Goal: Task Accomplishment & Management: Complete application form

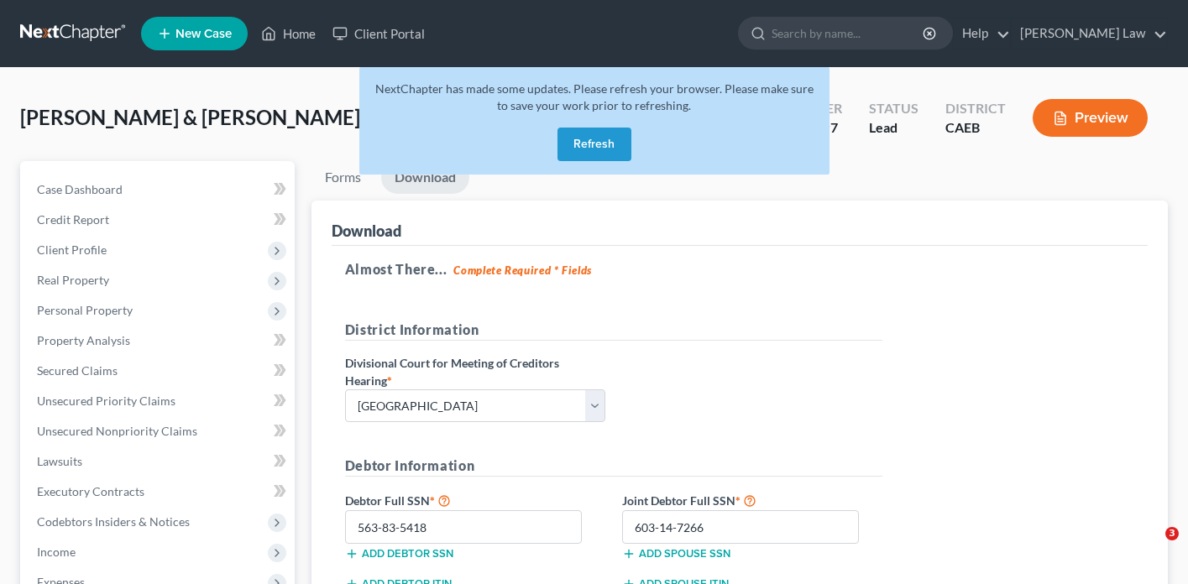
select select "2"
click at [1064, 111] on icon "button" at bounding box center [1060, 118] width 15 height 15
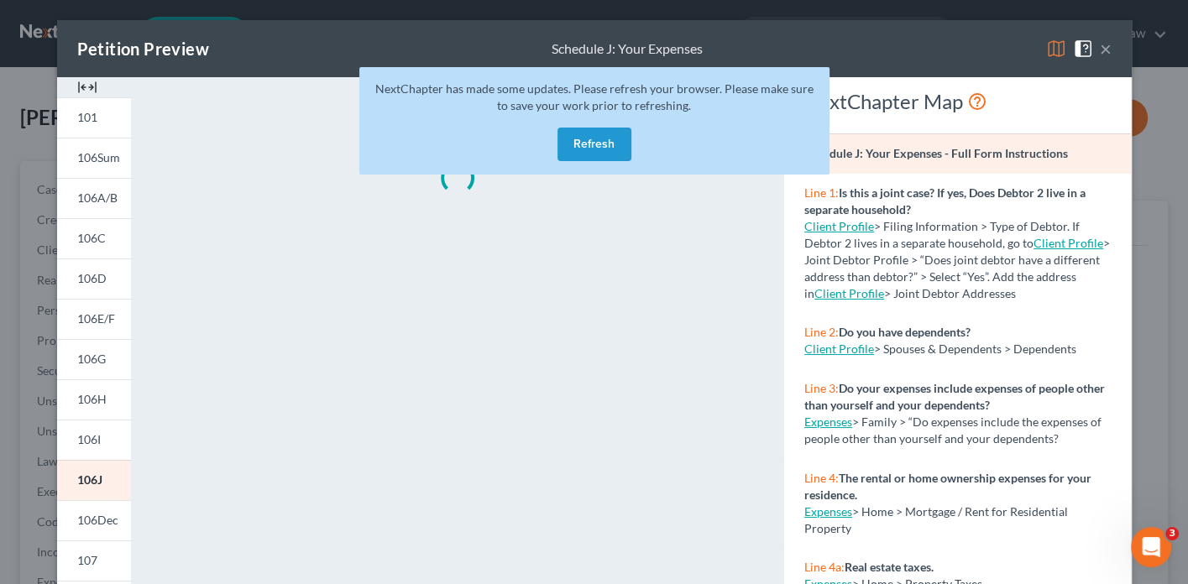
click at [1104, 50] on button "×" at bounding box center [1106, 49] width 12 height 20
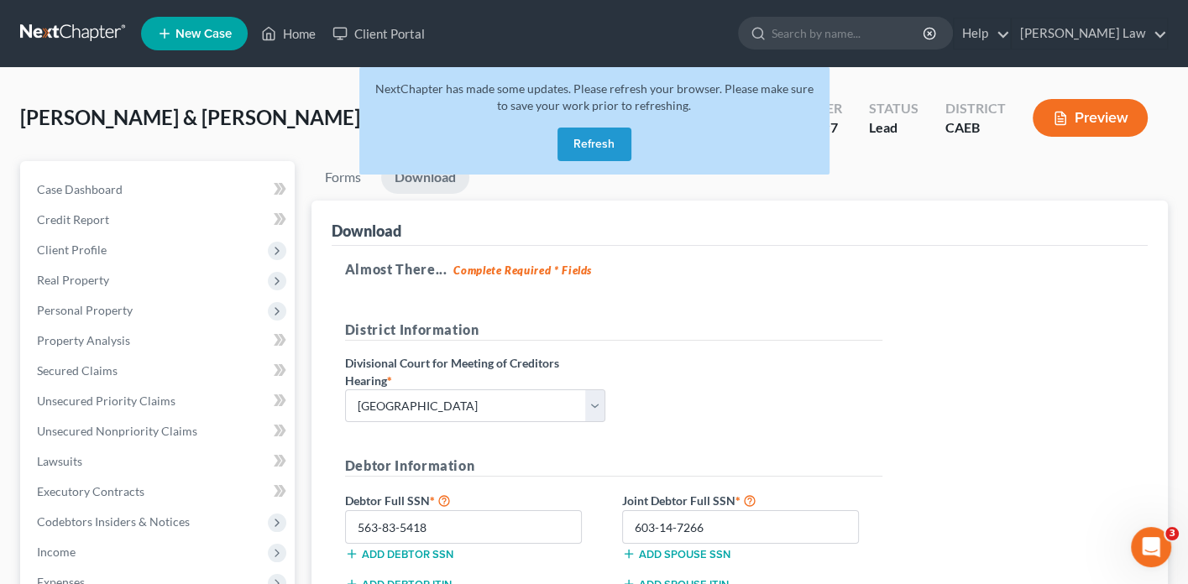
click at [573, 148] on button "Refresh" at bounding box center [594, 145] width 74 height 34
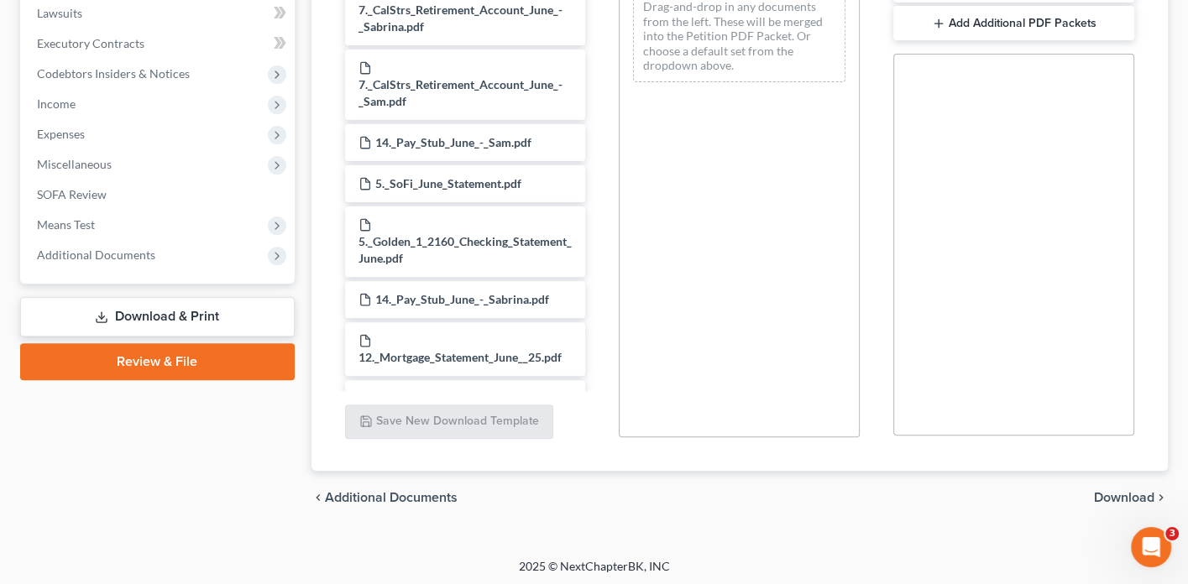
scroll to position [447, 0]
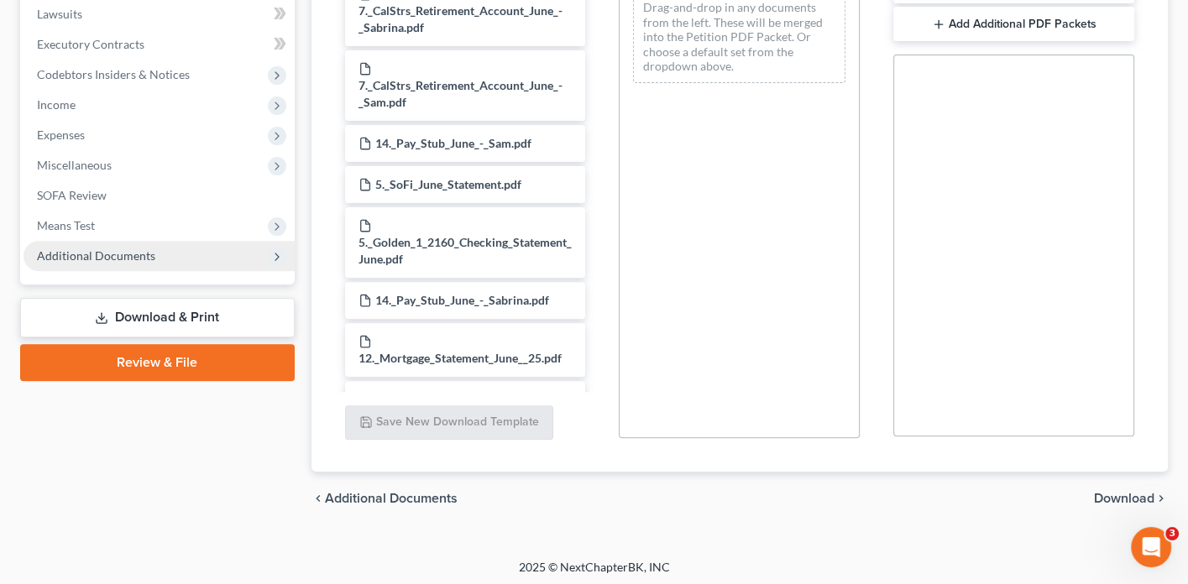
click at [137, 248] on span "Additional Documents" at bounding box center [96, 255] width 118 height 14
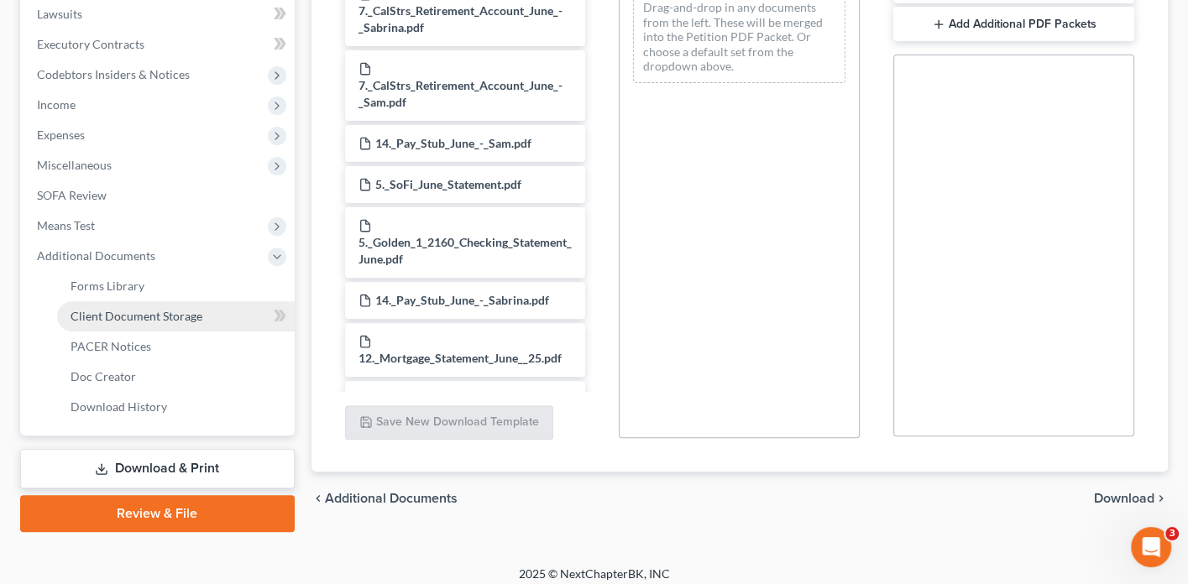
click at [134, 309] on span "Client Document Storage" at bounding box center [137, 316] width 132 height 14
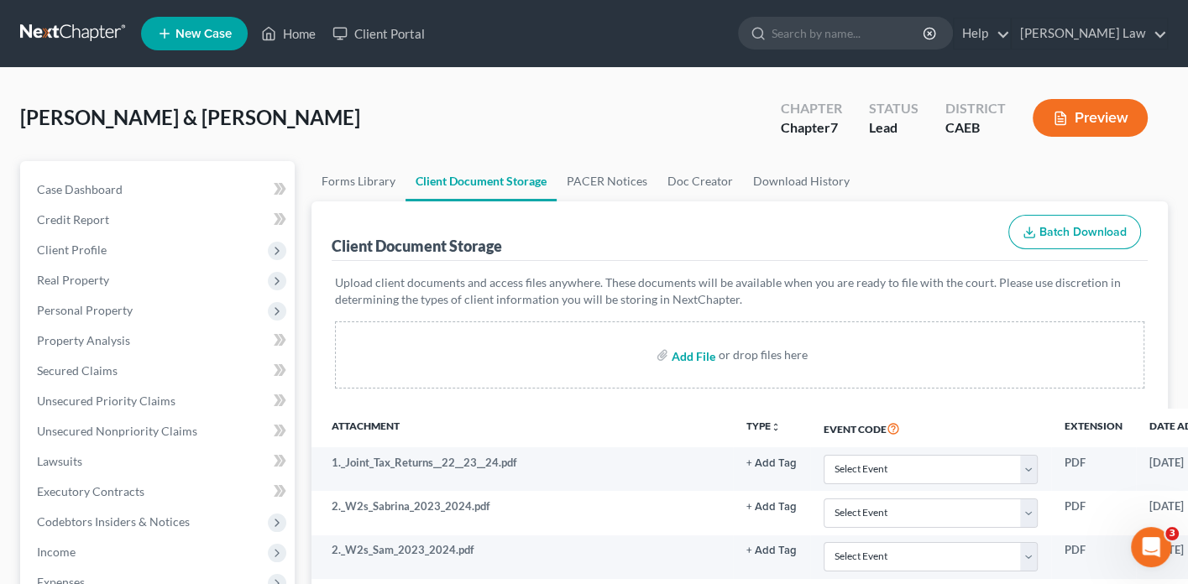
click at [697, 354] on input "file" at bounding box center [692, 355] width 40 height 30
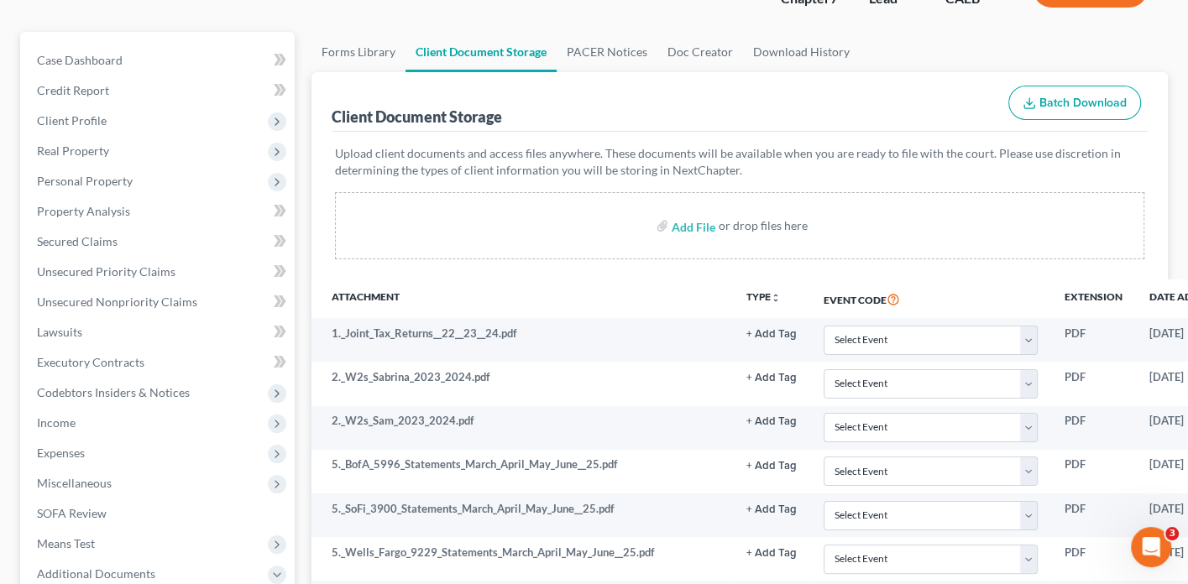
scroll to position [134, 0]
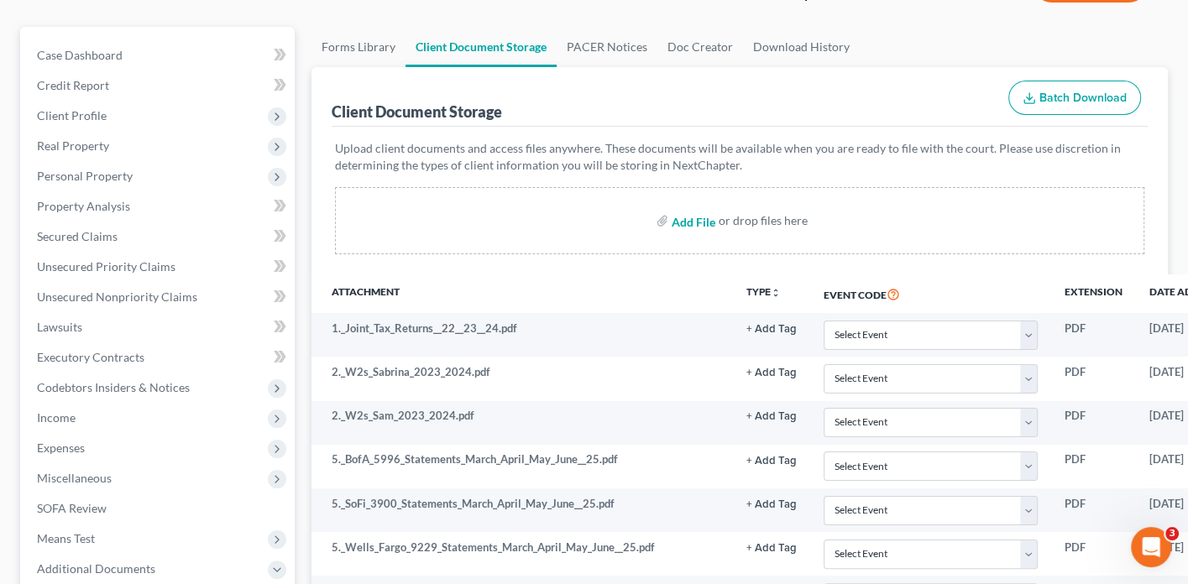
click at [691, 218] on input "file" at bounding box center [692, 221] width 40 height 30
type input "C:\fakepath\SCHEDULES.pdf"
click at [695, 218] on input "file" at bounding box center [692, 221] width 40 height 30
type input "C:\fakepath\CCC2.pdf"
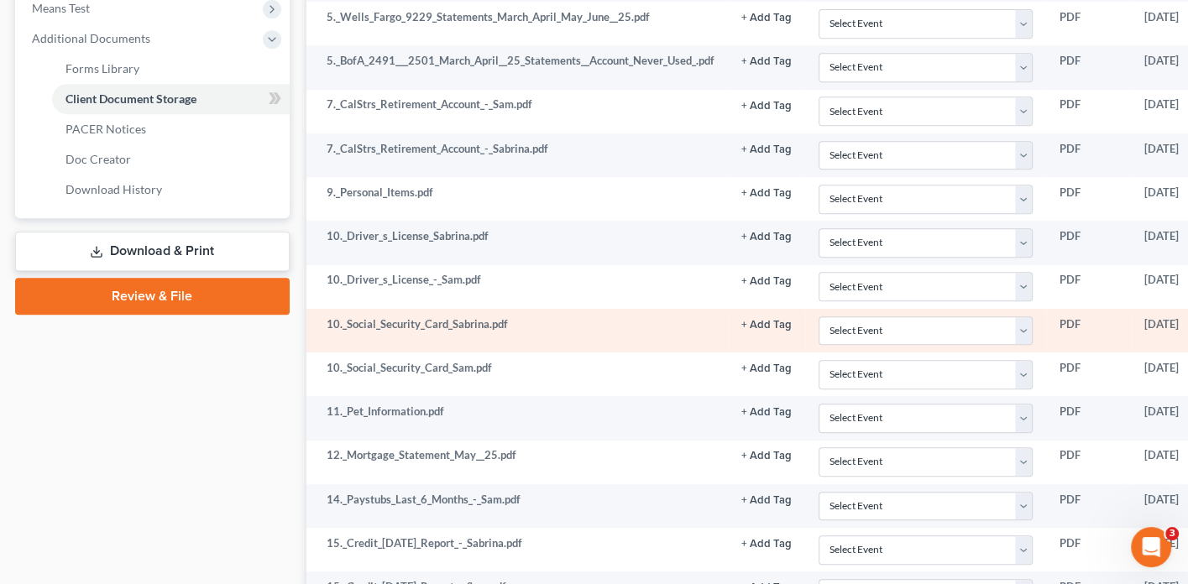
scroll to position [678, 5]
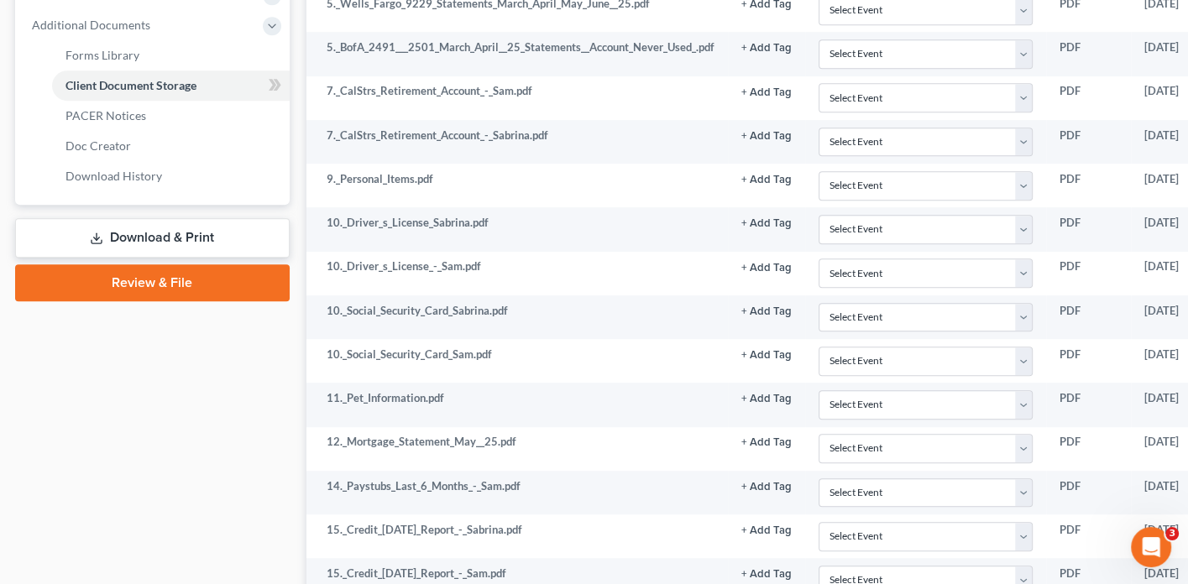
click at [165, 225] on link "Download & Print" at bounding box center [152, 237] width 275 height 39
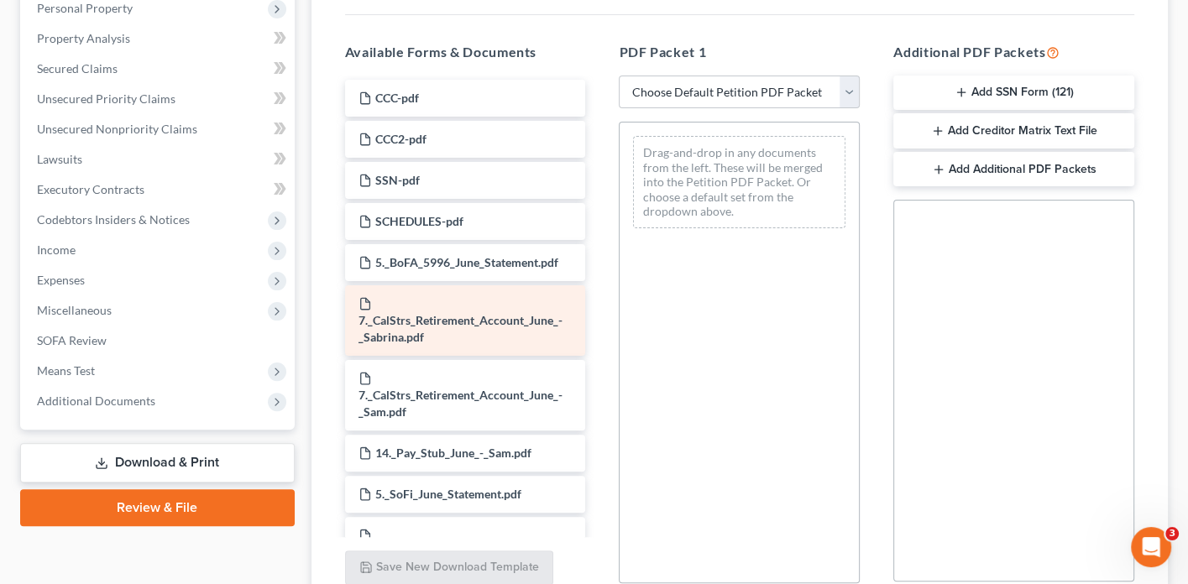
scroll to position [314, 0]
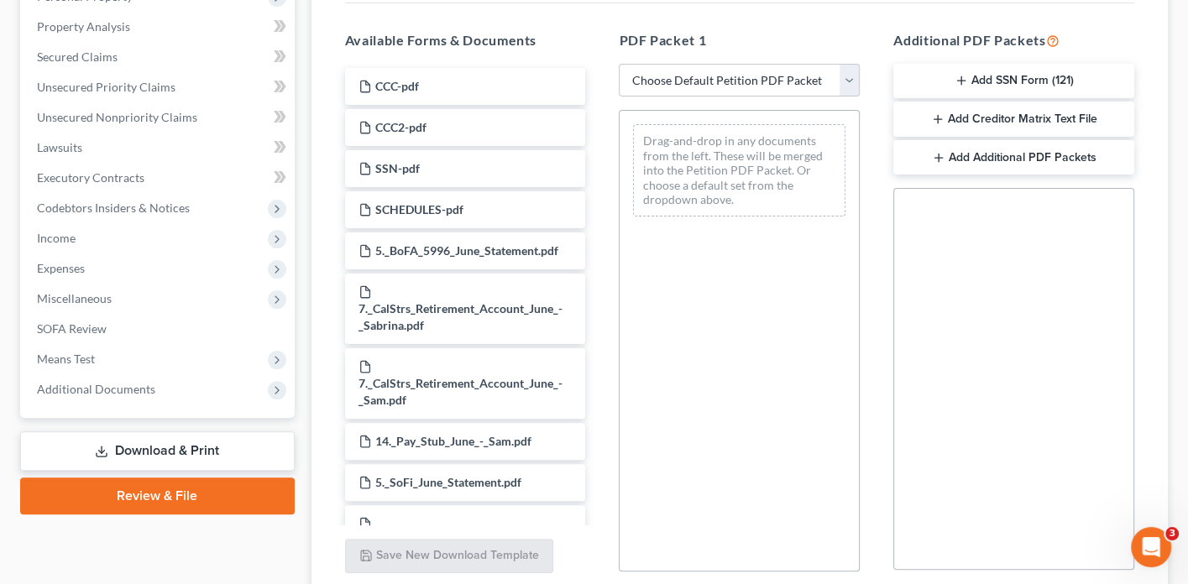
click at [1026, 80] on button "Add SSN Form (121)" at bounding box center [1013, 81] width 241 height 35
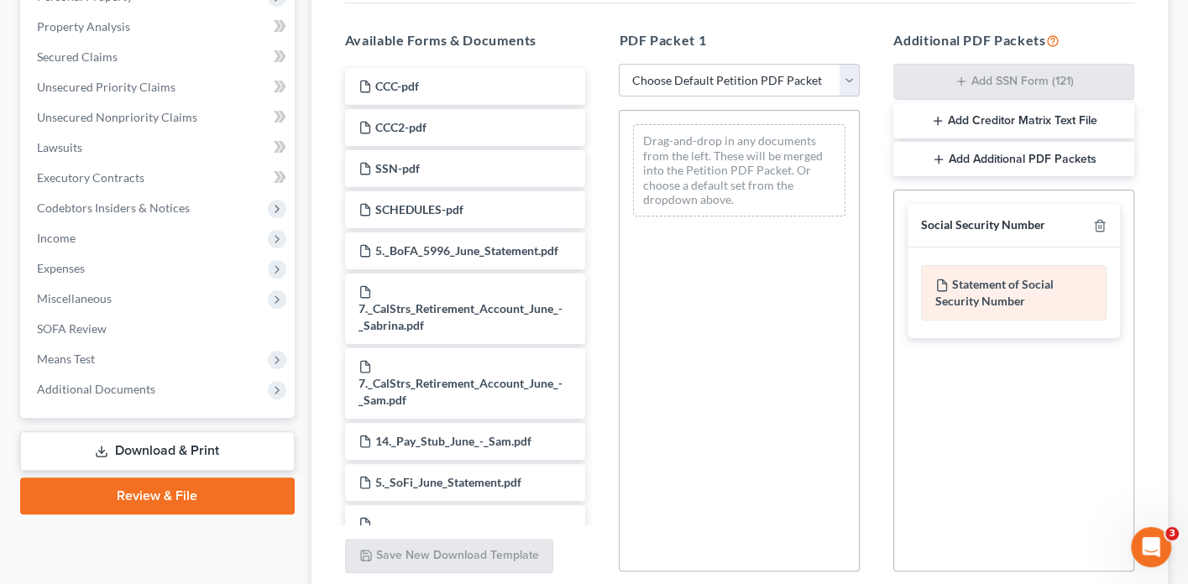
click at [948, 280] on icon at bounding box center [941, 285] width 13 height 13
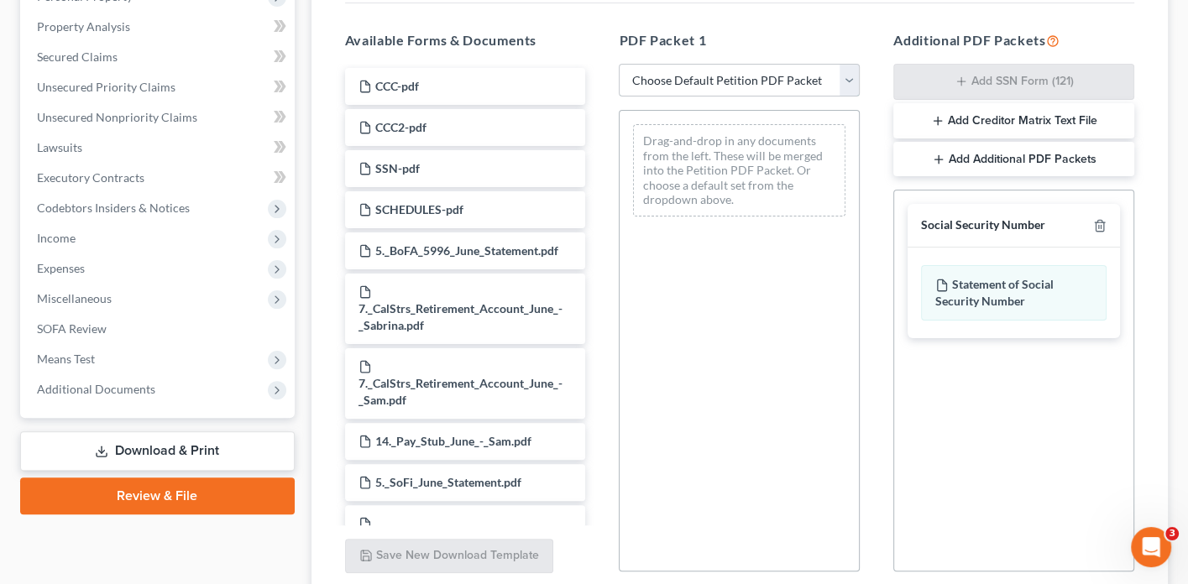
select select "0"
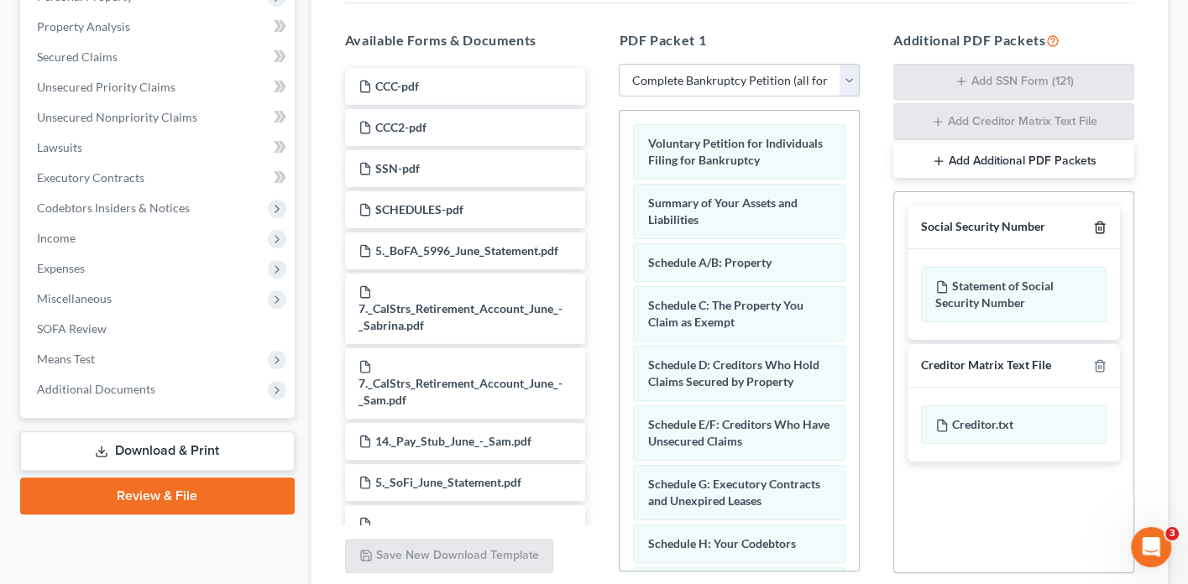
click at [1101, 221] on icon "button" at bounding box center [1099, 227] width 13 height 13
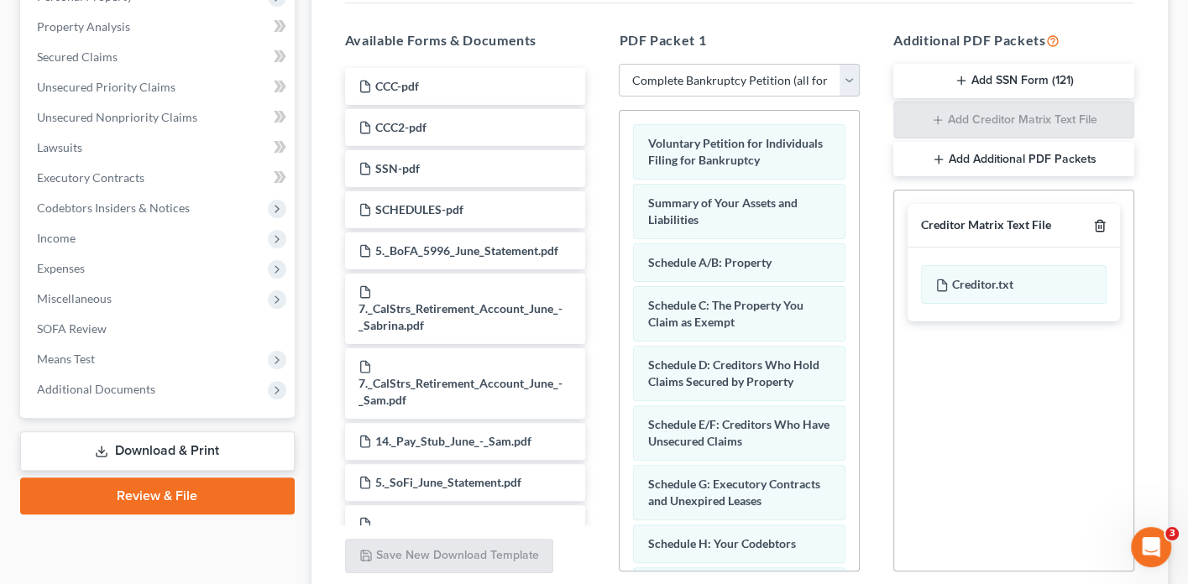
click at [1096, 224] on icon "button" at bounding box center [1099, 225] width 13 height 13
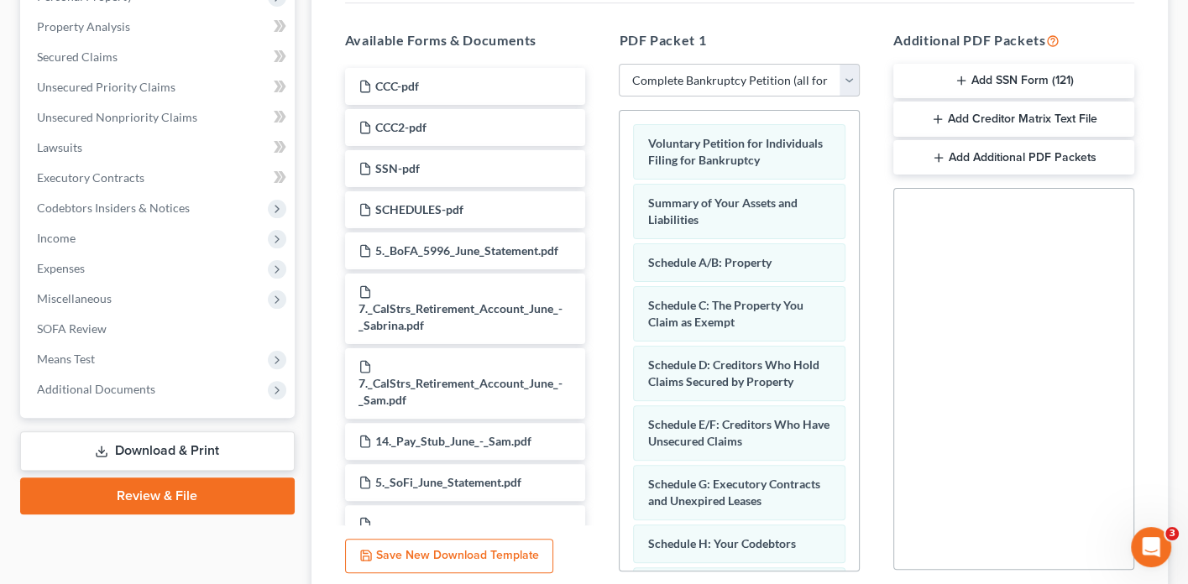
click at [1033, 71] on button "Add SSN Form (121)" at bounding box center [1013, 81] width 241 height 35
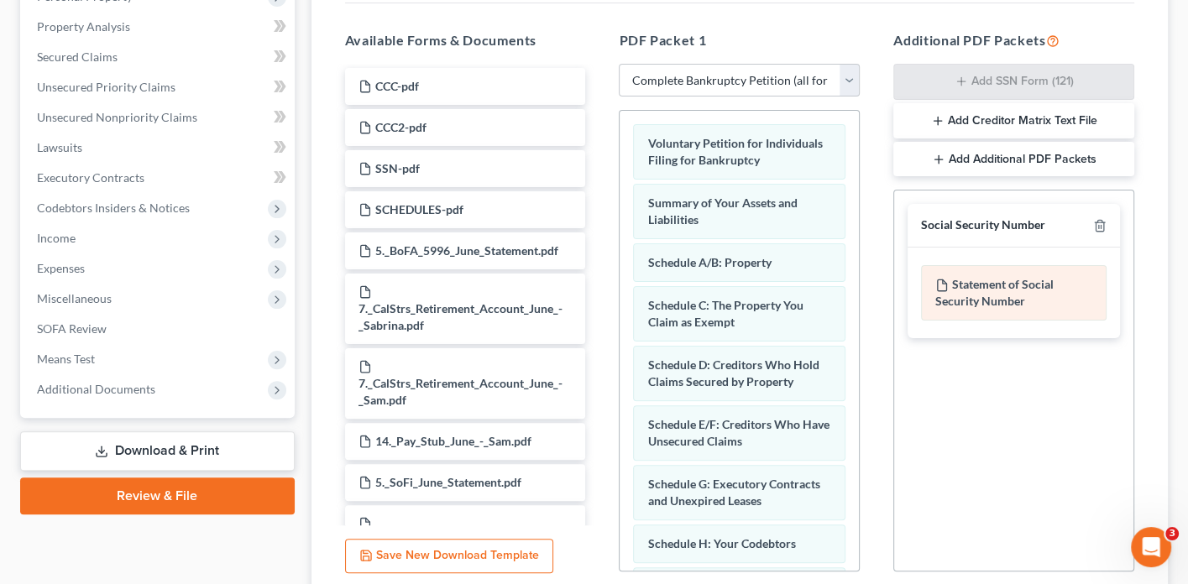
click at [1024, 266] on div "Statement of Social Security Number" at bounding box center [1014, 292] width 186 height 55
click at [1024, 279] on div "Statement of Social Security Number" at bounding box center [1014, 292] width 186 height 55
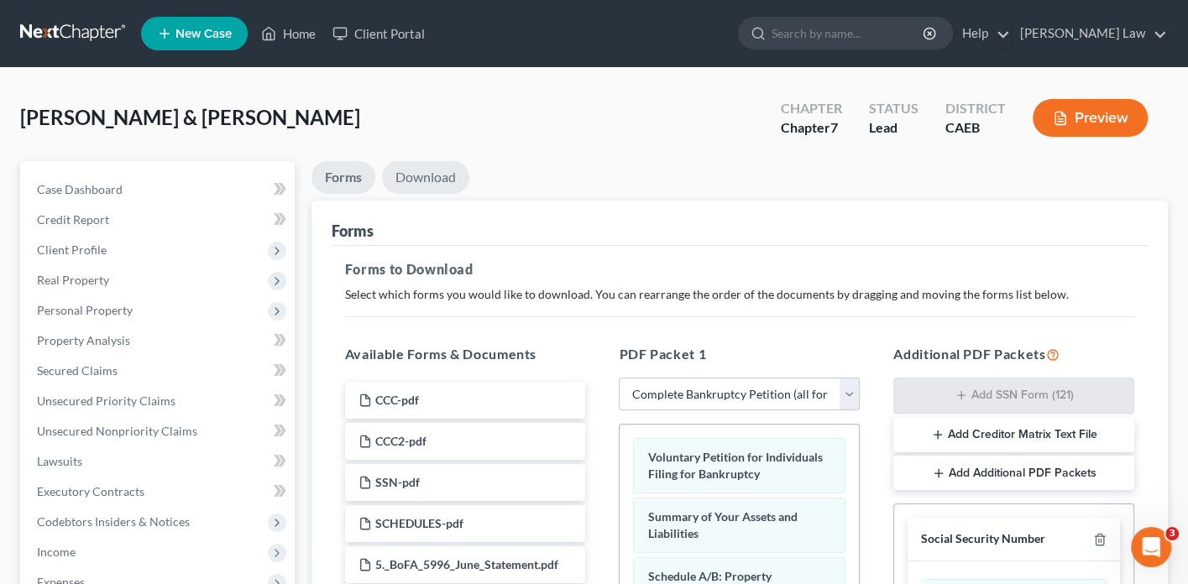
scroll to position [0, 0]
click at [421, 173] on link "Download" at bounding box center [425, 177] width 87 height 33
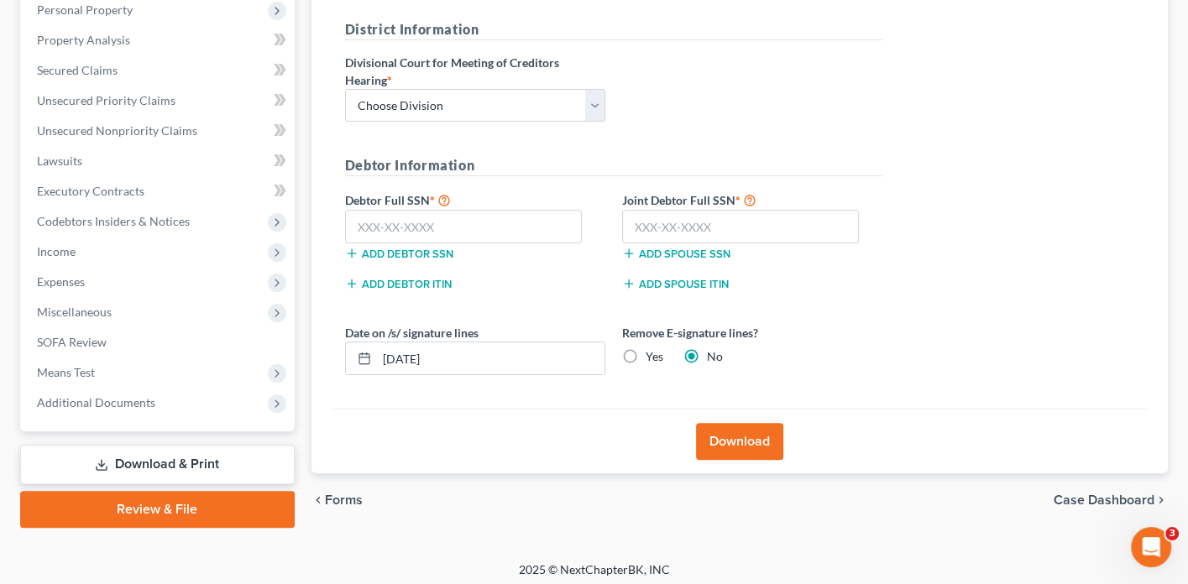
scroll to position [300, 0]
click at [171, 492] on link "Review & File" at bounding box center [157, 510] width 275 height 37
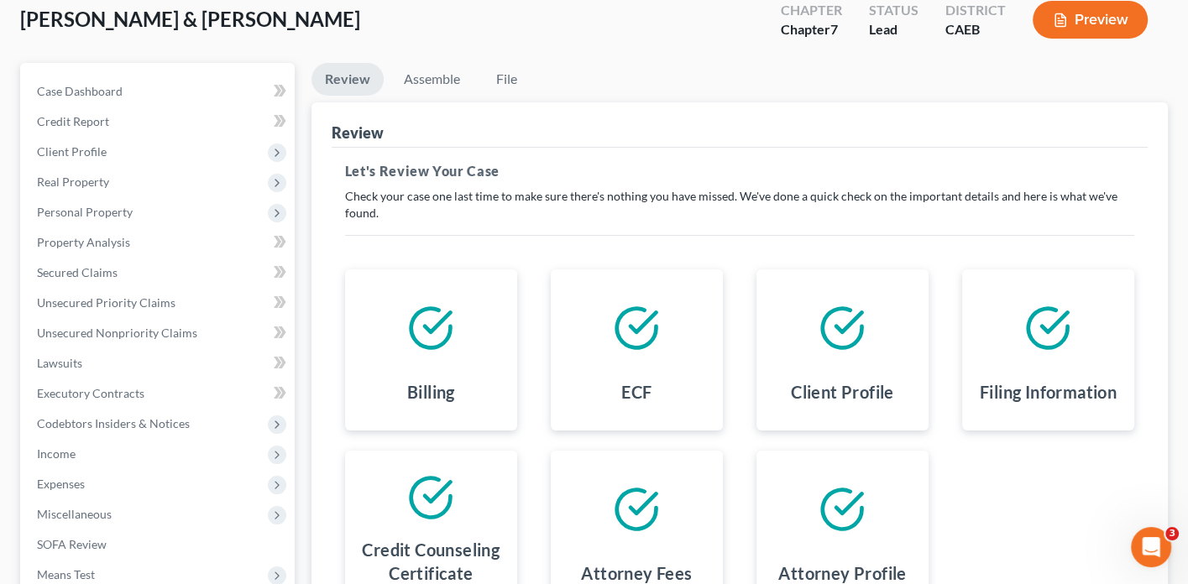
scroll to position [123, 0]
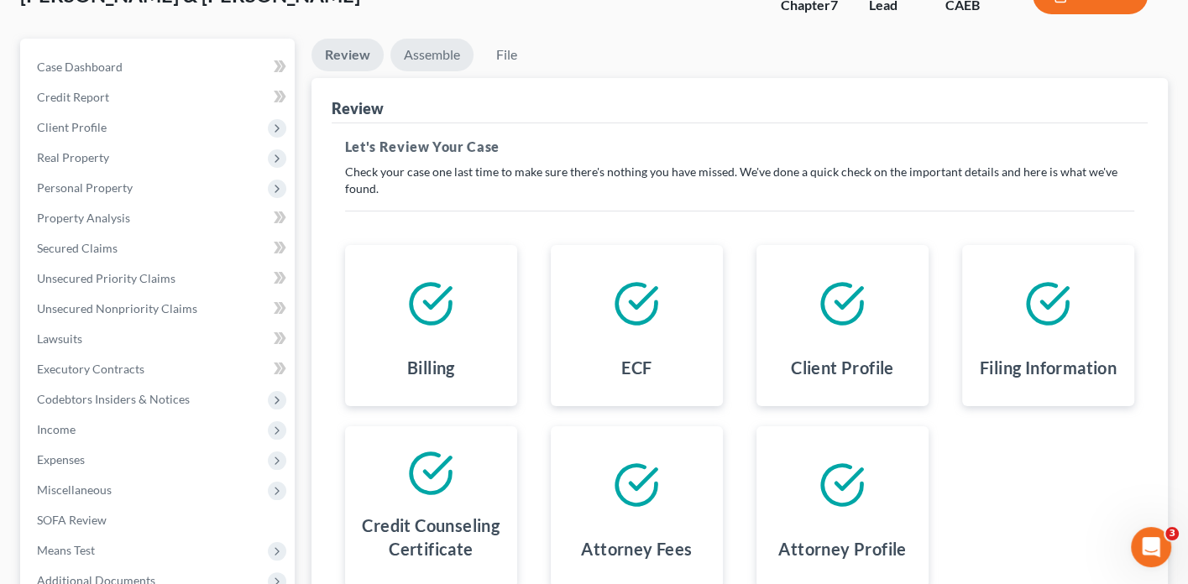
click at [430, 52] on link "Assemble" at bounding box center [431, 55] width 83 height 33
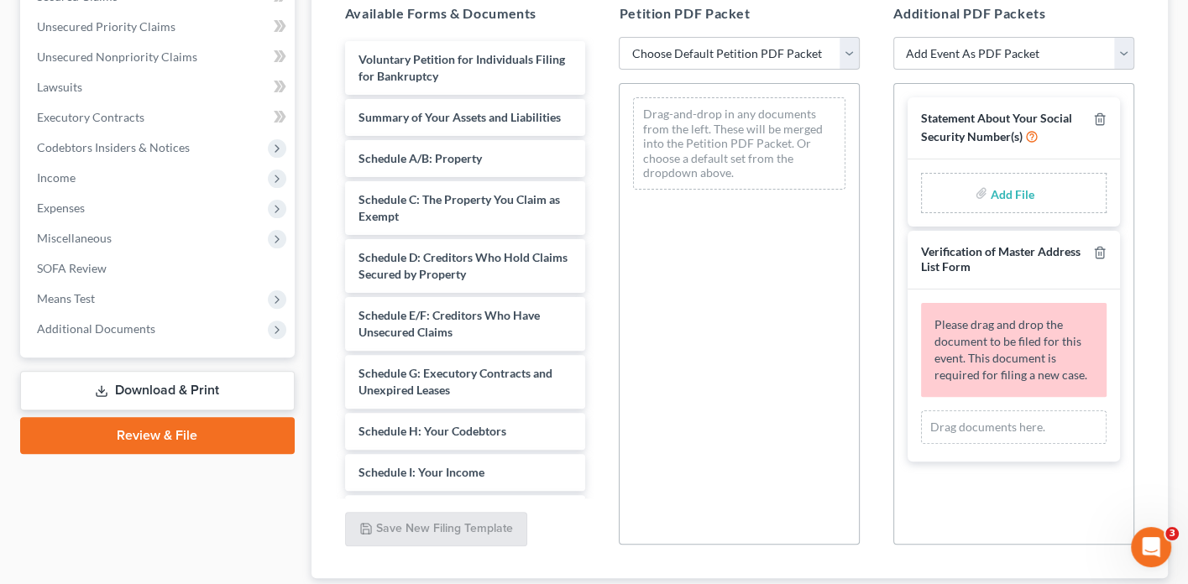
scroll to position [442, 0]
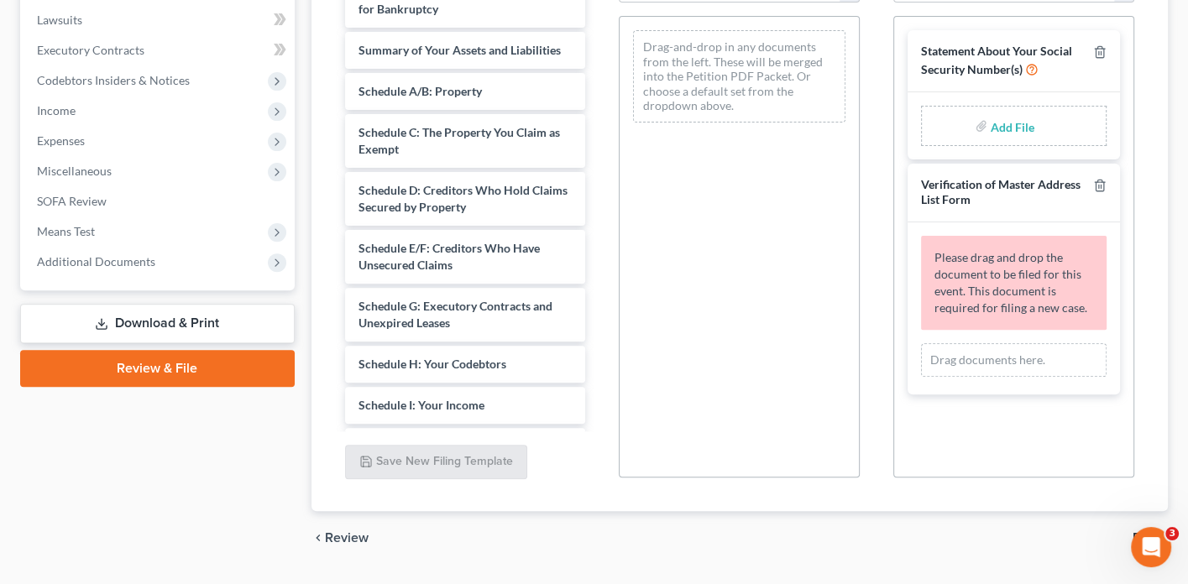
click at [996, 117] on input "file" at bounding box center [1011, 126] width 40 height 30
click at [1014, 121] on input "file" at bounding box center [1011, 126] width 40 height 30
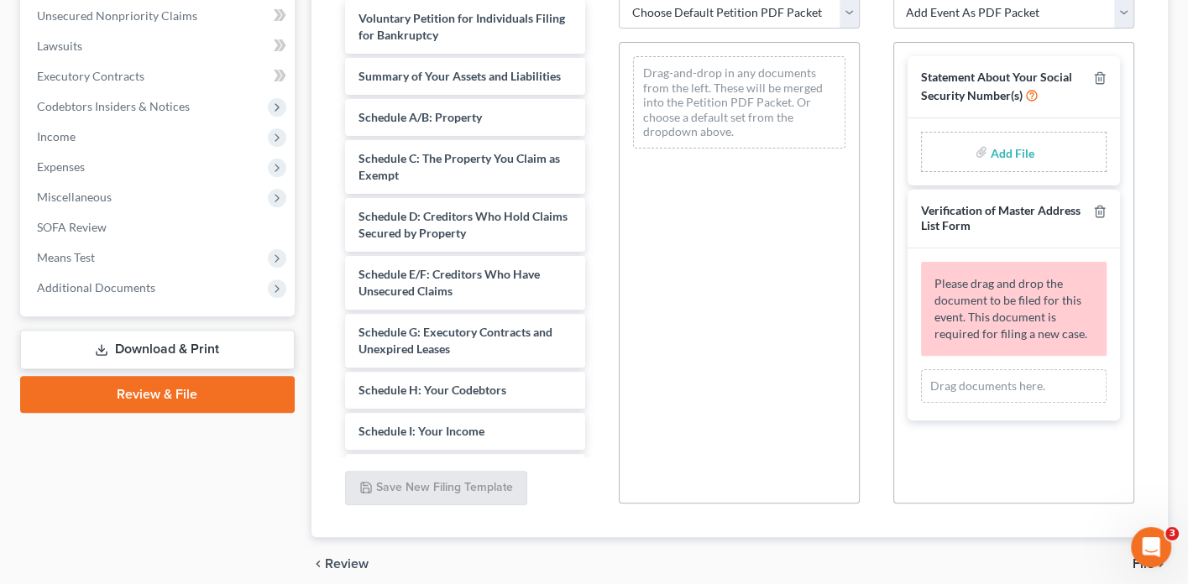
scroll to position [408, 0]
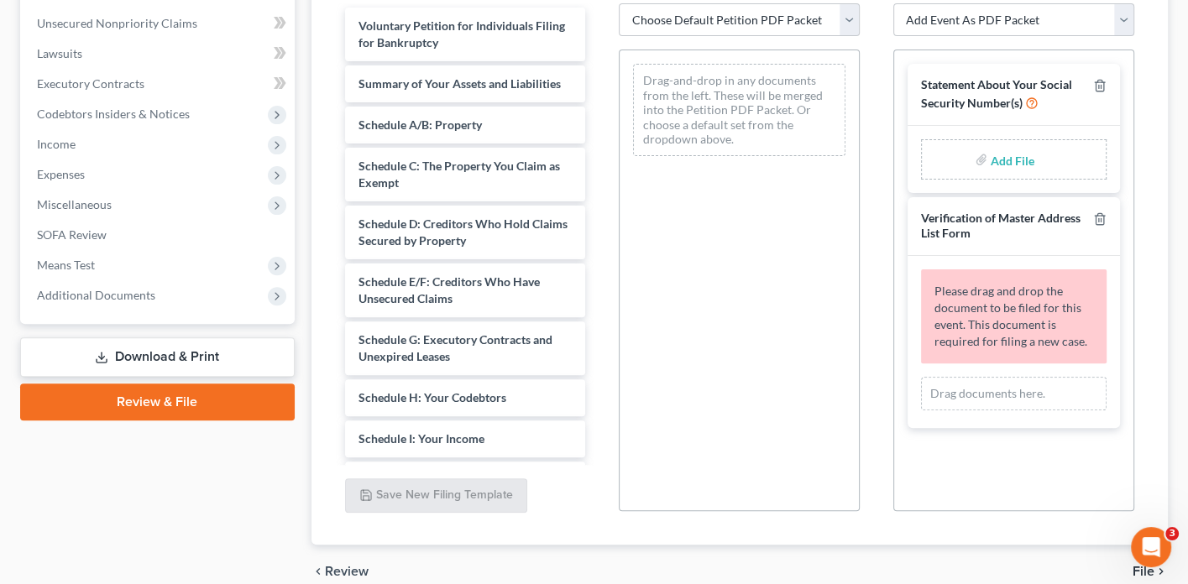
click at [997, 156] on input "file" at bounding box center [1011, 159] width 40 height 30
type input "C:\fakepath\SSN.pdf"
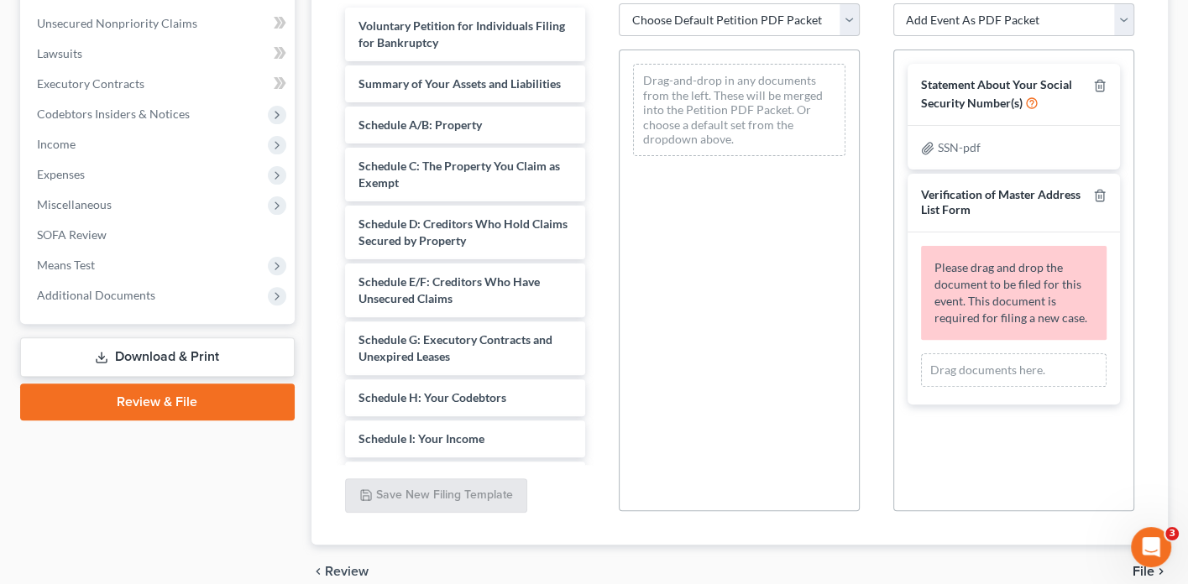
click at [1006, 360] on div "Drag documents here." at bounding box center [1014, 370] width 186 height 34
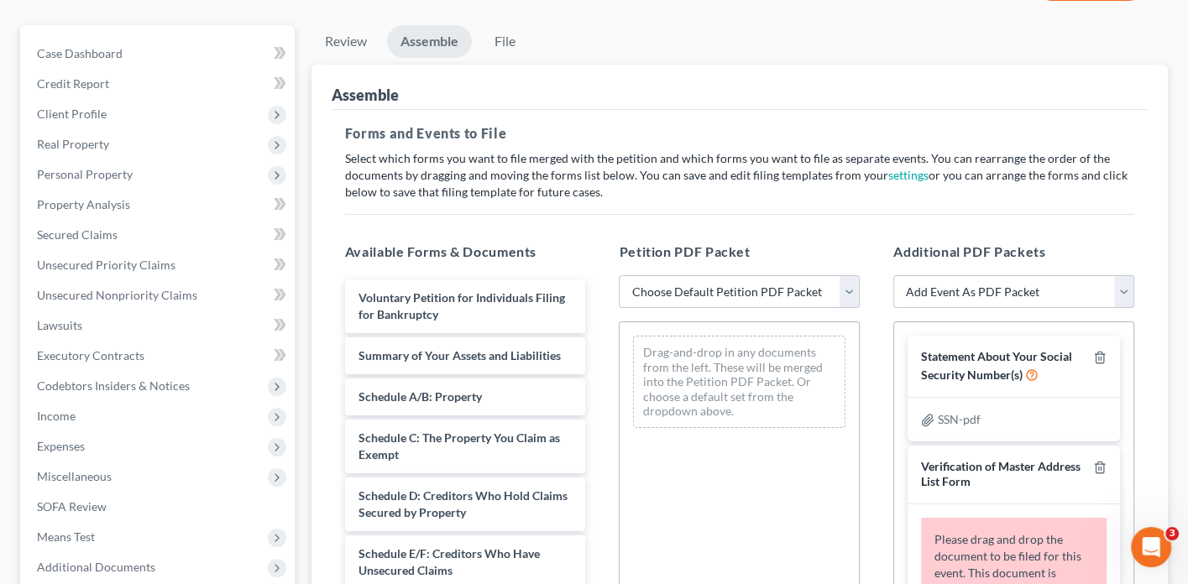
scroll to position [130, 0]
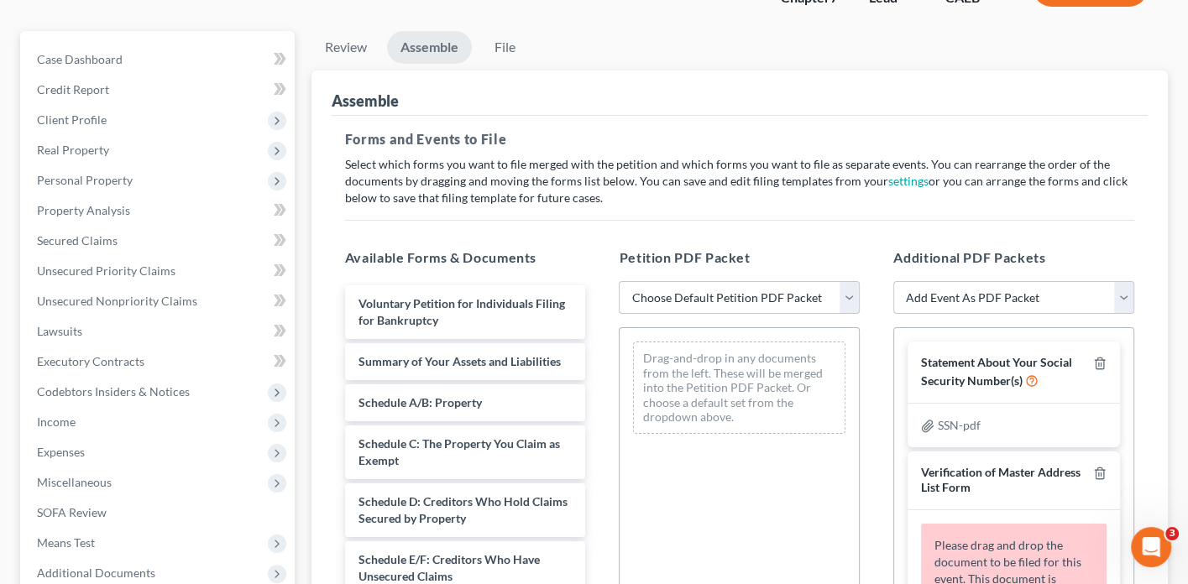
select select "0"
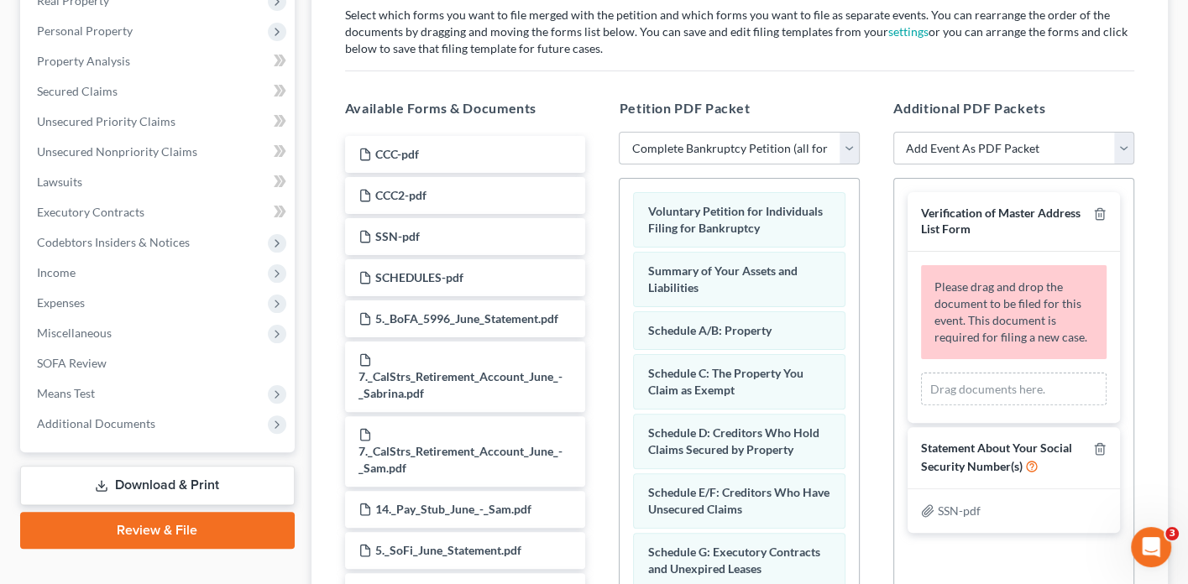
scroll to position [302, 0]
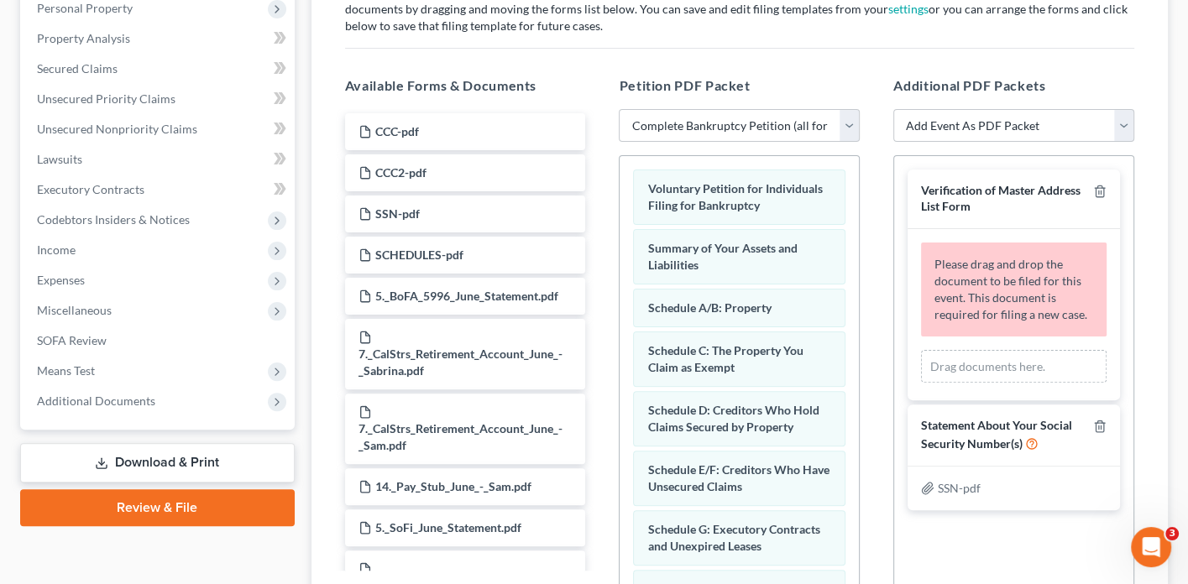
click at [975, 354] on div "Drag documents here." at bounding box center [1014, 367] width 186 height 34
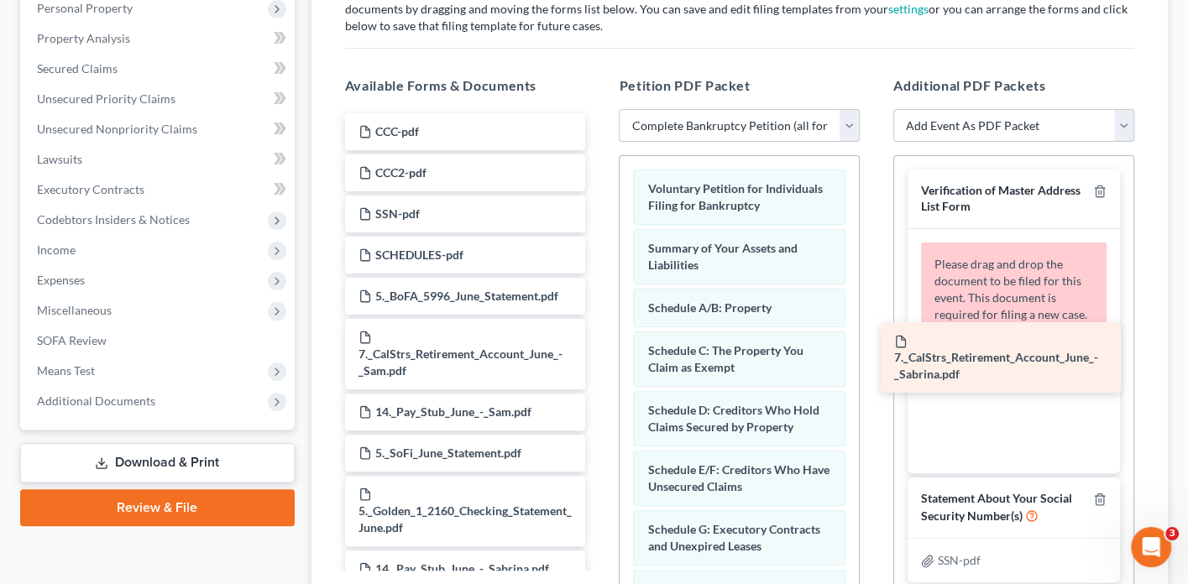
drag, startPoint x: 464, startPoint y: 355, endPoint x: 1000, endPoint y: 369, distance: 535.7
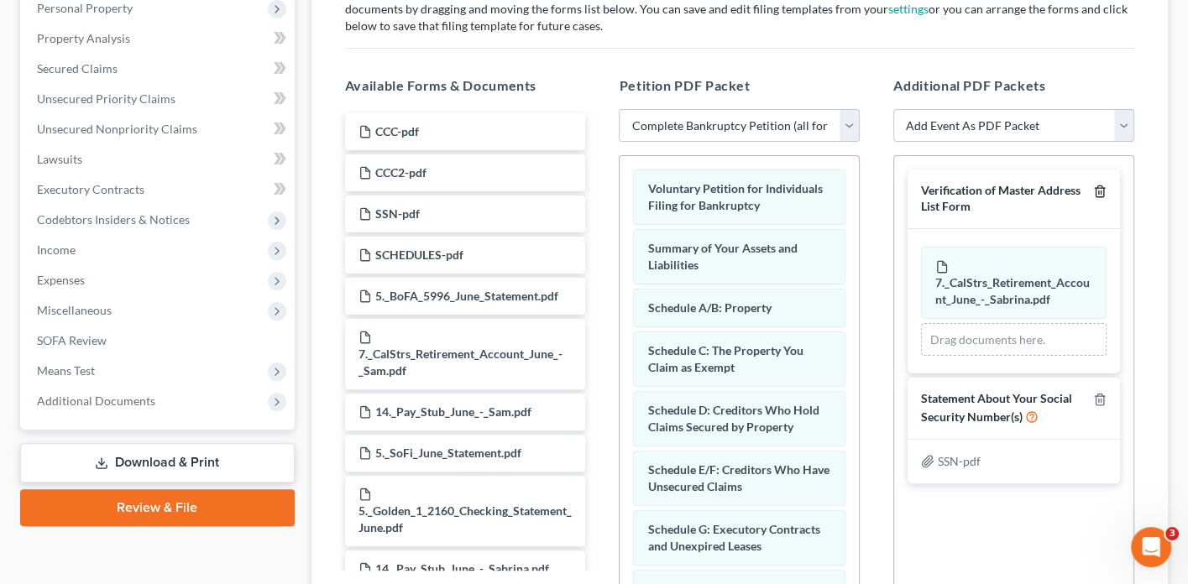
click at [1097, 185] on icon "button" at bounding box center [1099, 191] width 13 height 13
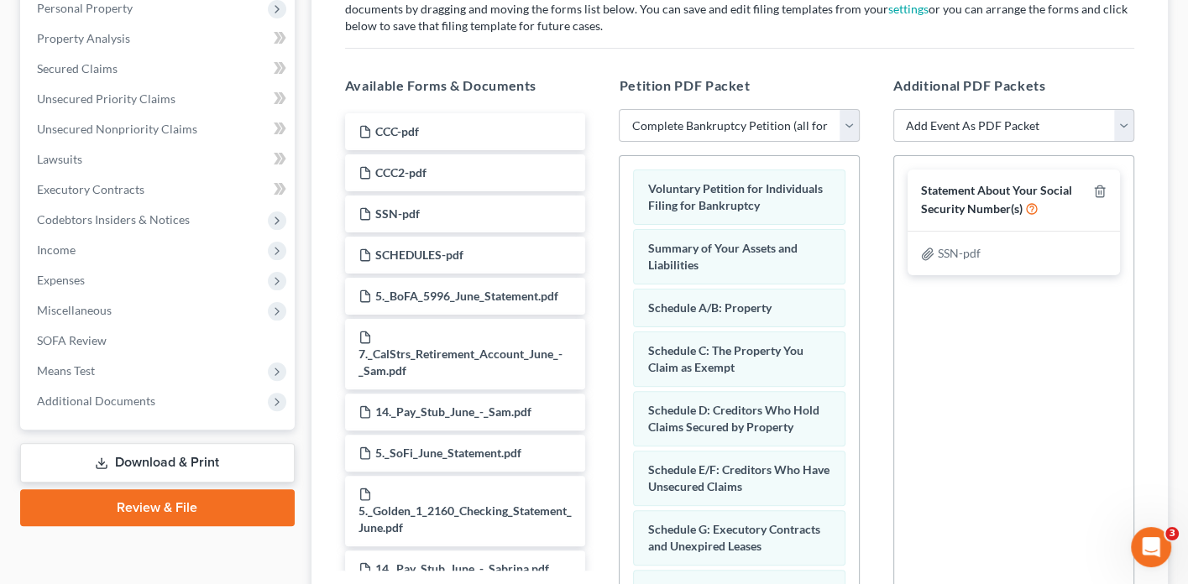
click at [925, 248] on icon at bounding box center [928, 254] width 11 height 12
click at [1102, 185] on icon "button" at bounding box center [1099, 191] width 13 height 13
select select "0"
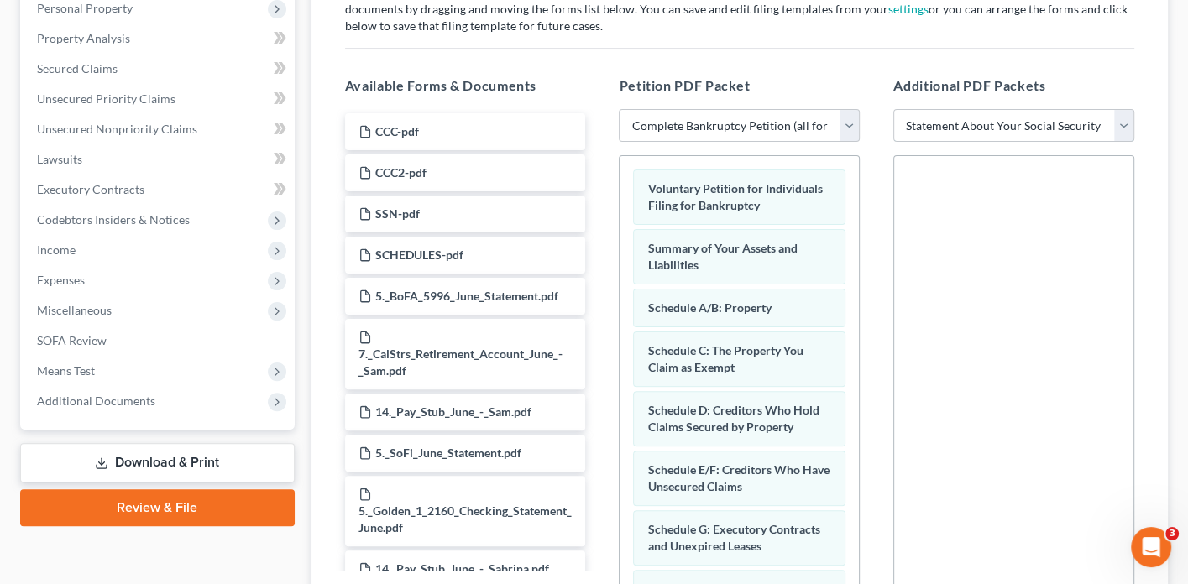
select select
click at [998, 254] on input "file" at bounding box center [1011, 265] width 40 height 30
type input "C:\fakepath\SSN.pdf"
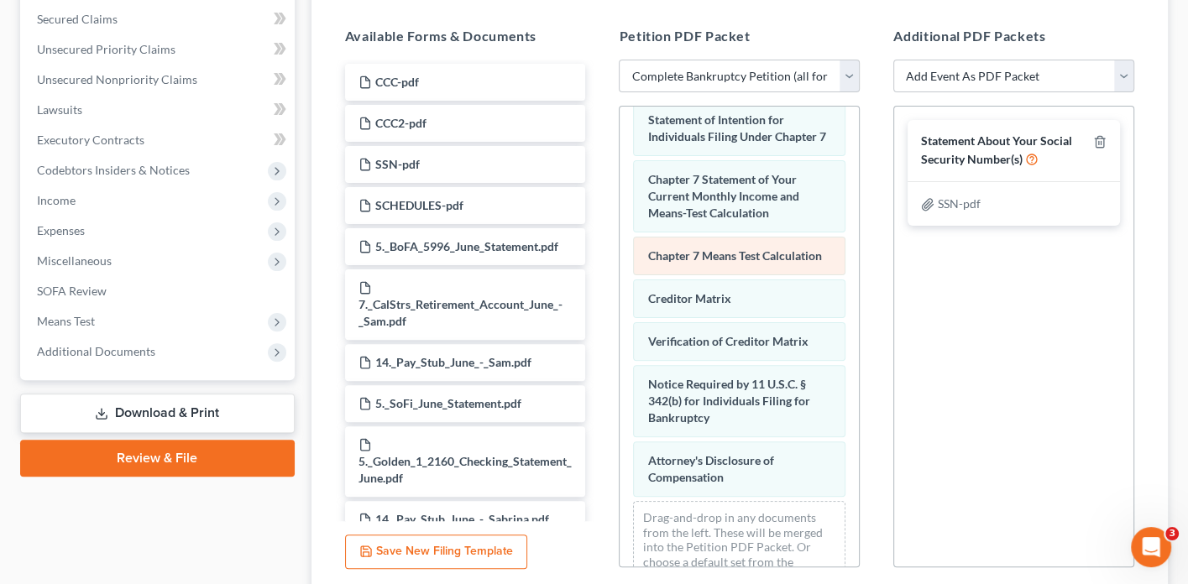
scroll to position [677, 0]
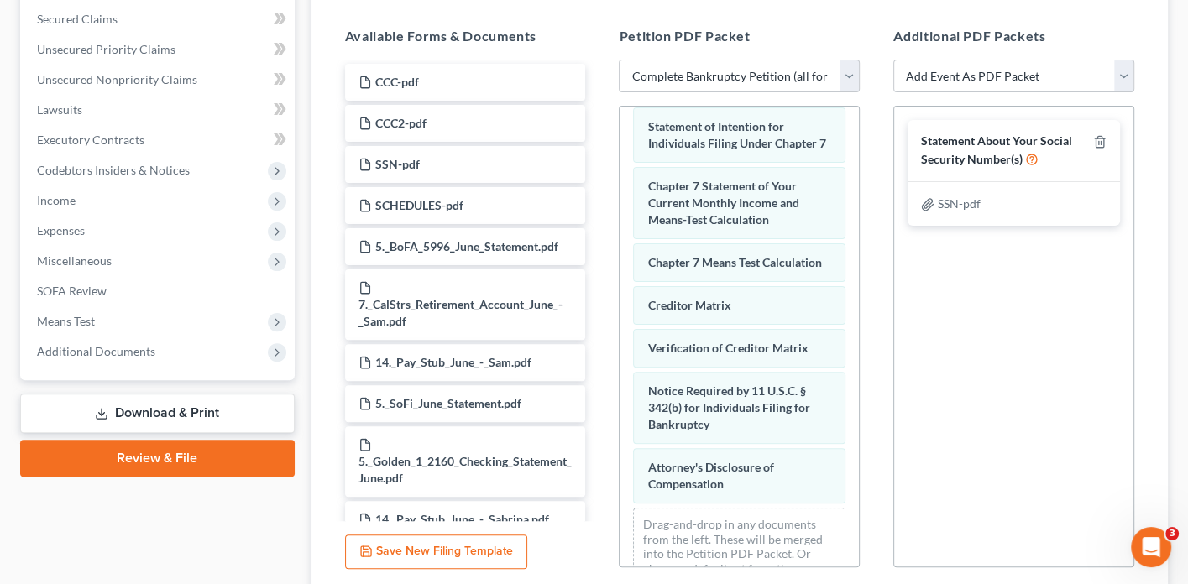
select select "1"
select select
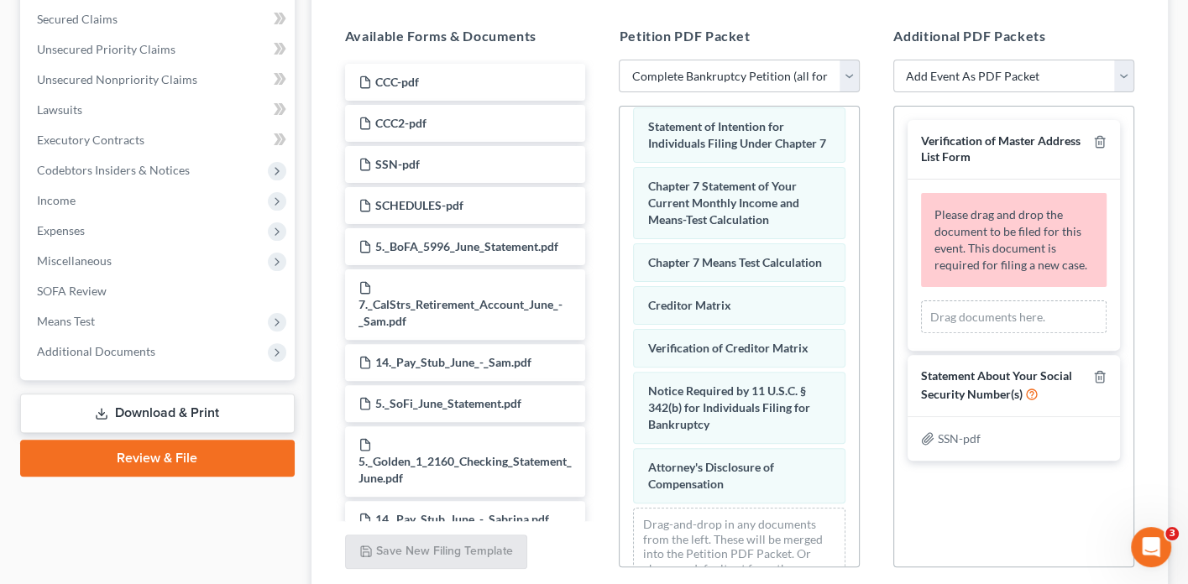
click at [1020, 301] on div "Drag documents here." at bounding box center [1014, 318] width 186 height 34
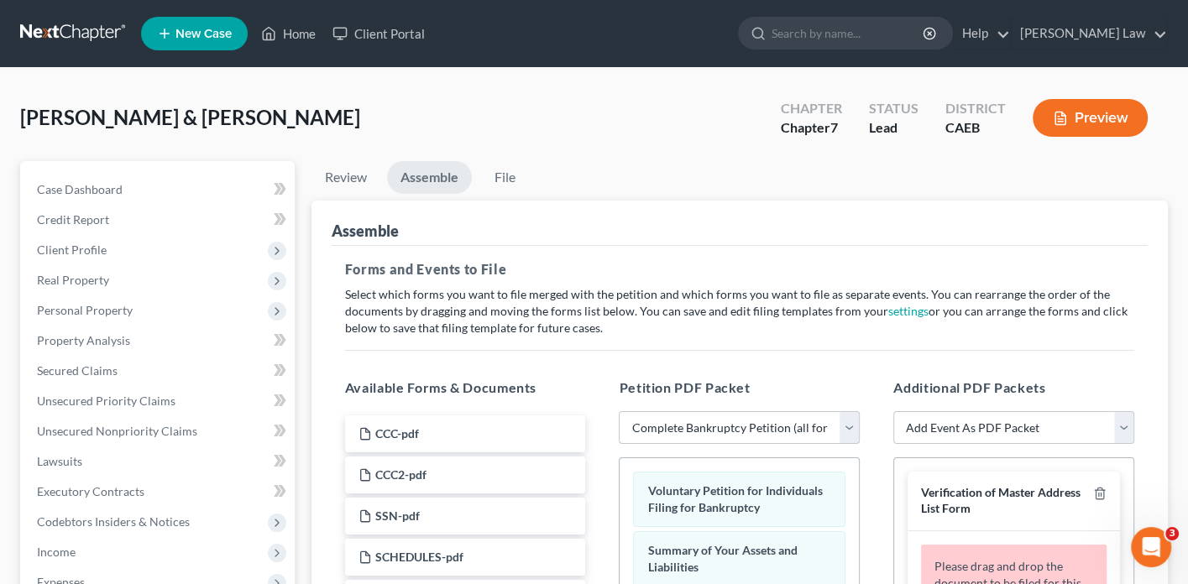
scroll to position [0, 0]
click at [353, 186] on link "Review" at bounding box center [345, 177] width 69 height 33
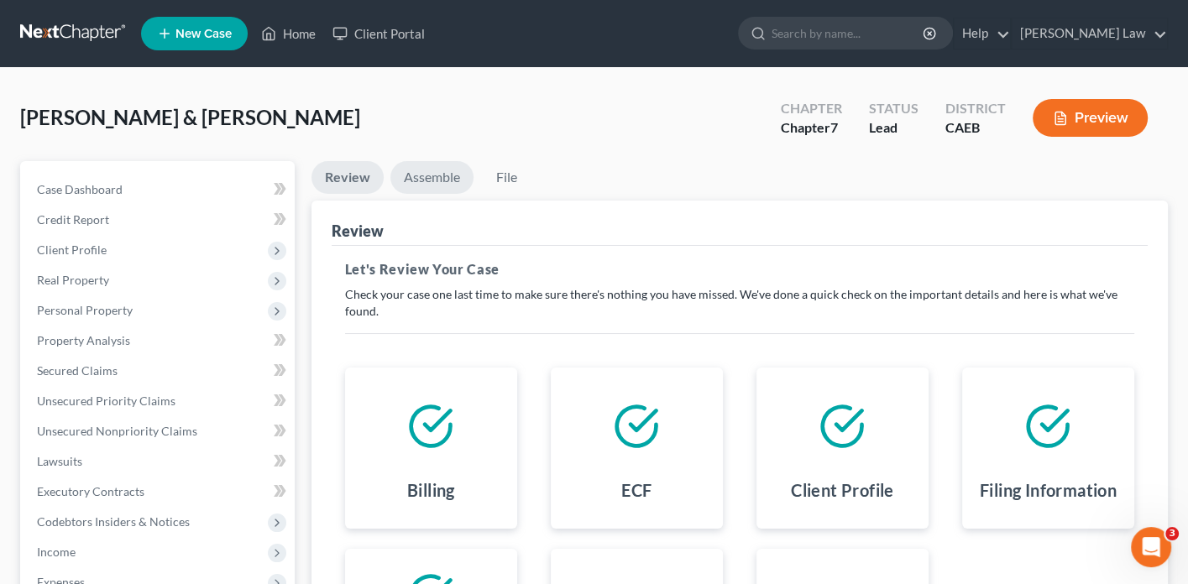
click at [416, 171] on link "Assemble" at bounding box center [431, 177] width 83 height 33
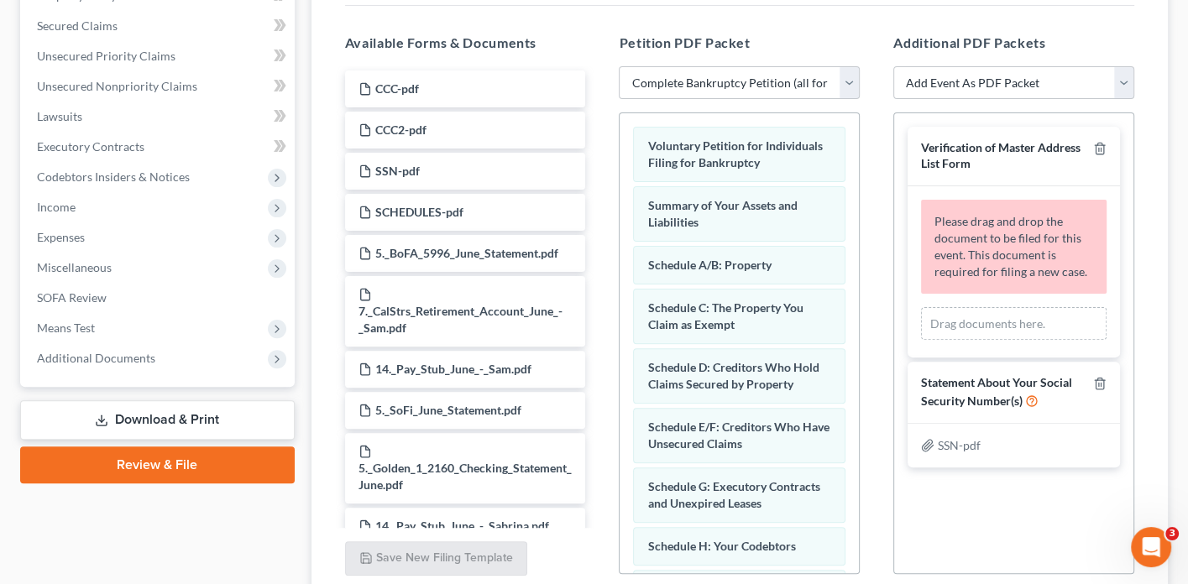
scroll to position [353, 0]
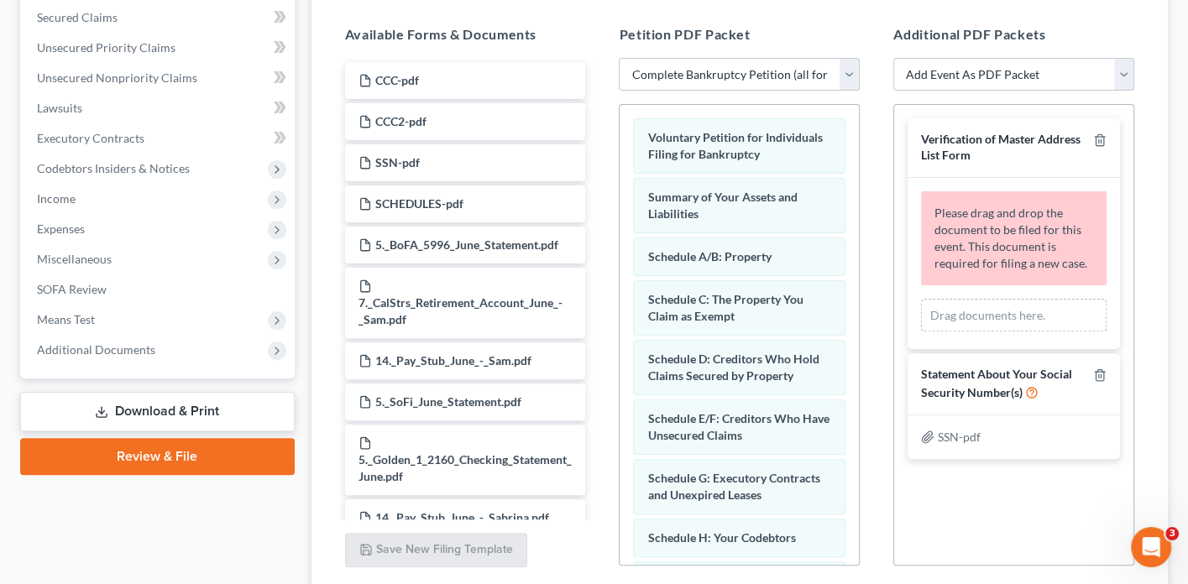
click at [929, 431] on icon at bounding box center [927, 437] width 13 height 13
click at [923, 431] on icon at bounding box center [928, 437] width 11 height 12
click at [973, 430] on span "SSN-pdf" at bounding box center [959, 437] width 43 height 14
click at [999, 307] on div "Drag documents here." at bounding box center [1014, 316] width 186 height 34
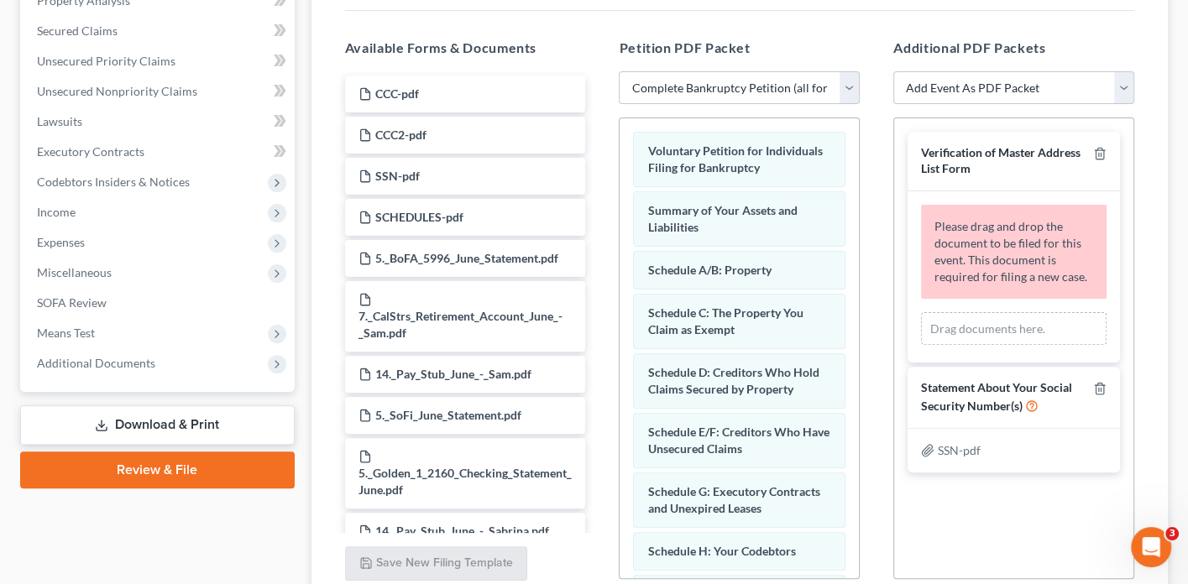
scroll to position [340, 0]
click at [185, 348] on span "Additional Documents" at bounding box center [159, 363] width 271 height 30
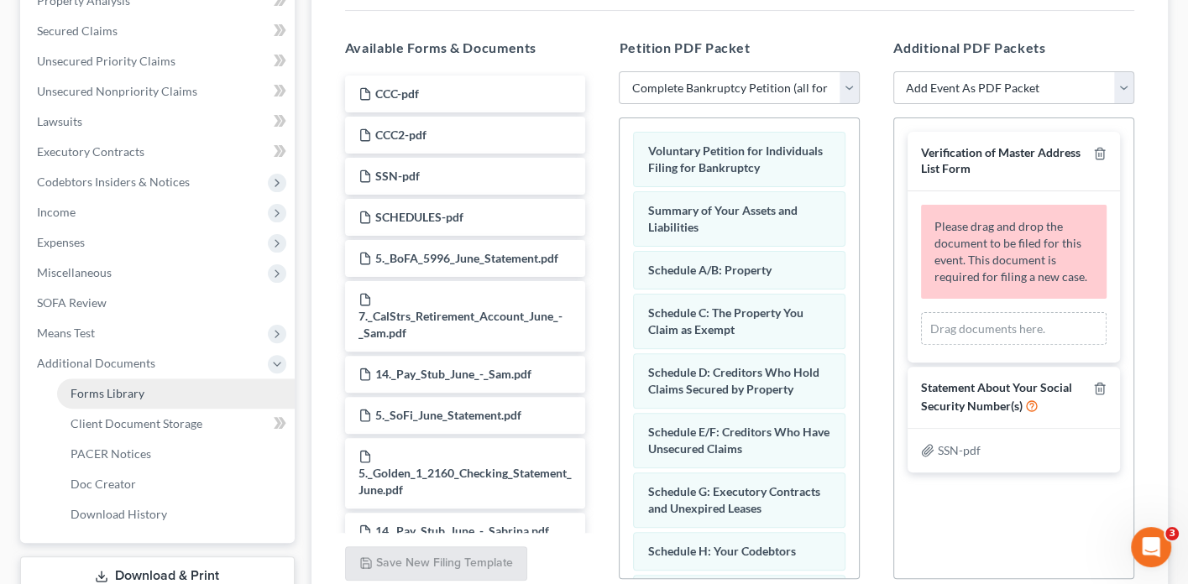
click at [165, 379] on link "Forms Library" at bounding box center [176, 394] width 238 height 30
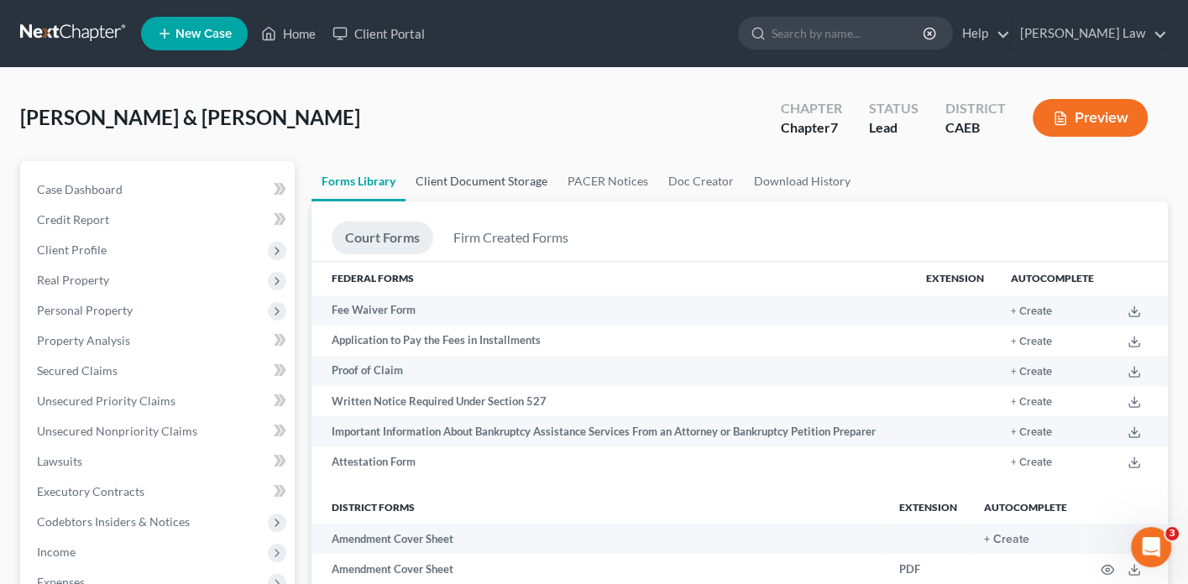
click at [476, 179] on link "Client Document Storage" at bounding box center [481, 181] width 152 height 40
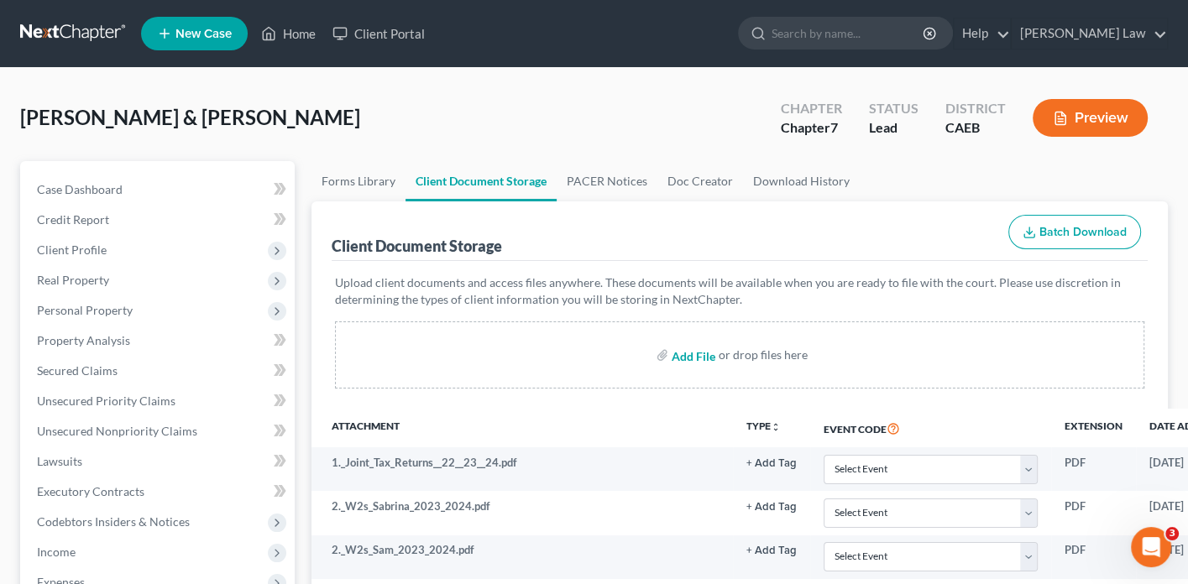
click at [693, 356] on input "file" at bounding box center [692, 355] width 40 height 30
type input "C:\fakepath\VERIFICATION OF MATRIX.pdf"
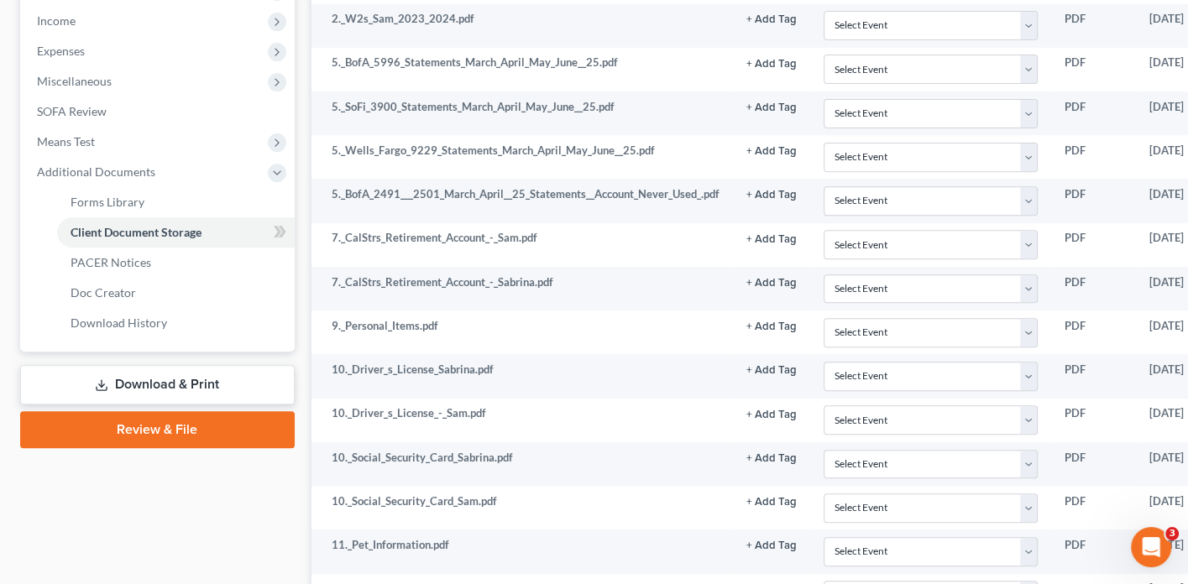
scroll to position [574, 0]
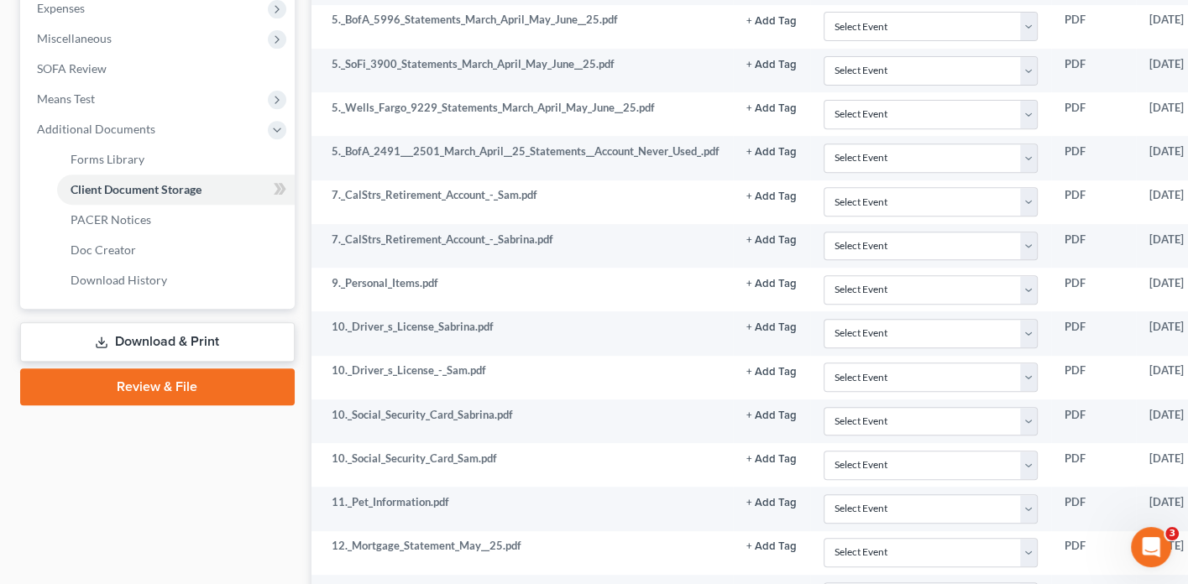
click at [149, 323] on link "Download & Print" at bounding box center [157, 341] width 275 height 39
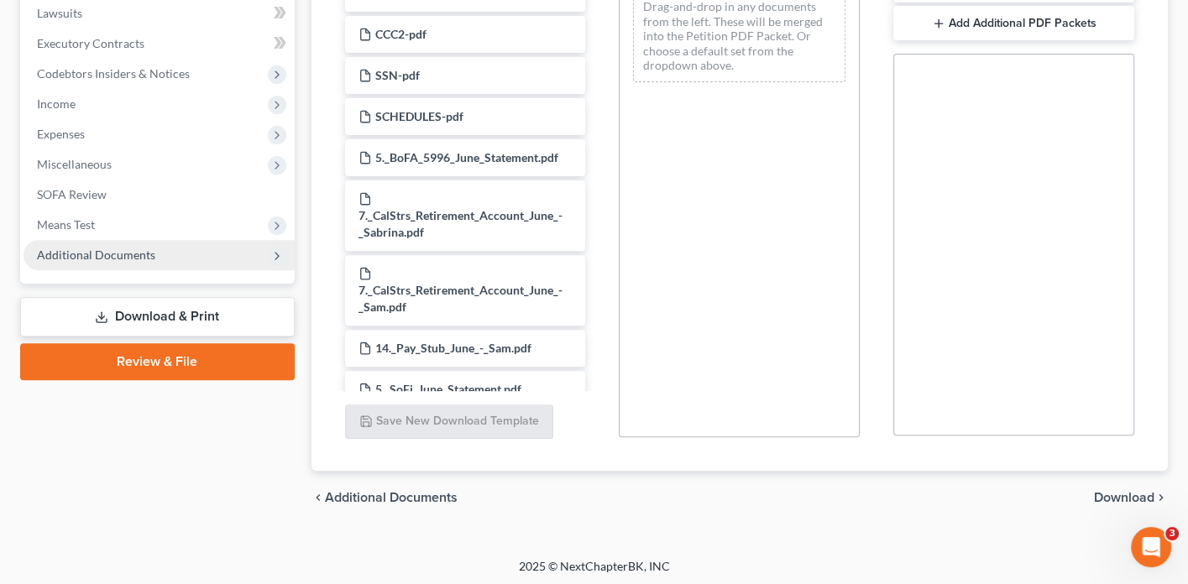
scroll to position [447, 0]
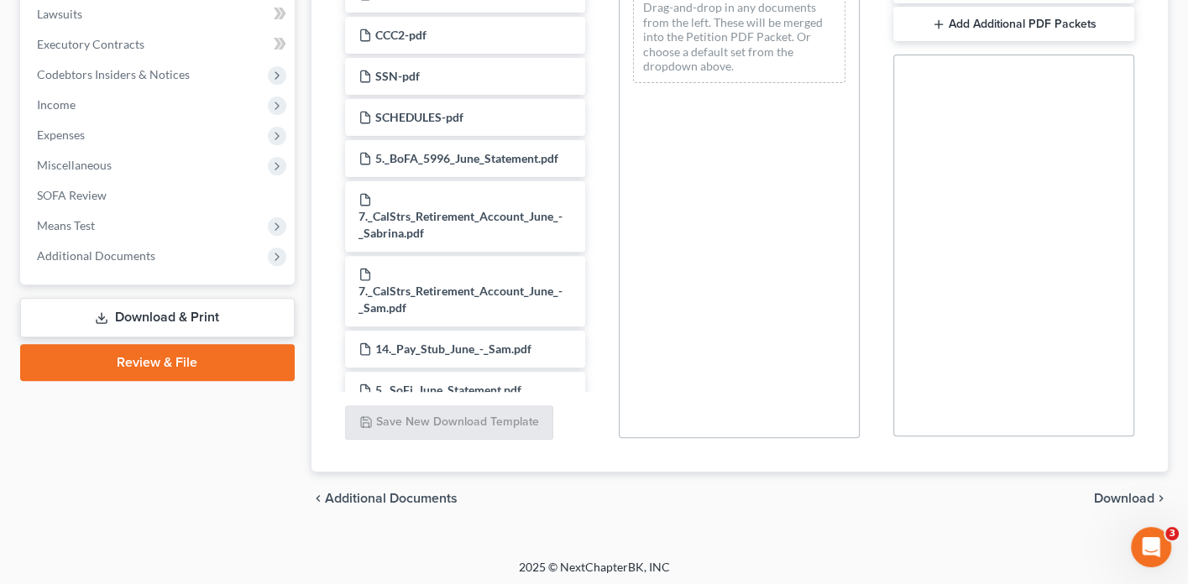
click at [178, 352] on link "Review & File" at bounding box center [157, 362] width 275 height 37
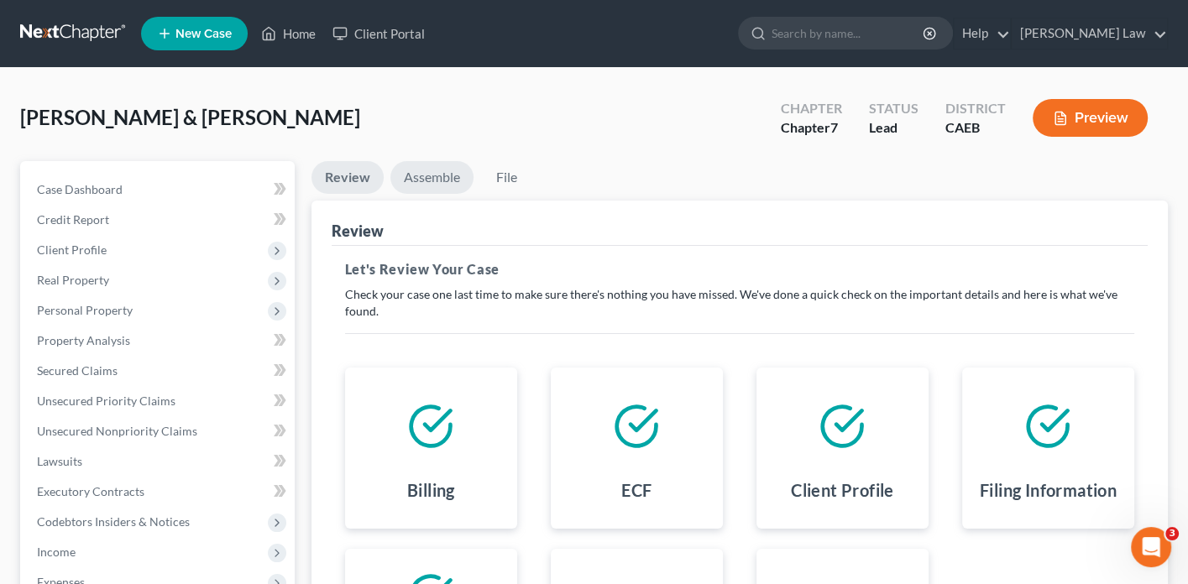
click at [437, 178] on link "Assemble" at bounding box center [431, 177] width 83 height 33
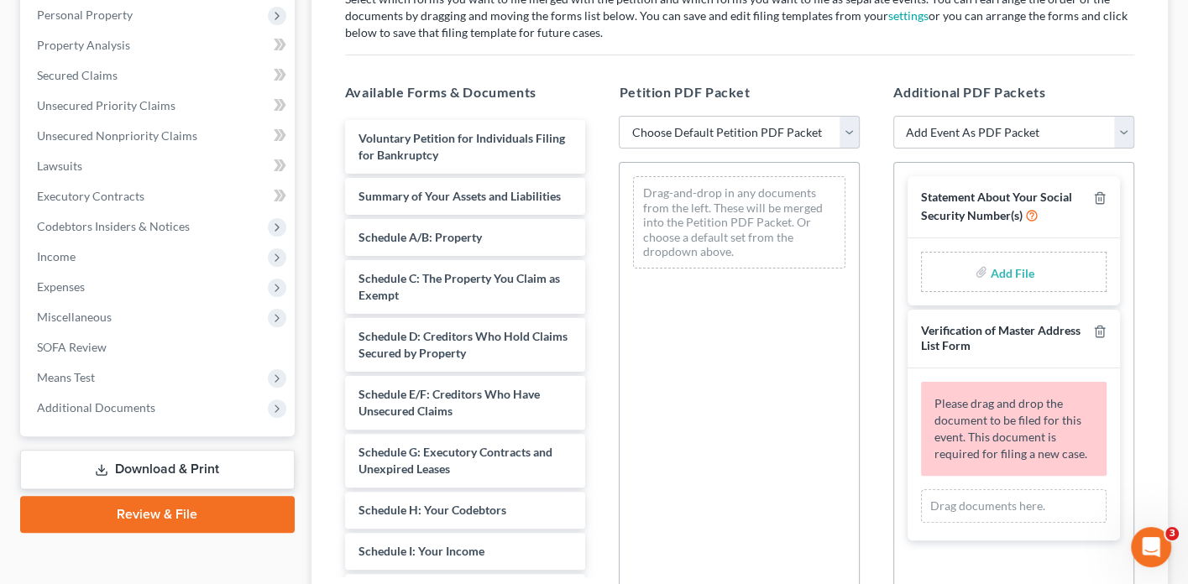
scroll to position [357, 0]
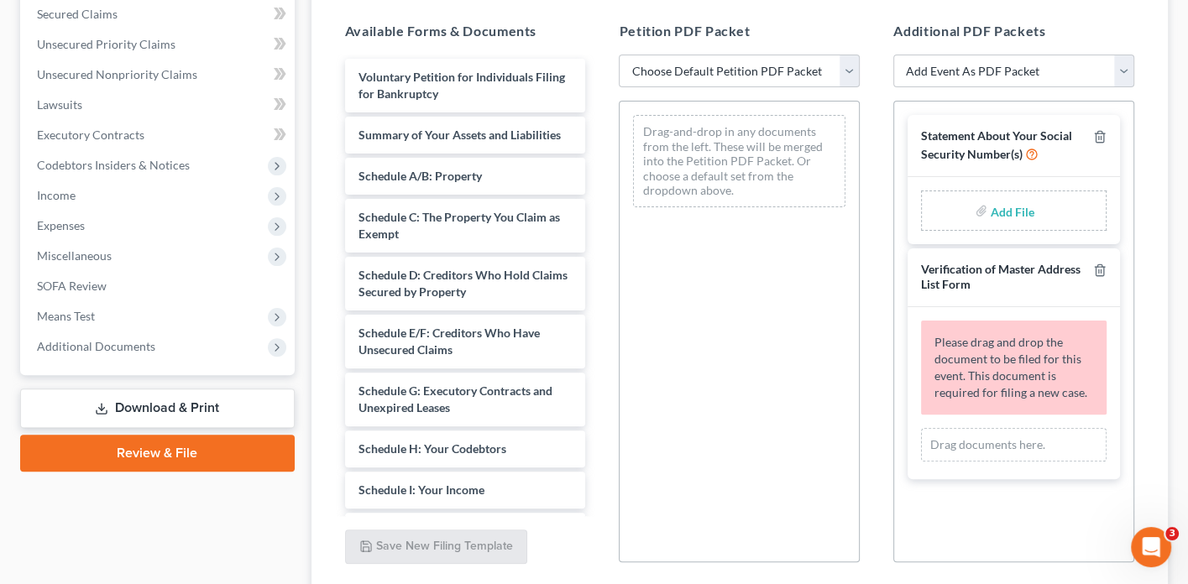
click at [1007, 207] on input "file" at bounding box center [1011, 211] width 40 height 30
type input "C:\fakepath\SSN.pdf"
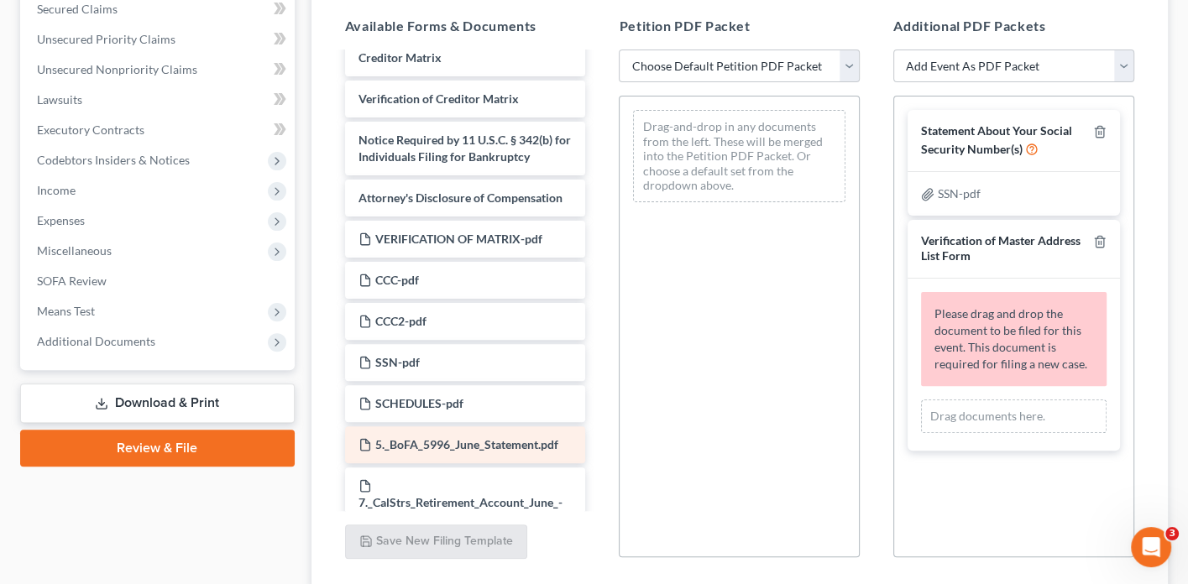
scroll to position [786, 0]
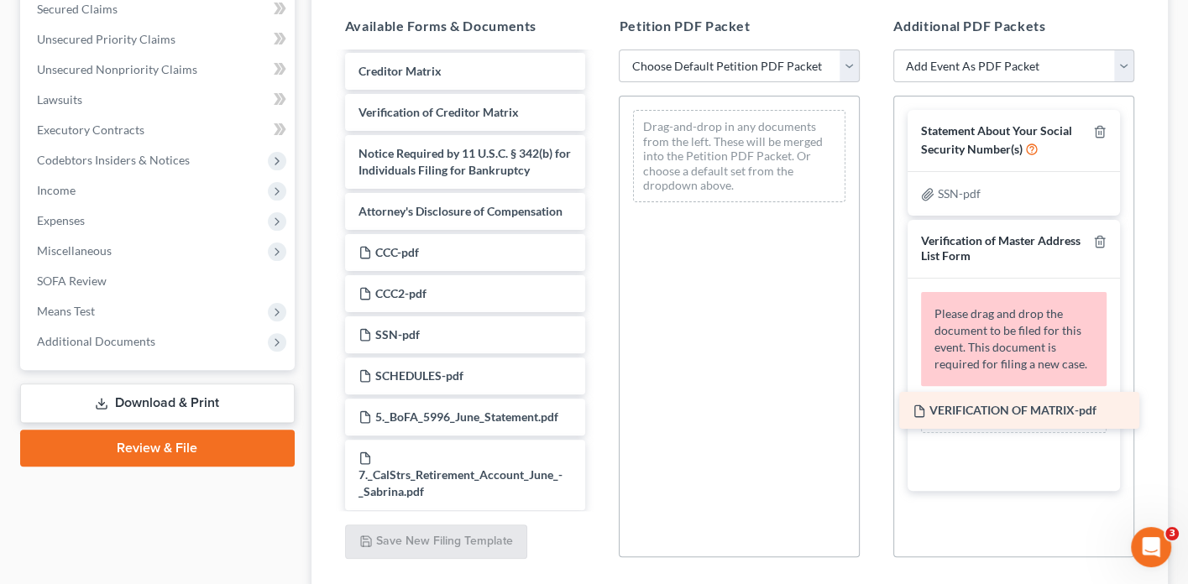
drag, startPoint x: 497, startPoint y: 214, endPoint x: 1051, endPoint y: 400, distance: 584.3
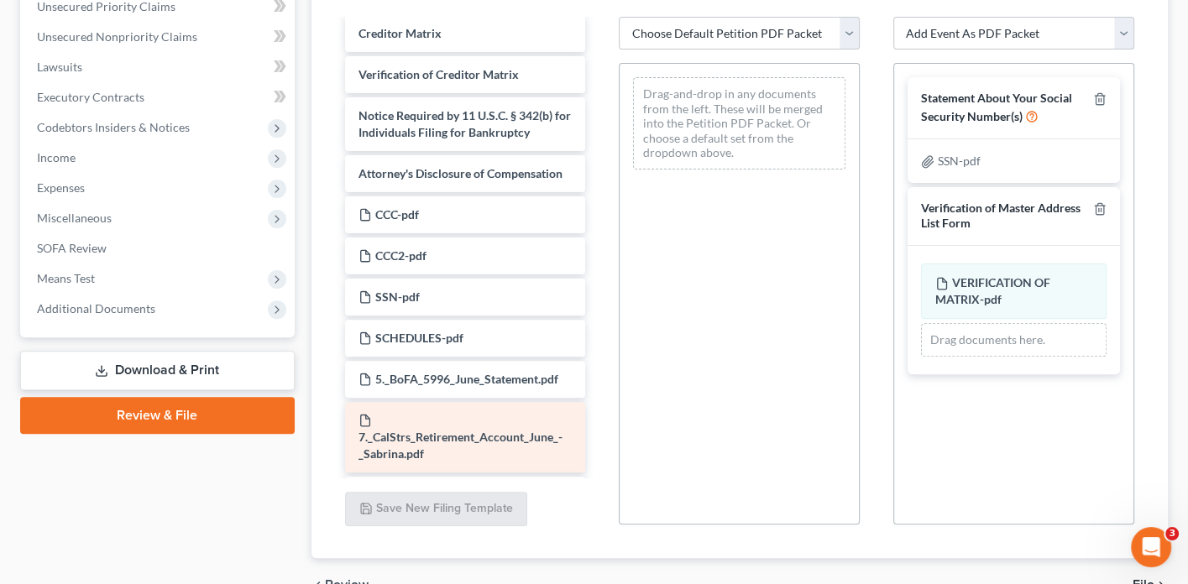
scroll to position [790, 0]
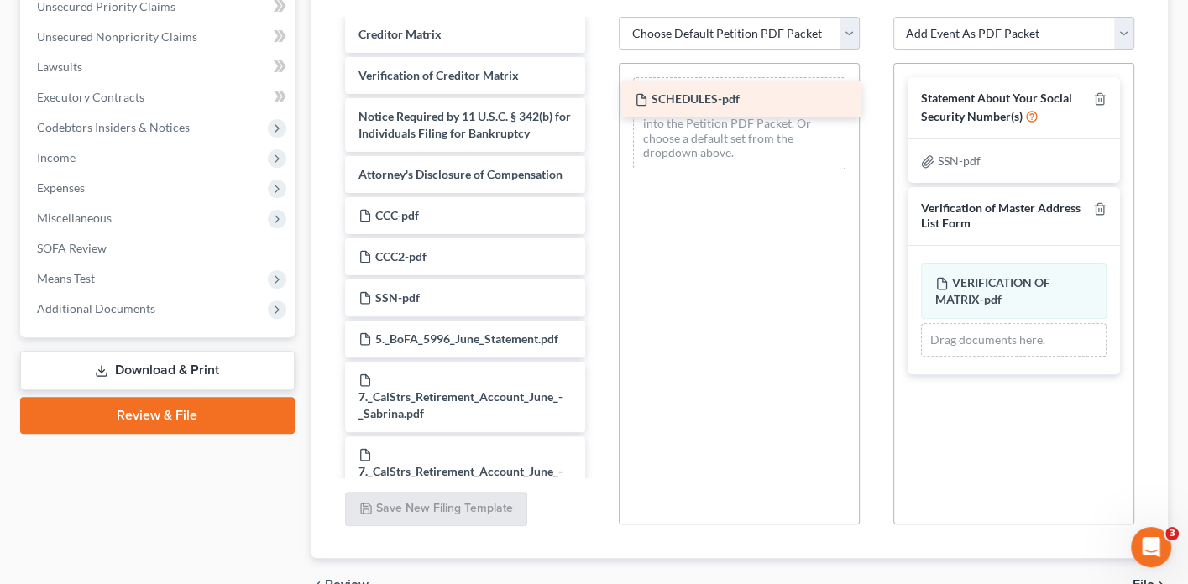
drag, startPoint x: 427, startPoint y: 305, endPoint x: 703, endPoint y: 87, distance: 350.8
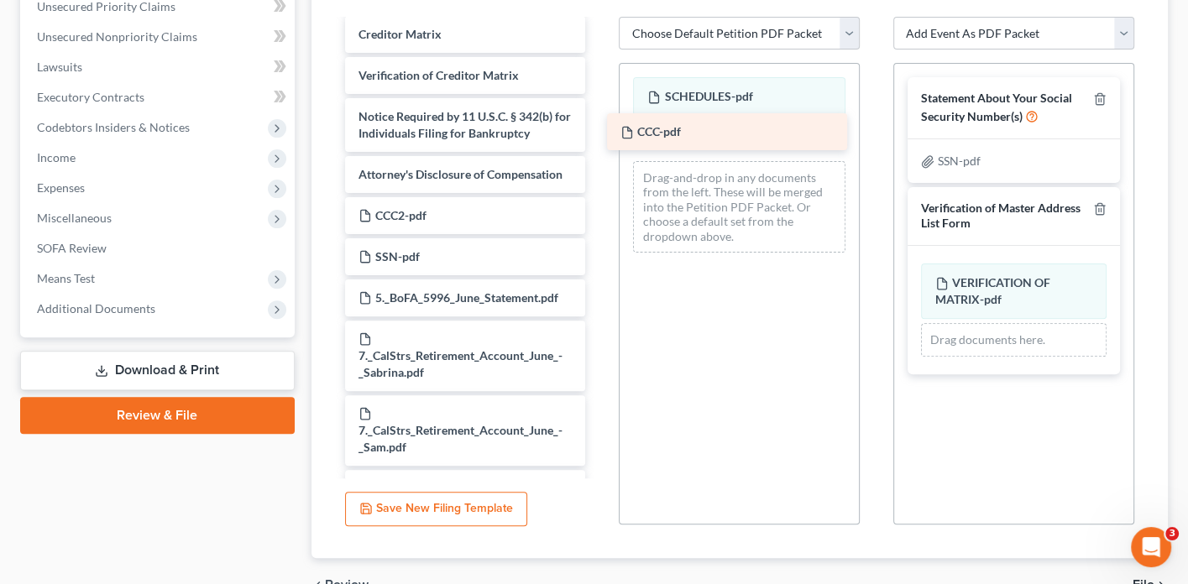
drag, startPoint x: 510, startPoint y: 179, endPoint x: 771, endPoint y: 123, distance: 266.9
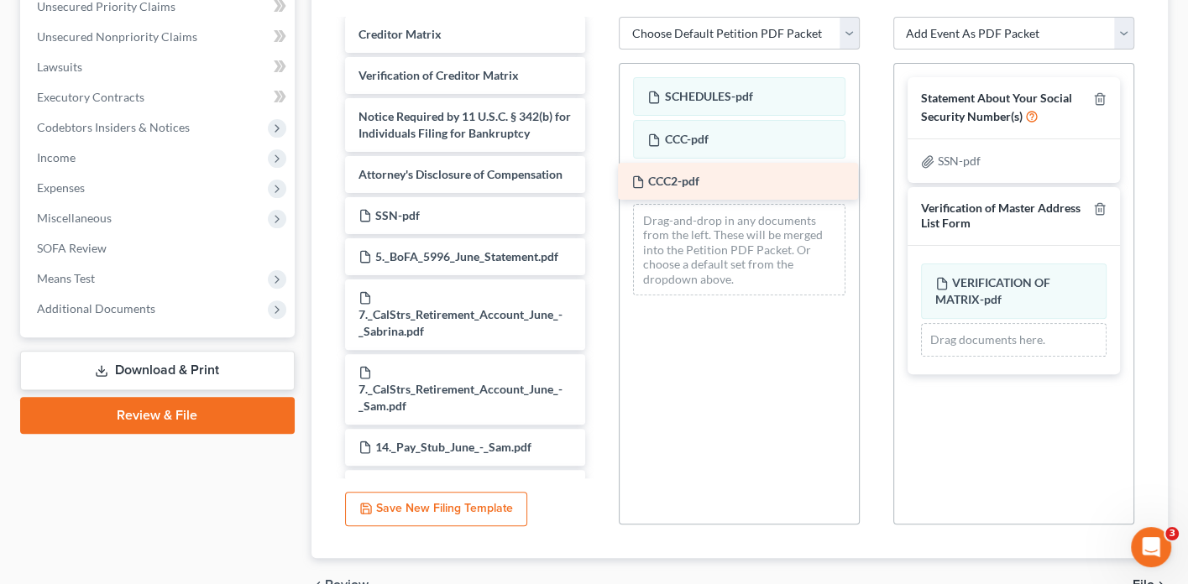
drag, startPoint x: 480, startPoint y: 193, endPoint x: 751, endPoint y: 186, distance: 271.2
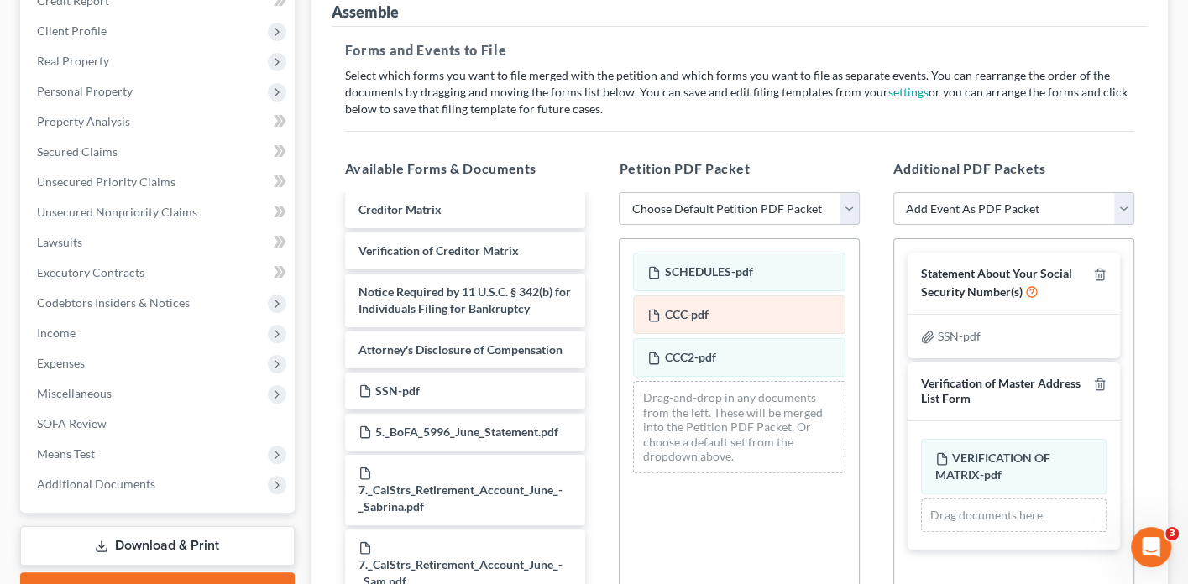
scroll to position [216, 0]
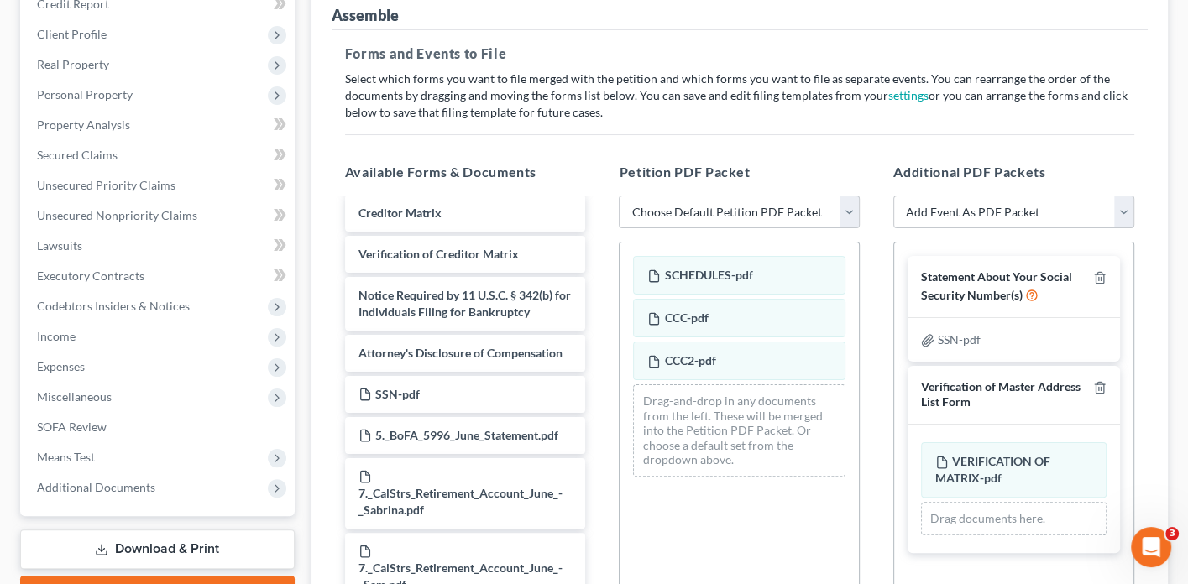
select select "0"
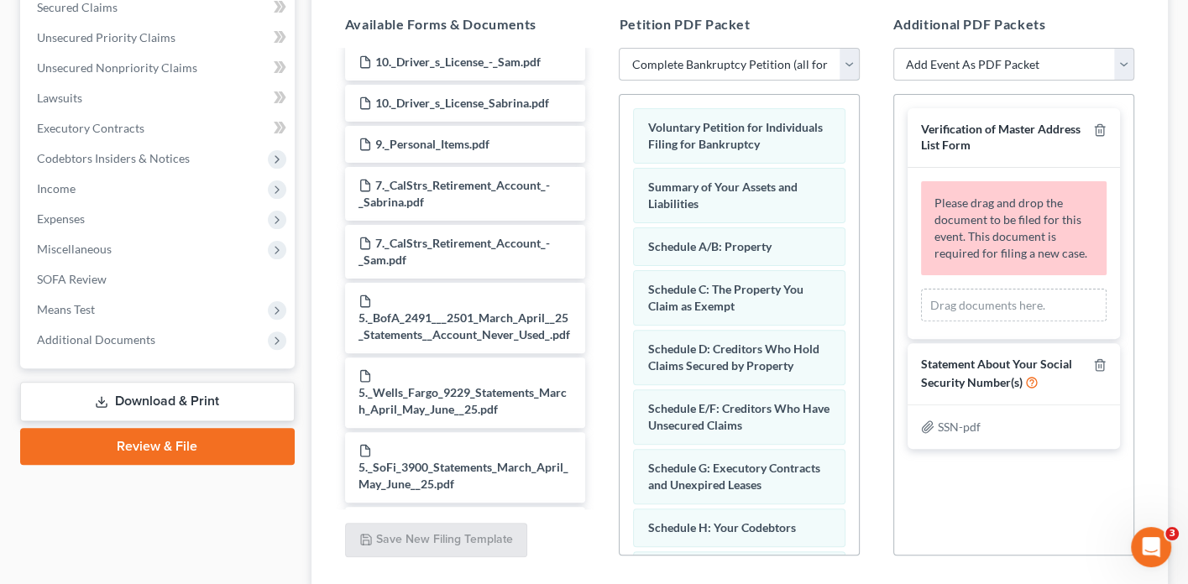
scroll to position [1214, 0]
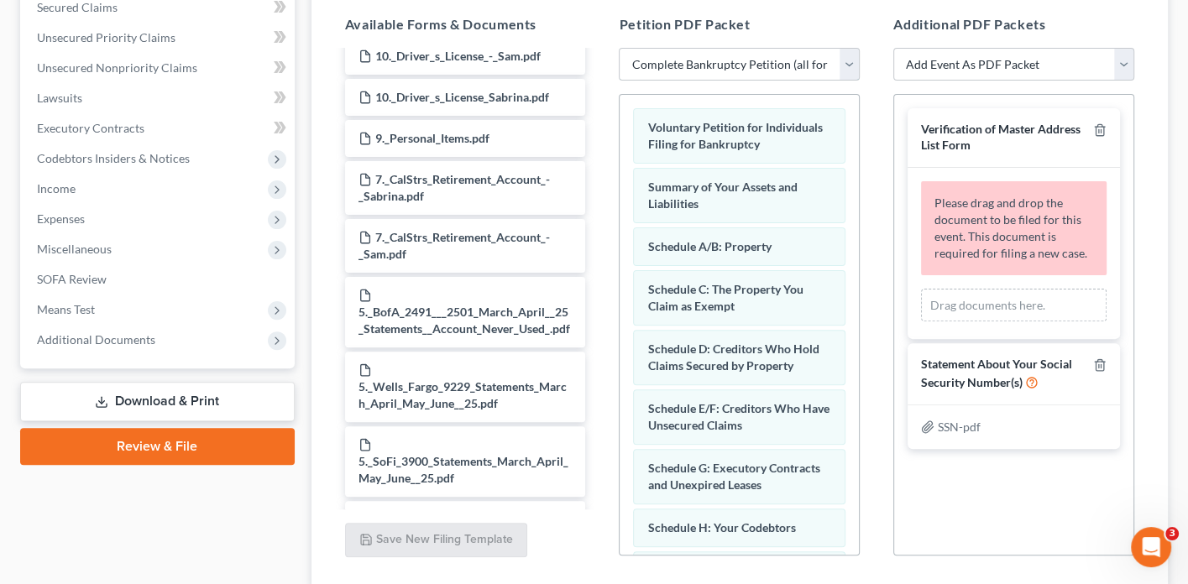
select select
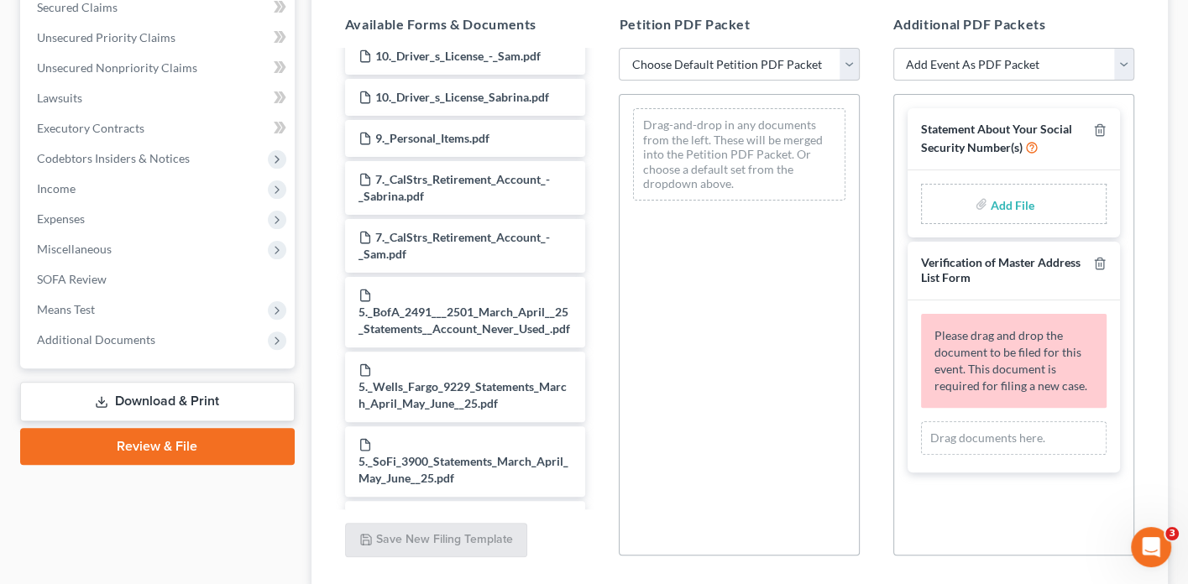
click at [1007, 211] on input "file" at bounding box center [1011, 204] width 40 height 30
type input "C:\fakepath\SSN.pdf"
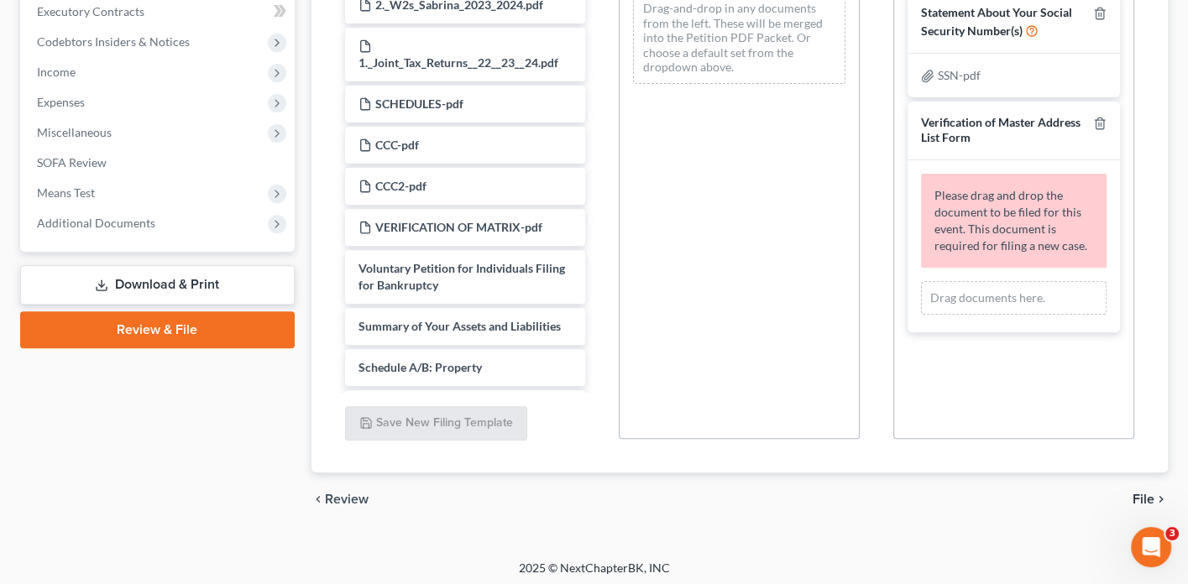
scroll to position [1663, 0]
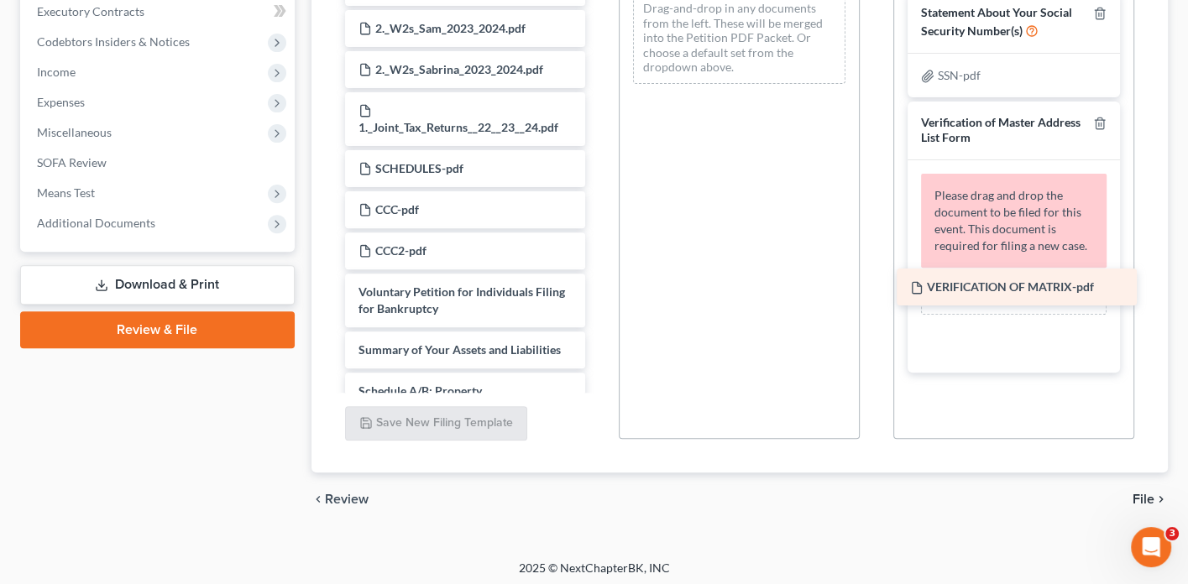
drag, startPoint x: 458, startPoint y: 221, endPoint x: 1010, endPoint y: 286, distance: 555.4
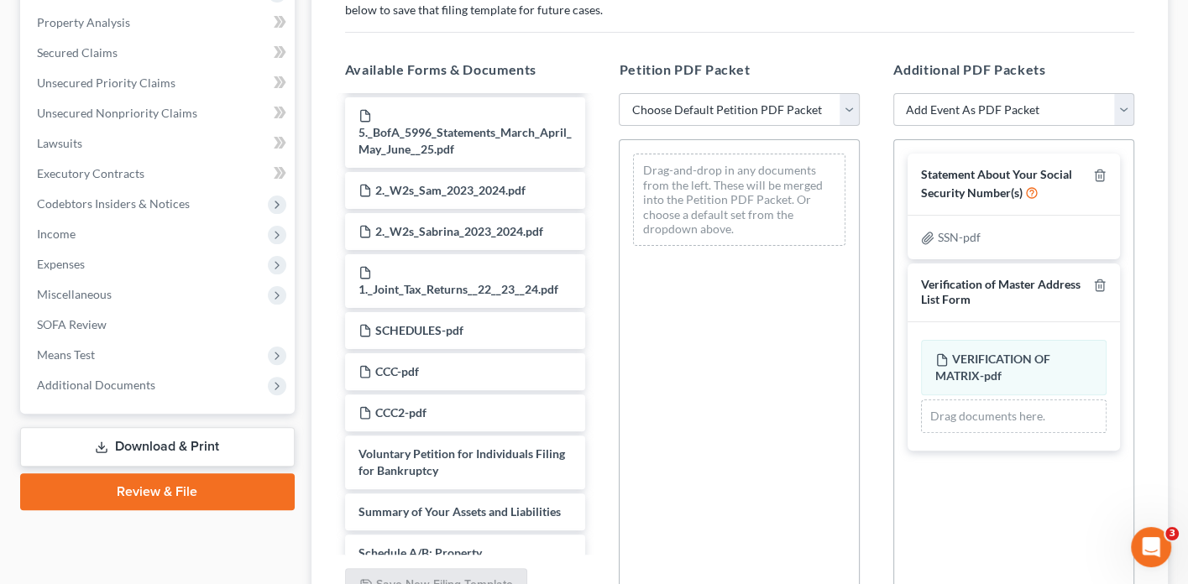
scroll to position [309, 0]
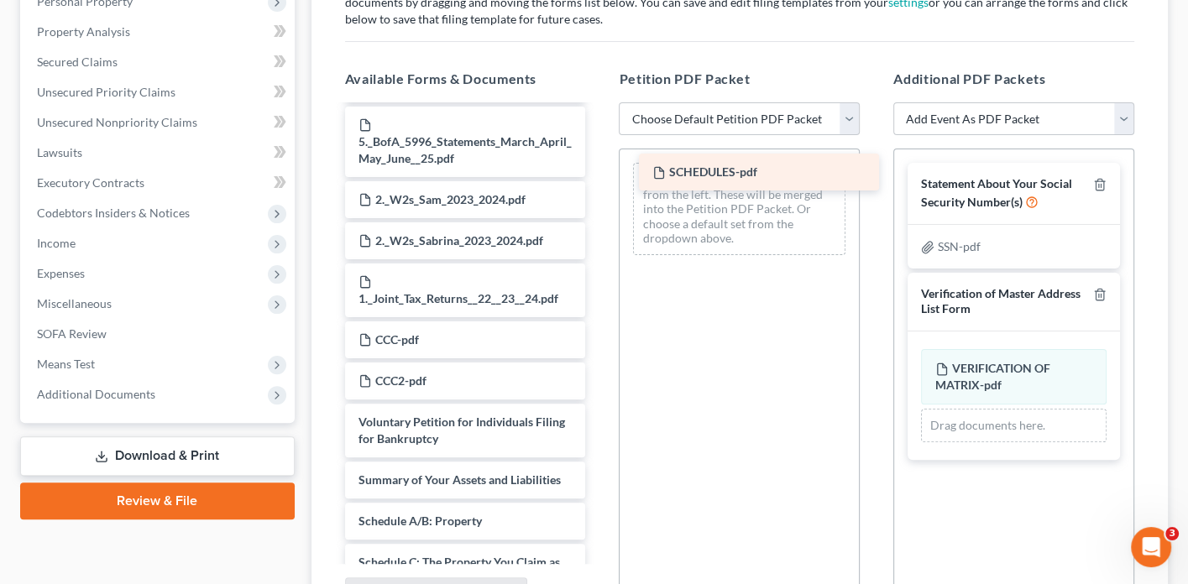
drag, startPoint x: 486, startPoint y: 269, endPoint x: 773, endPoint y: 172, distance: 303.2
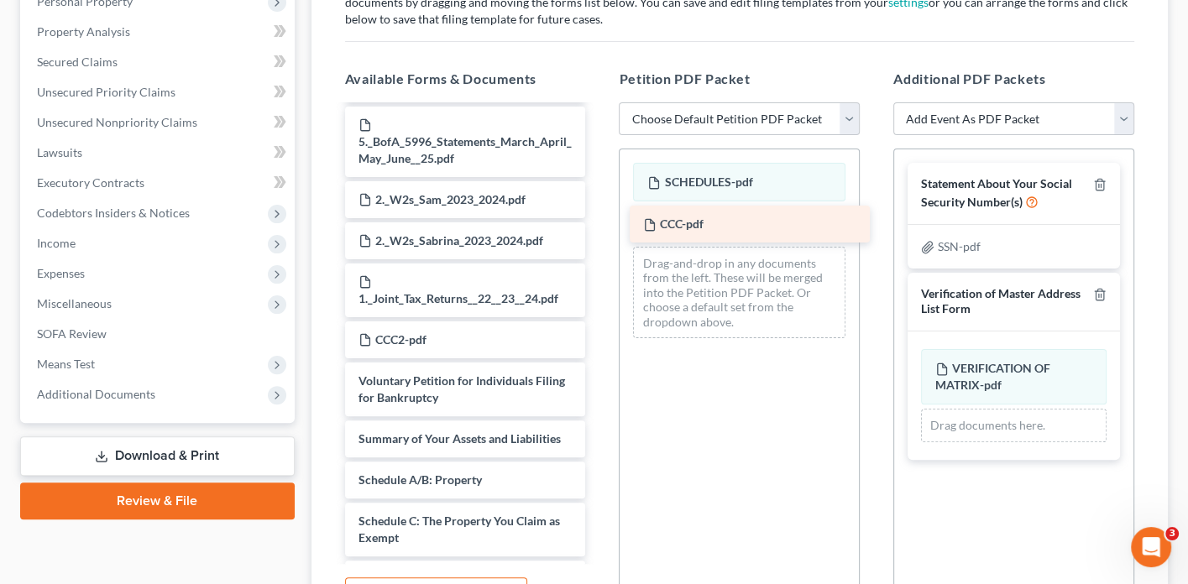
drag, startPoint x: 476, startPoint y: 273, endPoint x: 760, endPoint y: 223, distance: 288.0
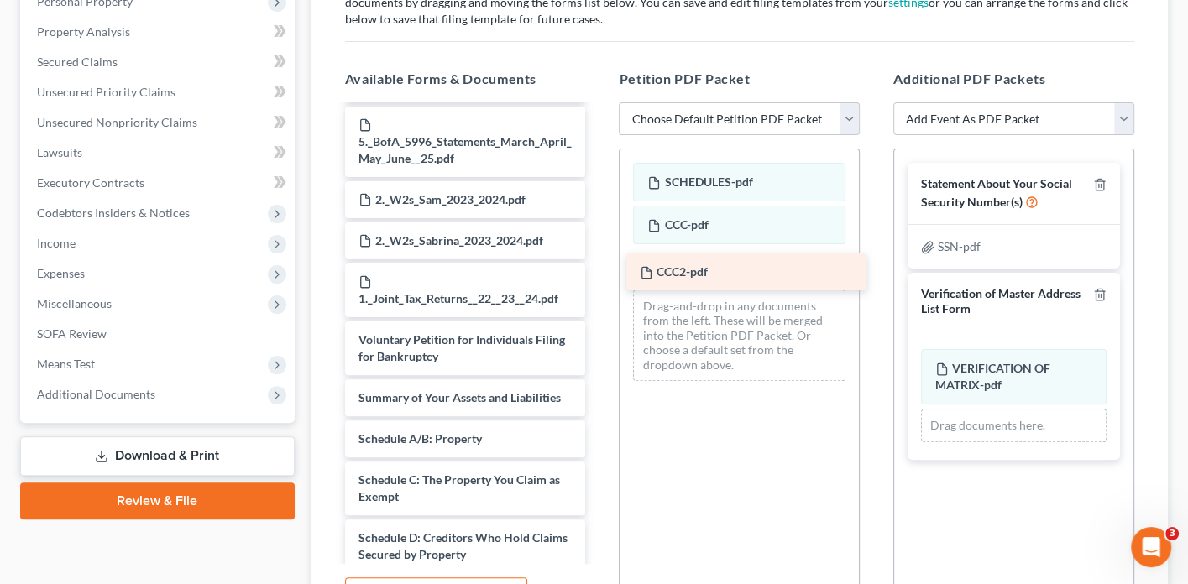
drag, startPoint x: 503, startPoint y: 272, endPoint x: 781, endPoint y: 269, distance: 277.9
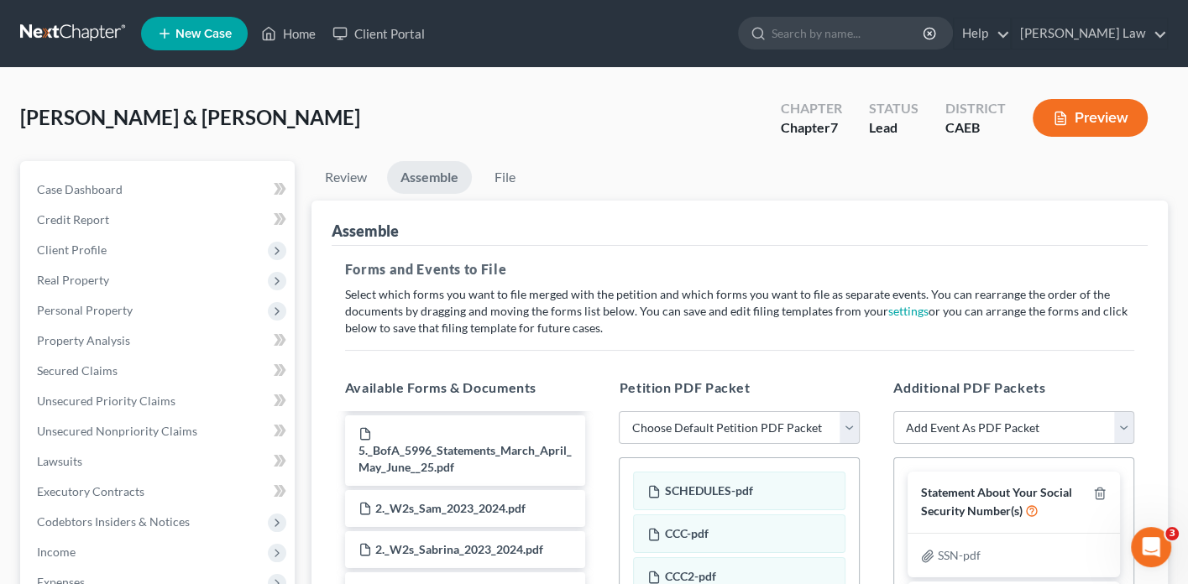
scroll to position [0, 0]
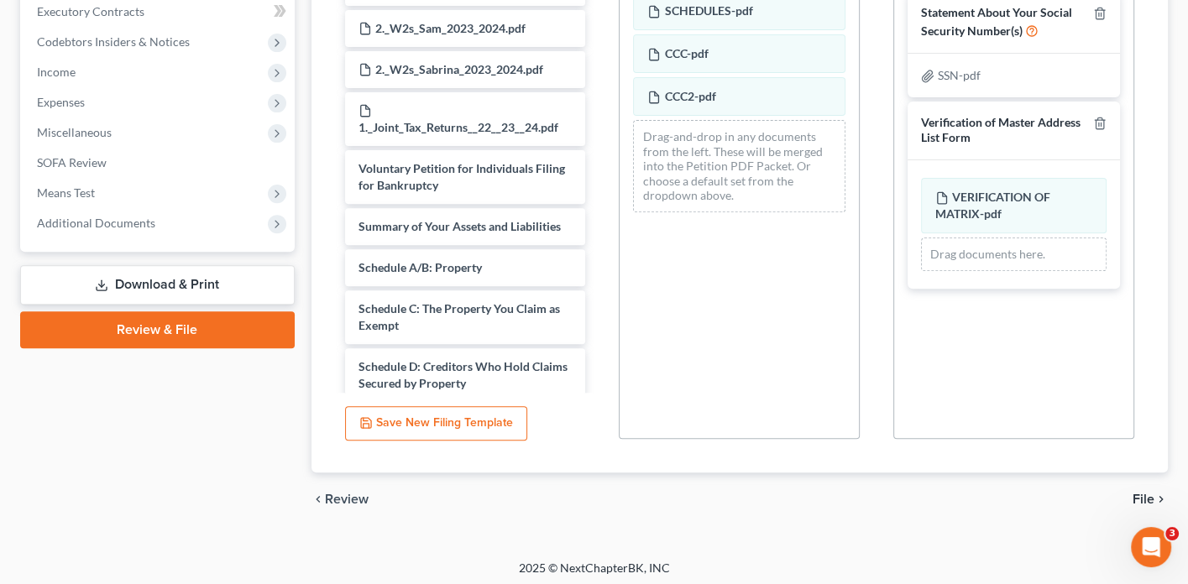
click at [1138, 495] on span "File" at bounding box center [1143, 499] width 22 height 13
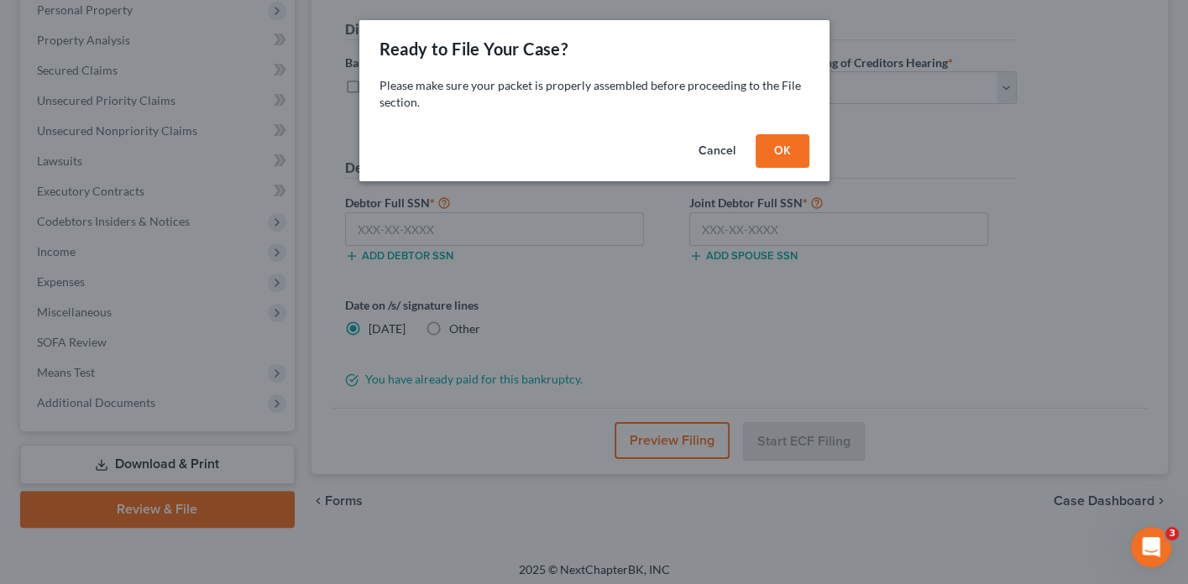
click at [789, 148] on button "OK" at bounding box center [783, 151] width 54 height 34
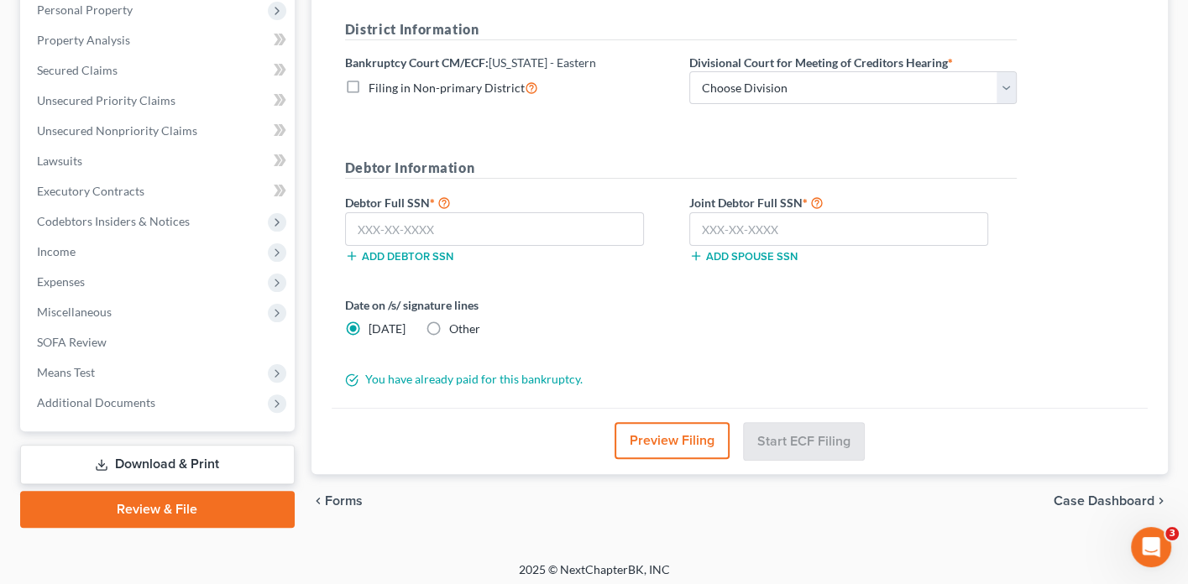
click at [369, 85] on label "Filing in Non-primary District" at bounding box center [454, 87] width 170 height 19
click at [375, 85] on input "Filing in Non-primary District" at bounding box center [380, 83] width 11 height 11
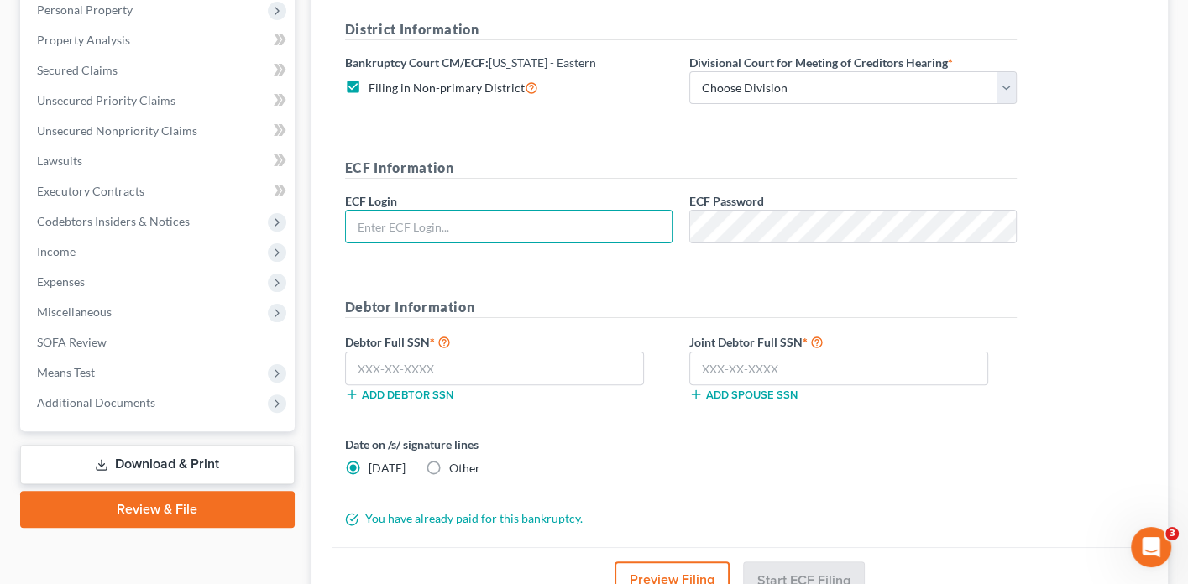
click at [369, 85] on label "Filing in Non-primary District" at bounding box center [454, 87] width 170 height 19
click at [375, 85] on input "Filing in Non-primary District" at bounding box center [380, 83] width 11 height 11
checkbox input "false"
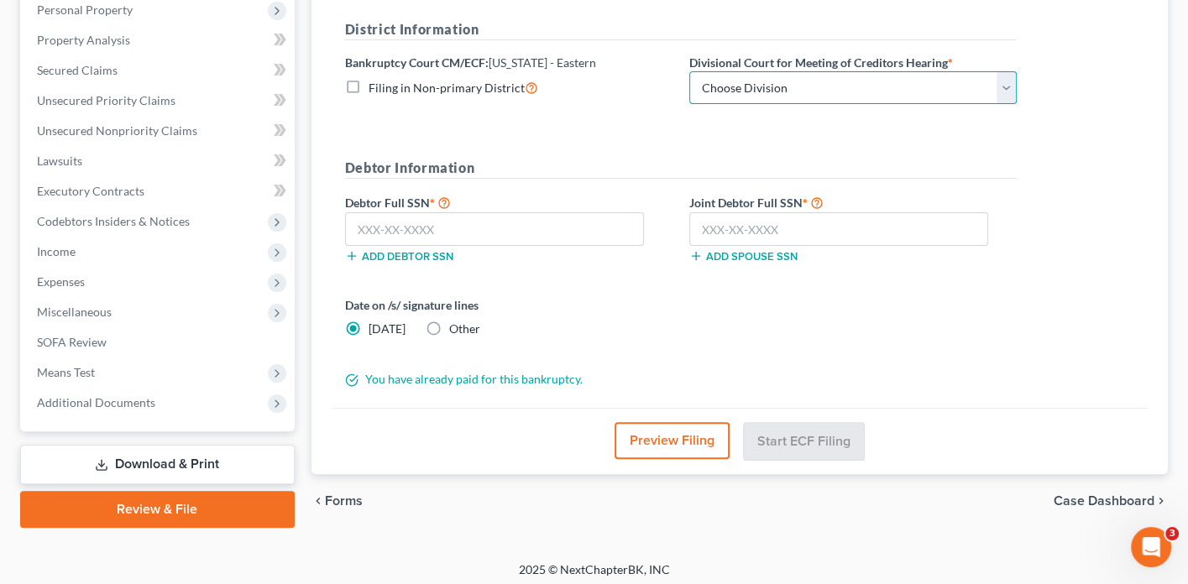
select select "2"
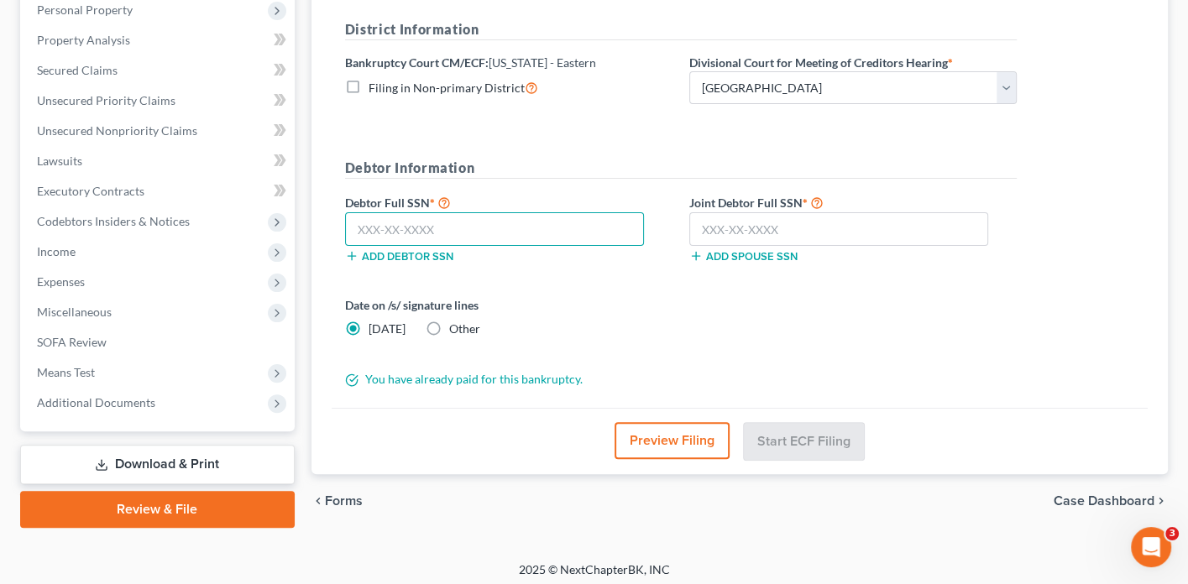
click at [599, 234] on input "text" at bounding box center [494, 229] width 299 height 34
type input "563-83-5418"
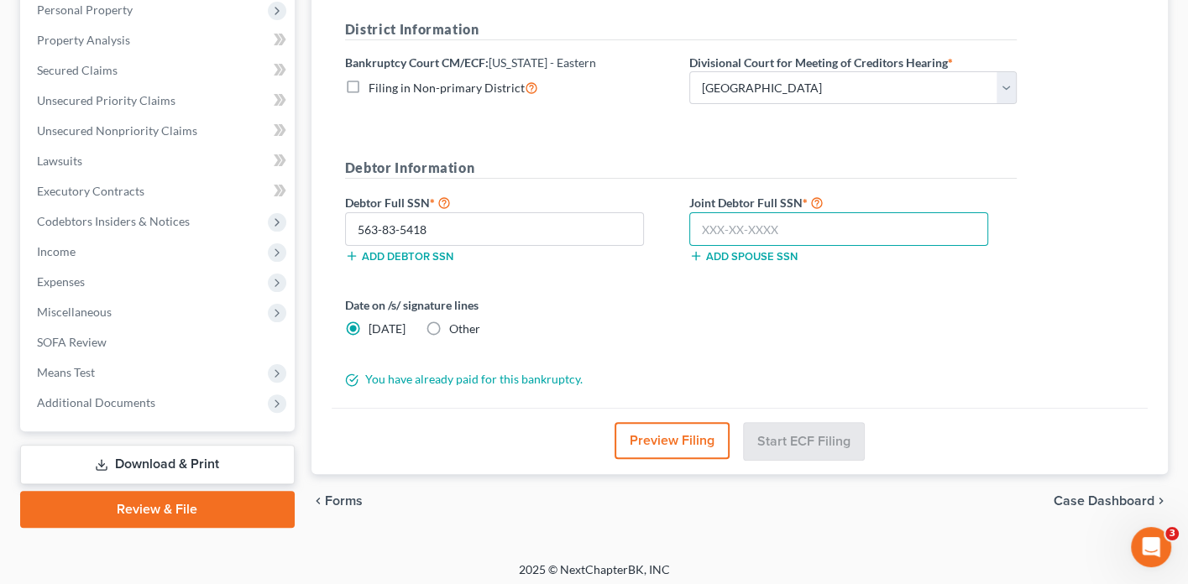
click at [792, 233] on input "text" at bounding box center [838, 229] width 299 height 34
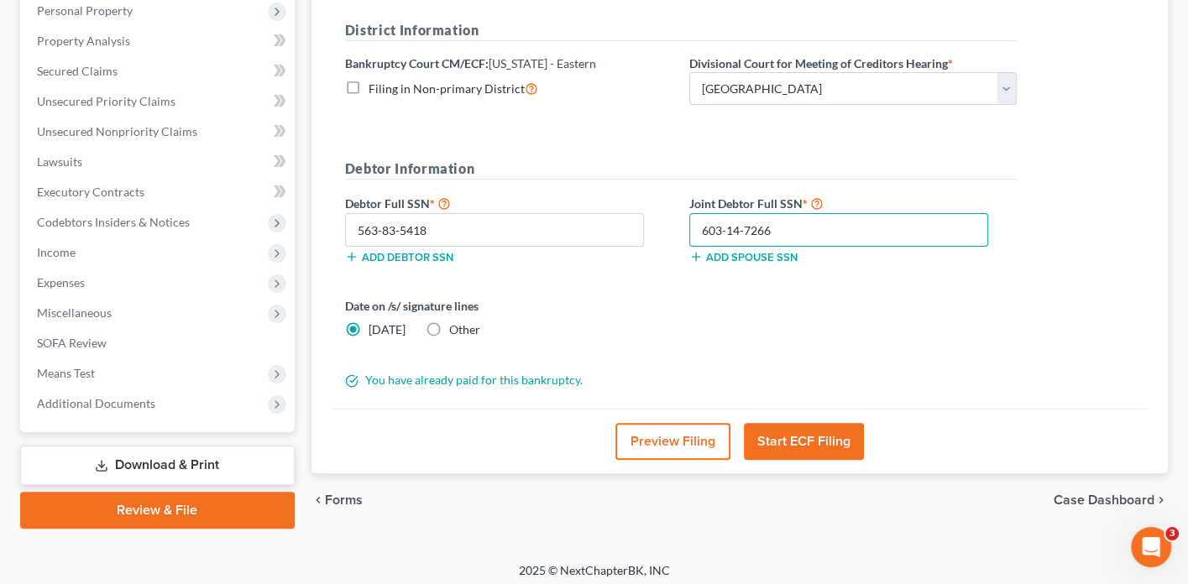
scroll to position [299, 0]
type input "603-14-7266"
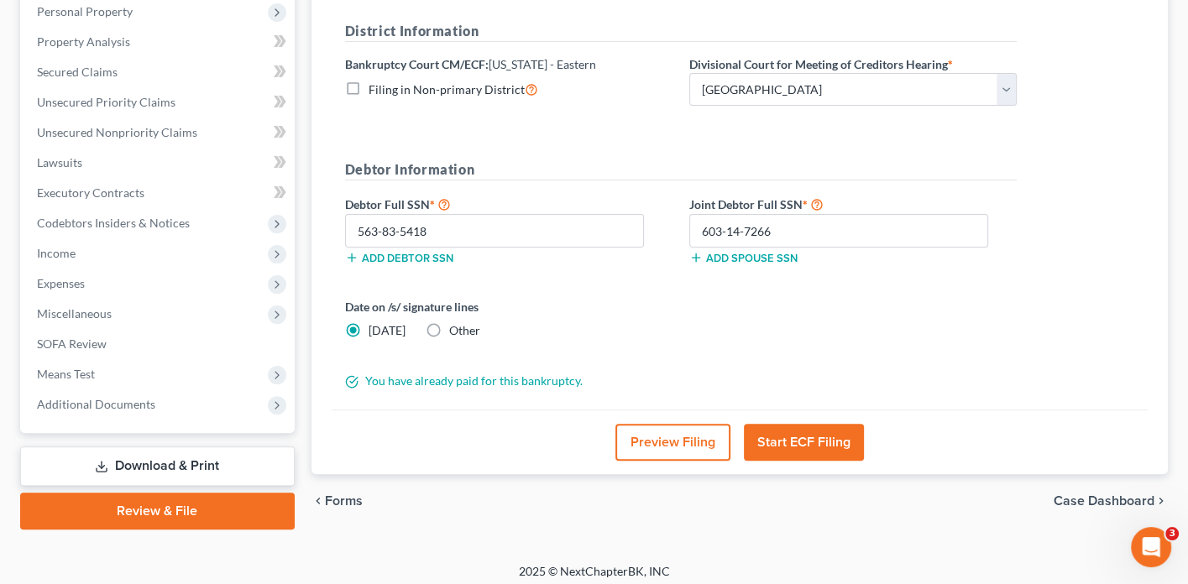
click at [793, 434] on button "Start ECF Filing" at bounding box center [804, 442] width 120 height 37
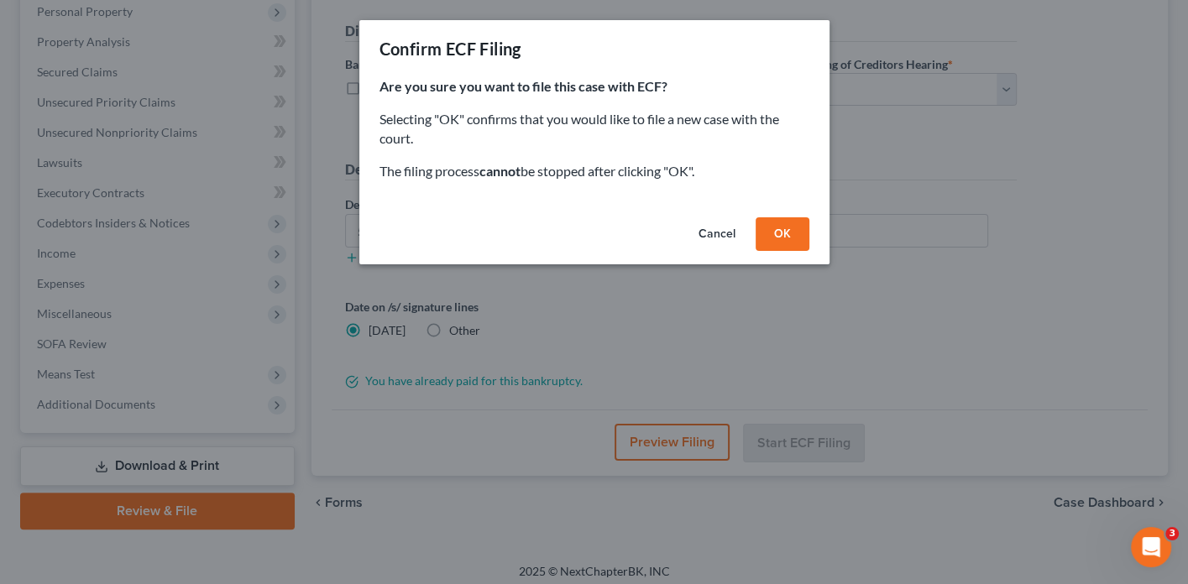
click at [791, 232] on button "OK" at bounding box center [783, 234] width 54 height 34
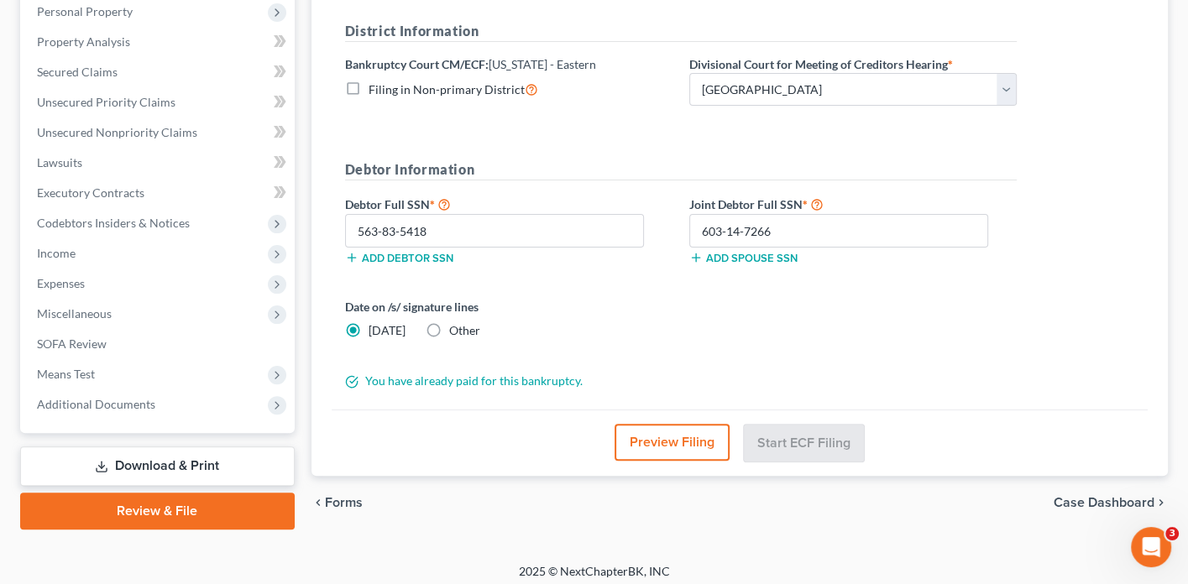
scroll to position [292, 0]
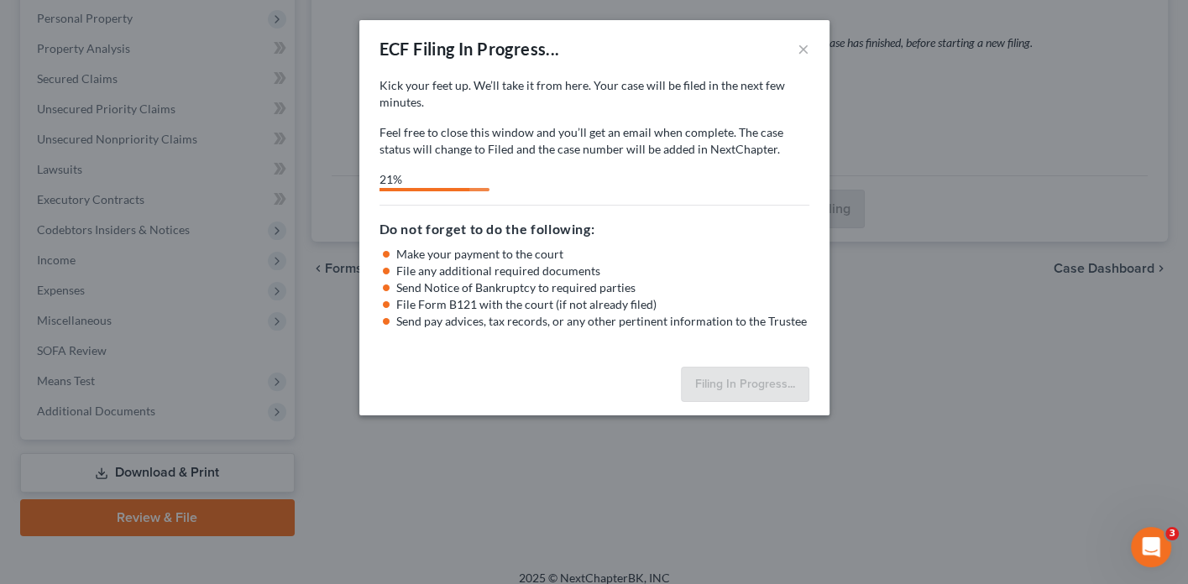
select select "2"
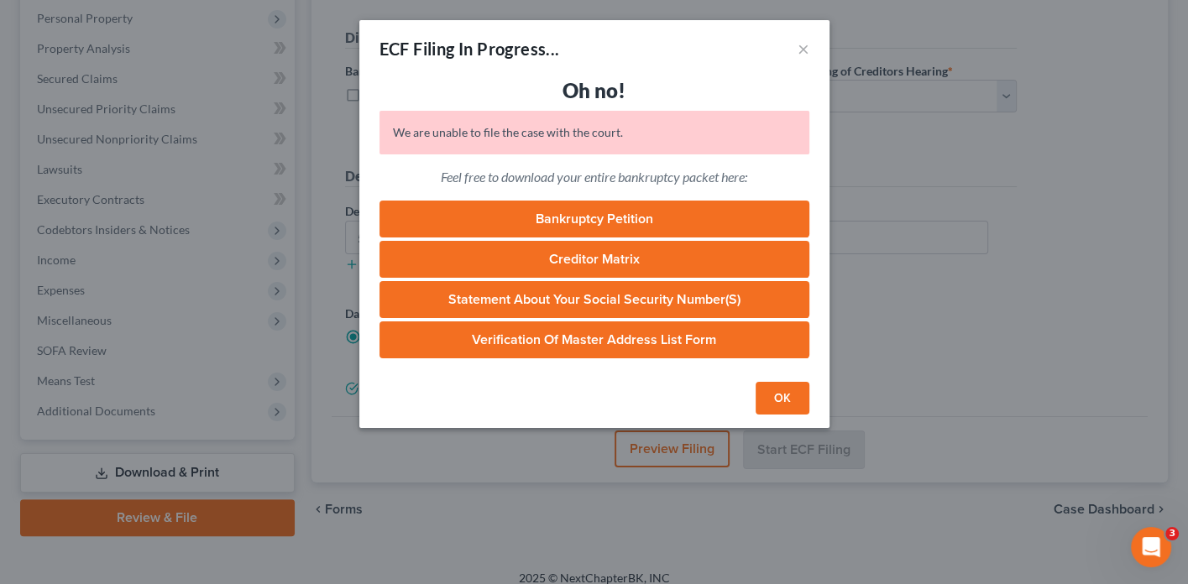
click at [703, 180] on p "Feel free to download your entire bankruptcy packet here:" at bounding box center [594, 177] width 430 height 19
click at [674, 214] on link "Bankruptcy Petition" at bounding box center [594, 219] width 430 height 37
click at [784, 391] on button "OK" at bounding box center [783, 399] width 54 height 34
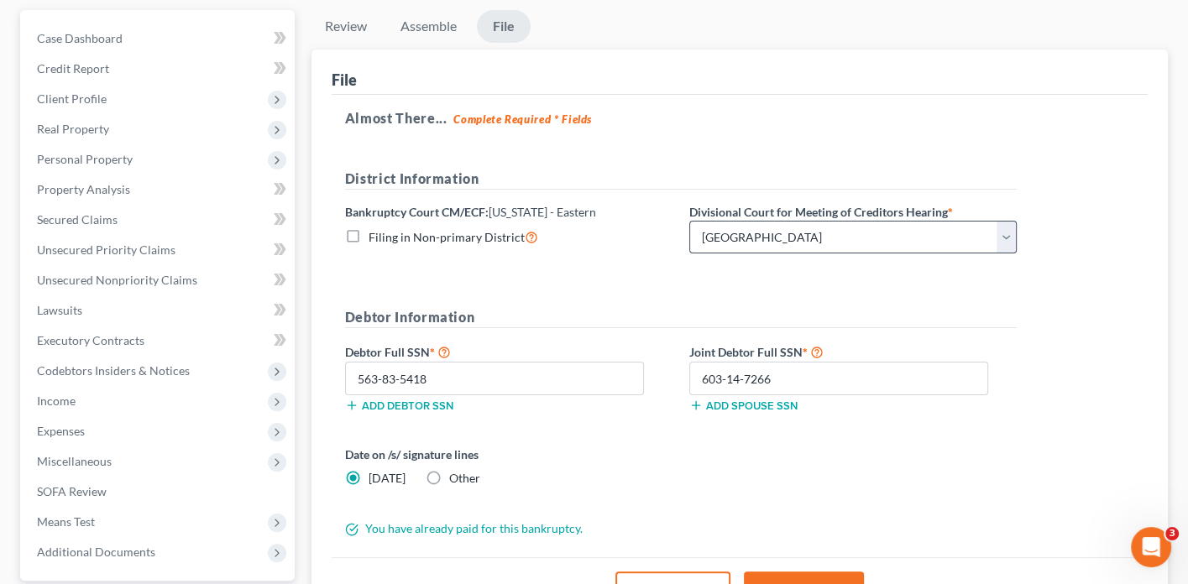
scroll to position [151, 0]
click at [369, 233] on label "Filing in Non-primary District" at bounding box center [454, 236] width 170 height 19
click at [375, 233] on input "Filing in Non-primary District" at bounding box center [380, 232] width 11 height 11
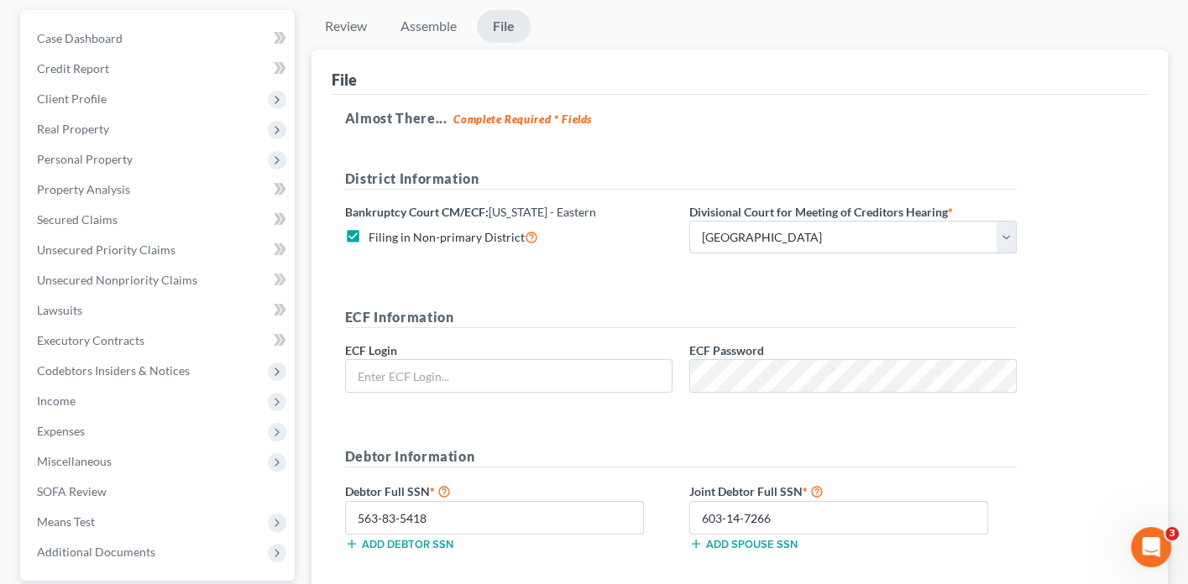
click at [369, 227] on label "Filing in Non-primary District" at bounding box center [454, 236] width 170 height 19
click at [375, 227] on input "Filing in Non-primary District" at bounding box center [380, 232] width 11 height 11
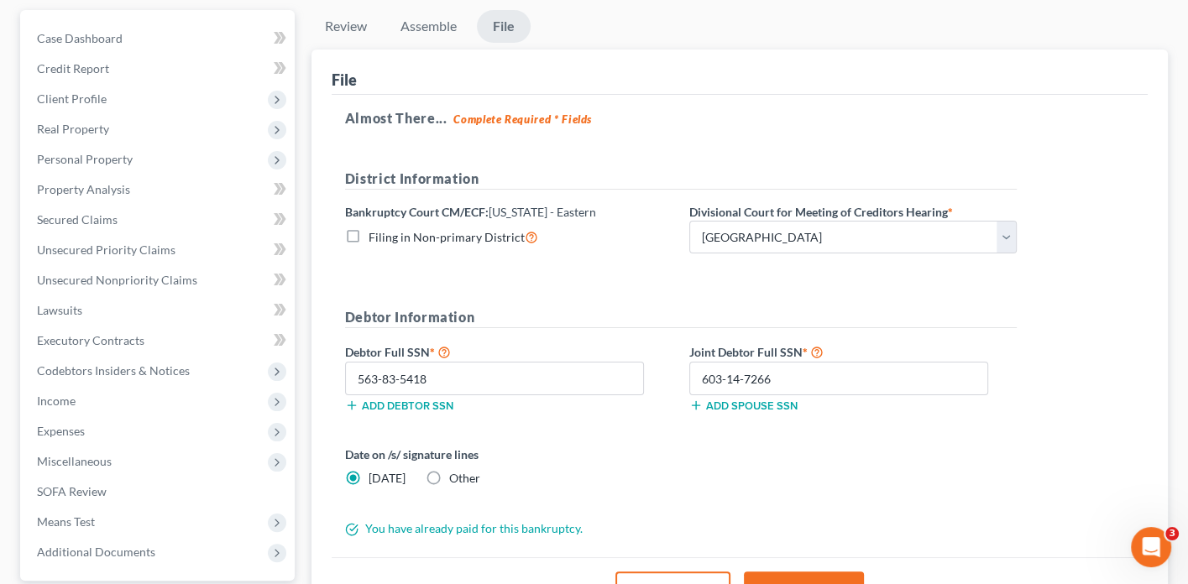
click at [369, 233] on label "Filing in Non-primary District" at bounding box center [454, 236] width 170 height 19
click at [375, 233] on input "Filing in Non-primary District" at bounding box center [380, 232] width 11 height 11
checkbox input "true"
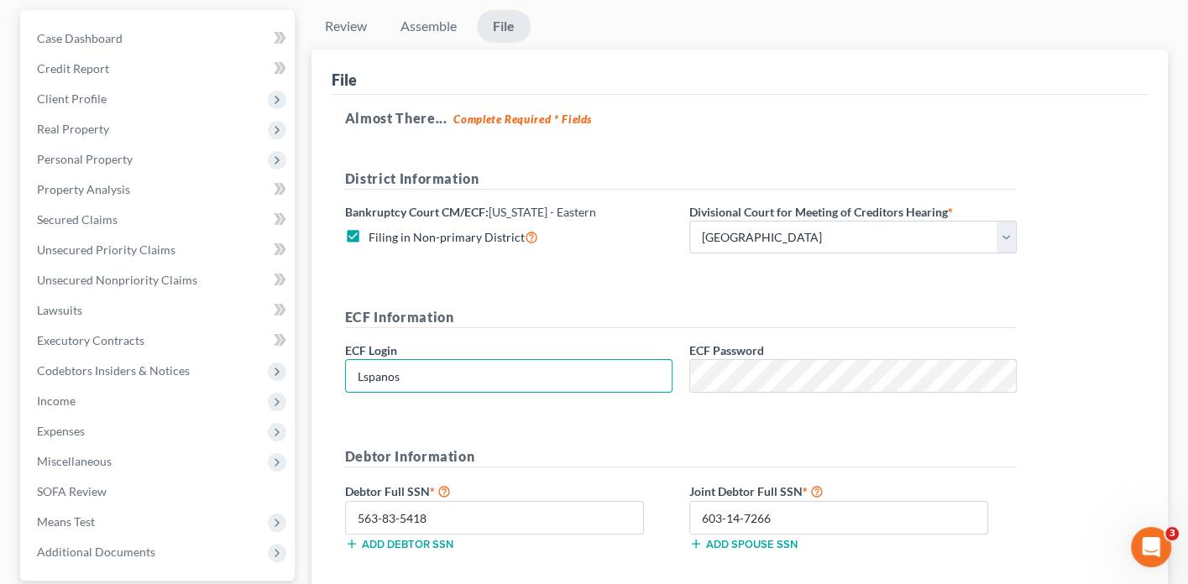
type input "Lspanos"
click at [579, 366] on input "Lspanos" at bounding box center [509, 376] width 326 height 32
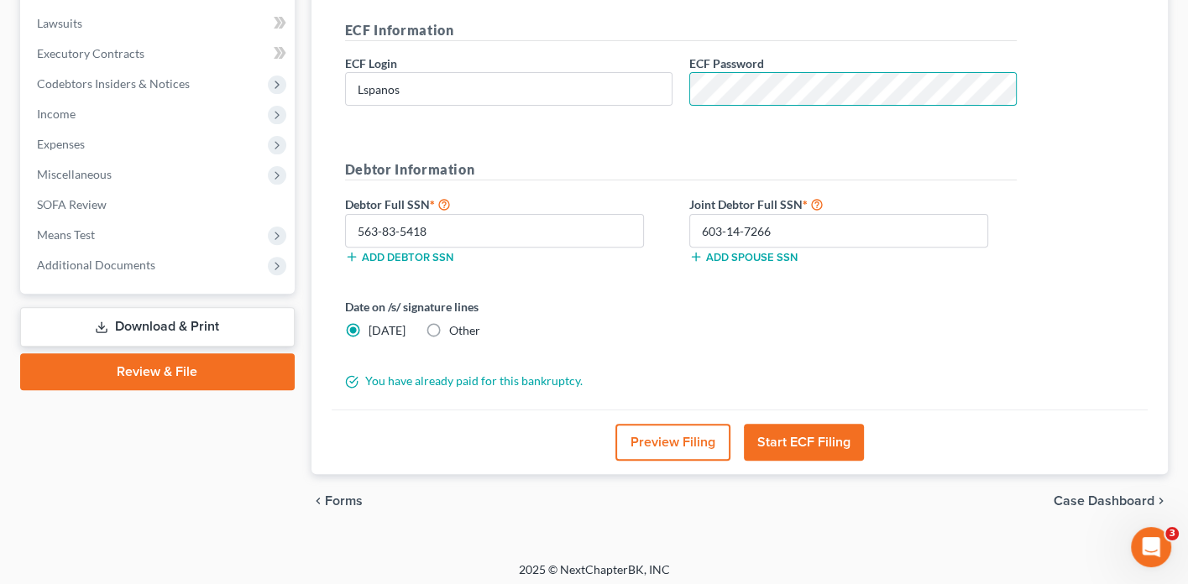
scroll to position [437, 0]
click at [777, 434] on button "Start ECF Filing" at bounding box center [804, 443] width 120 height 37
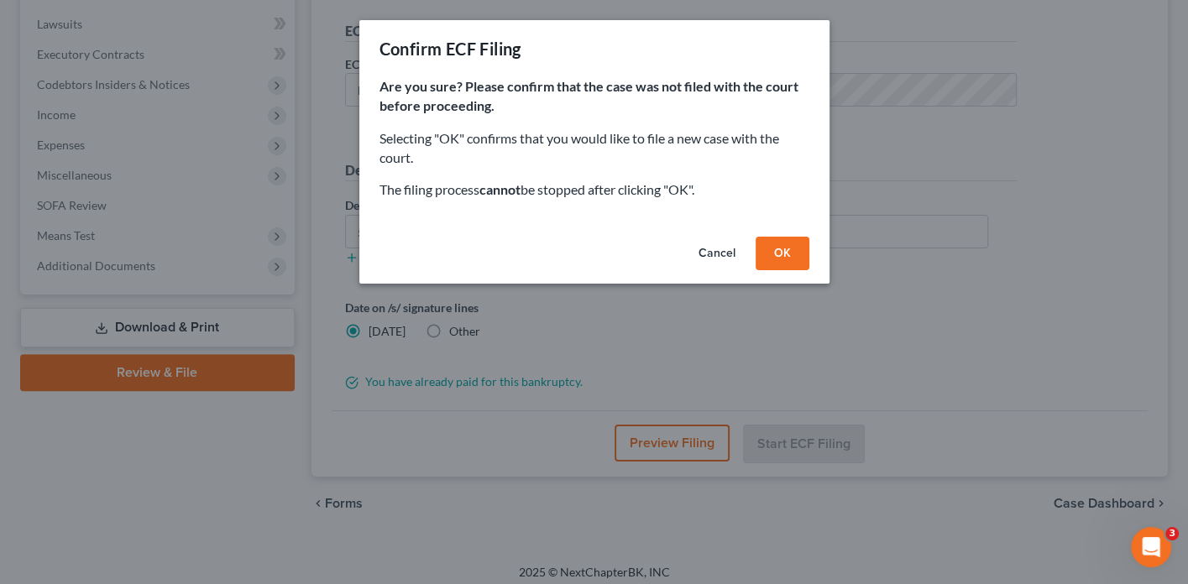
click at [772, 246] on button "OK" at bounding box center [783, 254] width 54 height 34
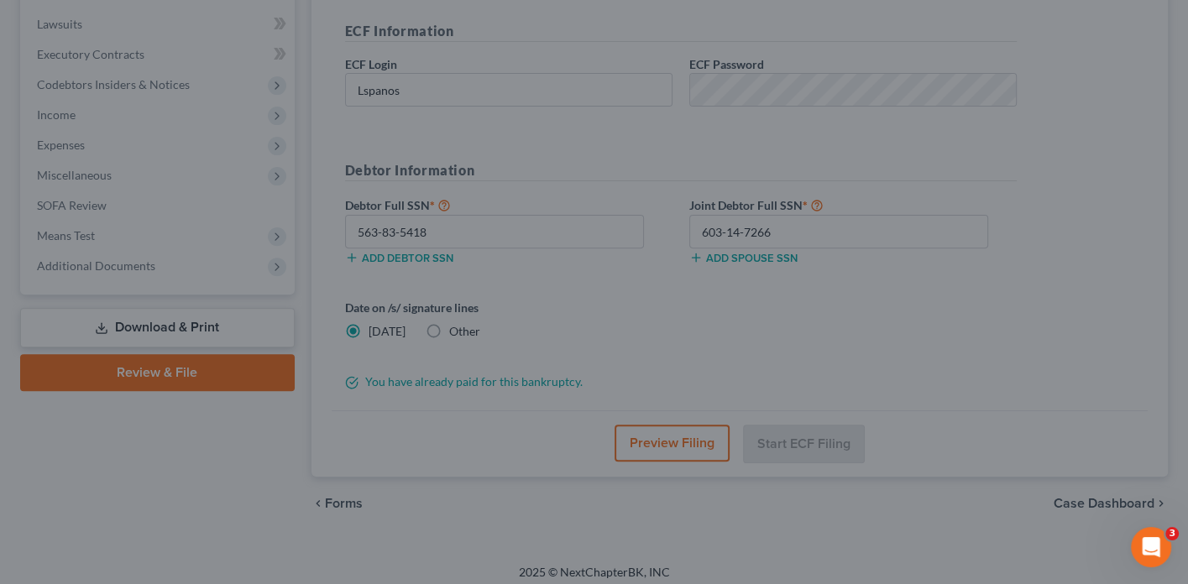
scroll to position [292, 0]
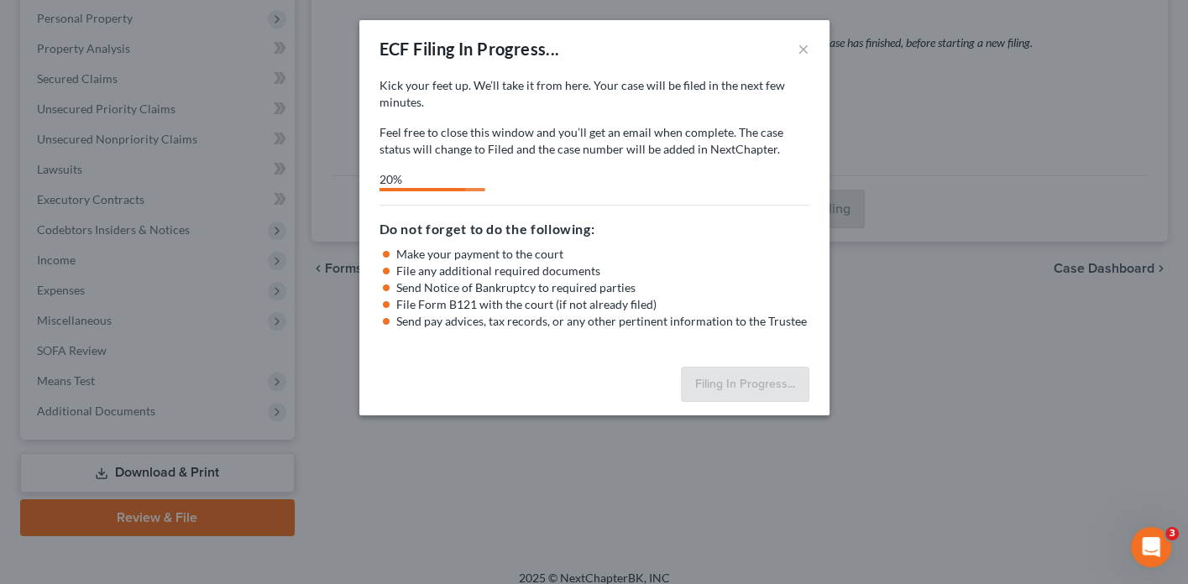
select select "2"
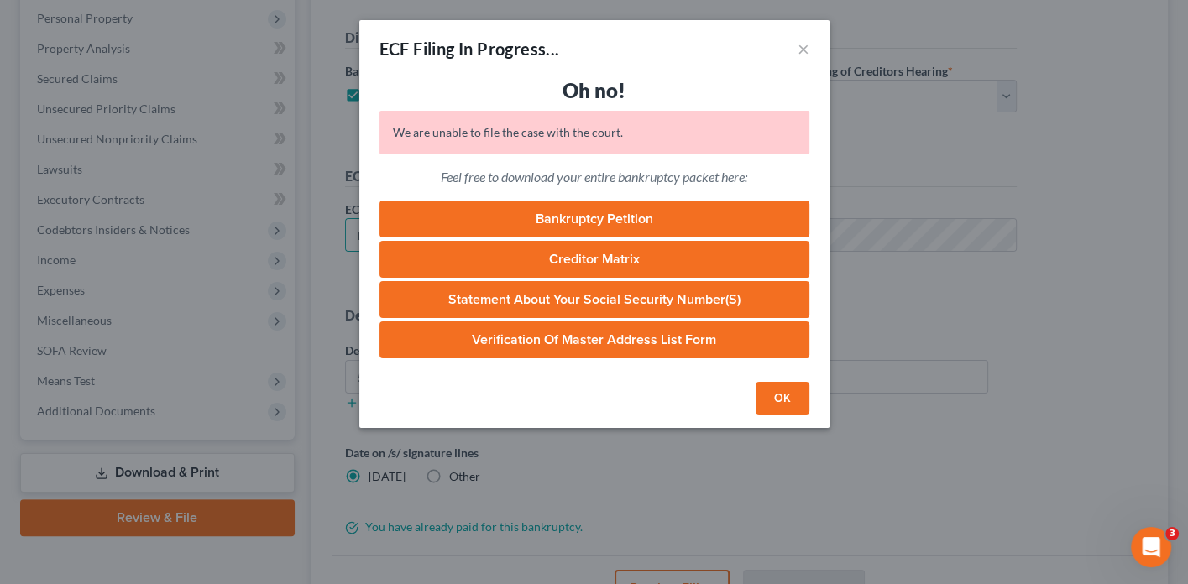
click at [643, 220] on link "Bankruptcy Petition" at bounding box center [594, 219] width 430 height 37
click at [498, 269] on link "Creditor Matrix" at bounding box center [594, 259] width 430 height 37
click at [543, 335] on link "Verification of Master Address List Form" at bounding box center [594, 340] width 430 height 37
click at [568, 252] on link "Creditor Matrix" at bounding box center [594, 259] width 430 height 37
click at [584, 335] on link "Verification of Master Address List Form" at bounding box center [594, 340] width 430 height 37
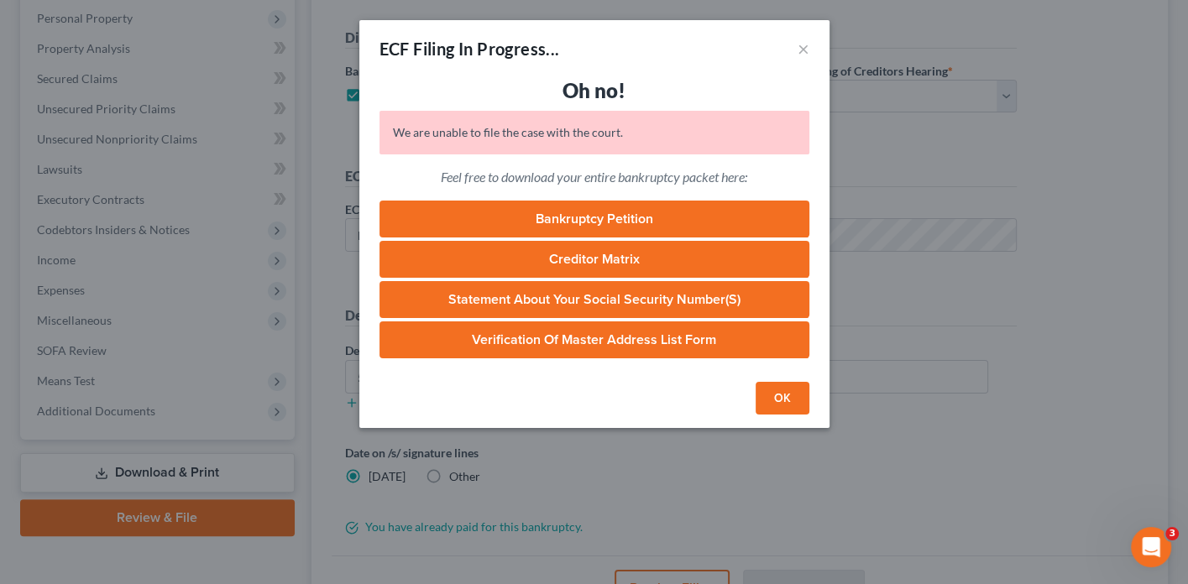
click at [794, 382] on button "OK" at bounding box center [783, 399] width 54 height 34
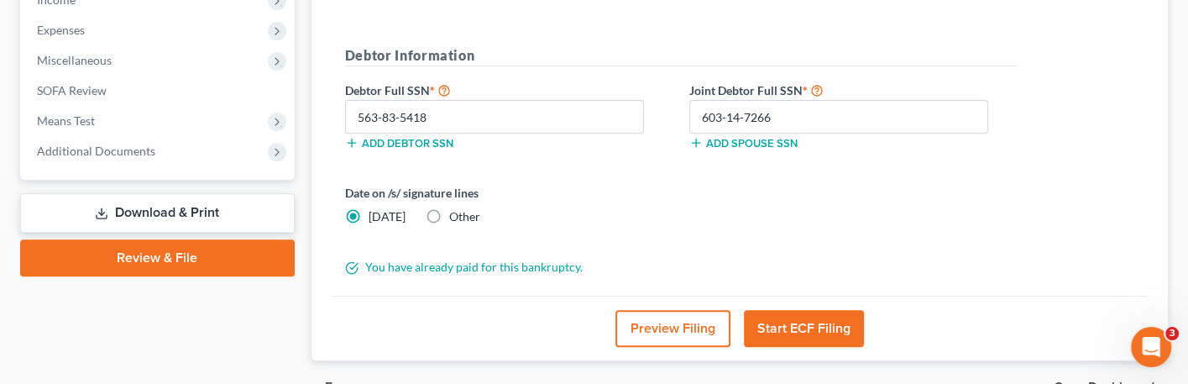
scroll to position [562, 0]
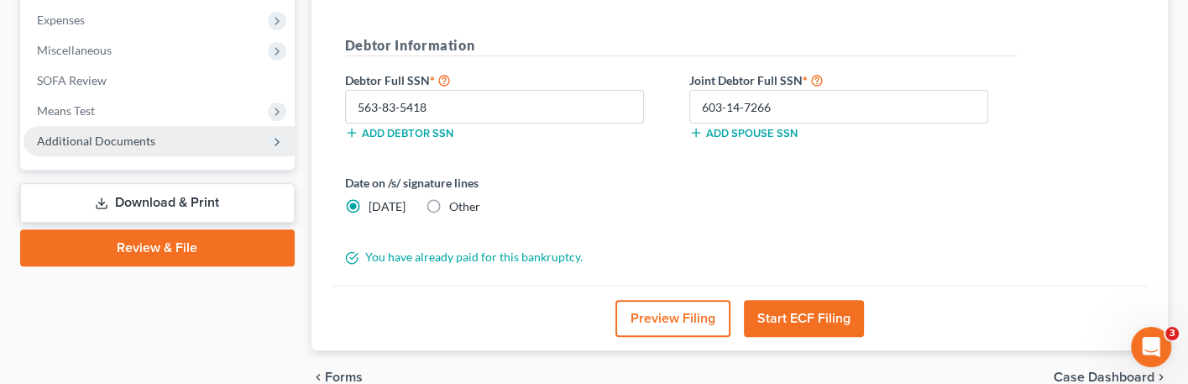
click at [235, 137] on span "Additional Documents" at bounding box center [159, 141] width 271 height 30
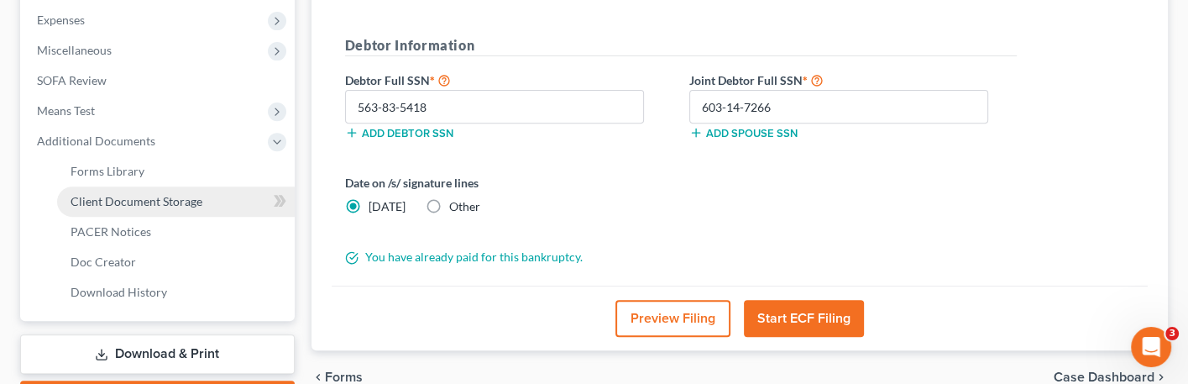
click at [216, 186] on link "Client Document Storage" at bounding box center [176, 201] width 238 height 30
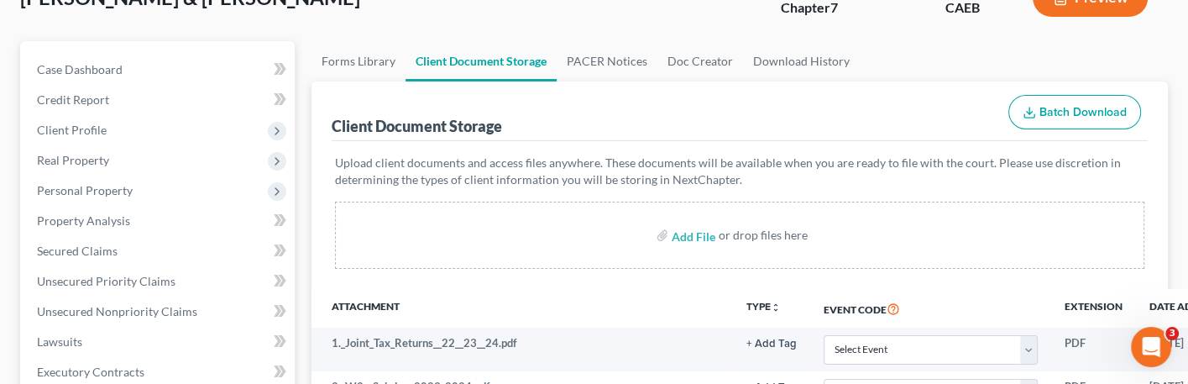
scroll to position [119, 0]
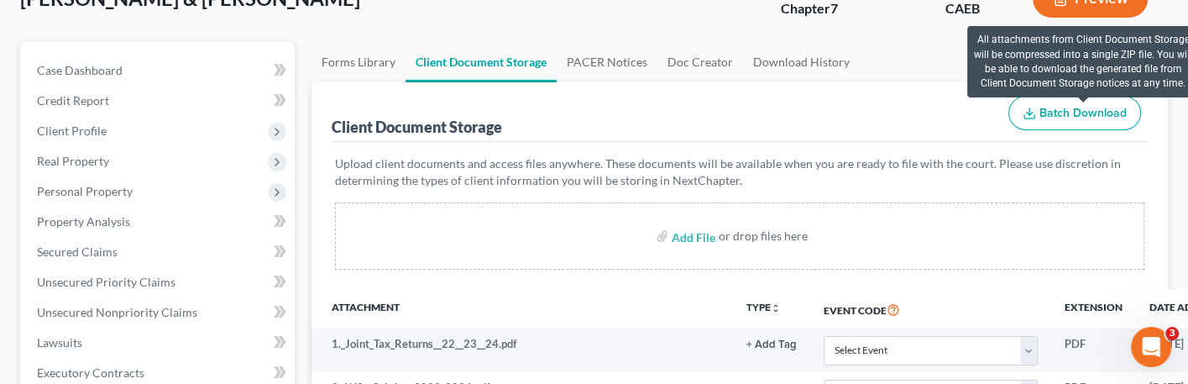
click at [1075, 111] on span "Batch Download" at bounding box center [1082, 113] width 87 height 14
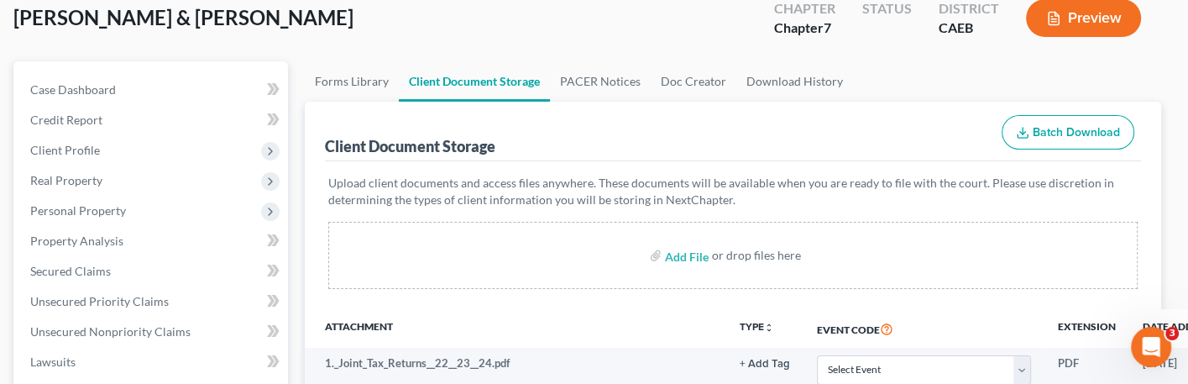
scroll to position [71, 7]
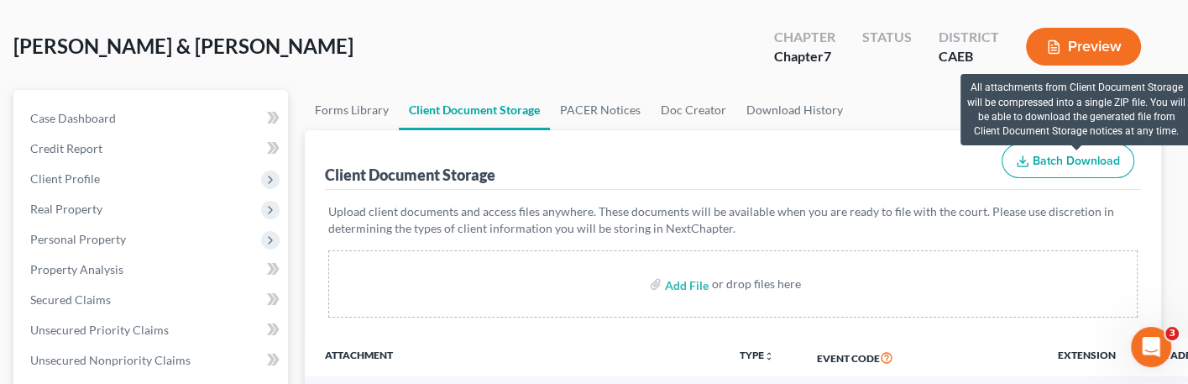
click at [1051, 161] on span "Batch Download" at bounding box center [1076, 161] width 87 height 14
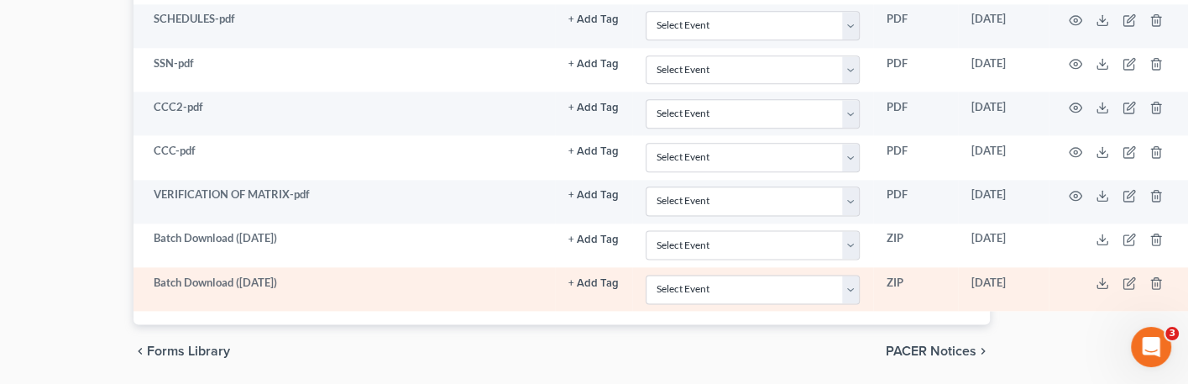
scroll to position [1847, 177]
click at [1099, 276] on icon at bounding box center [1102, 282] width 13 height 13
